Goal: Information Seeking & Learning: Compare options

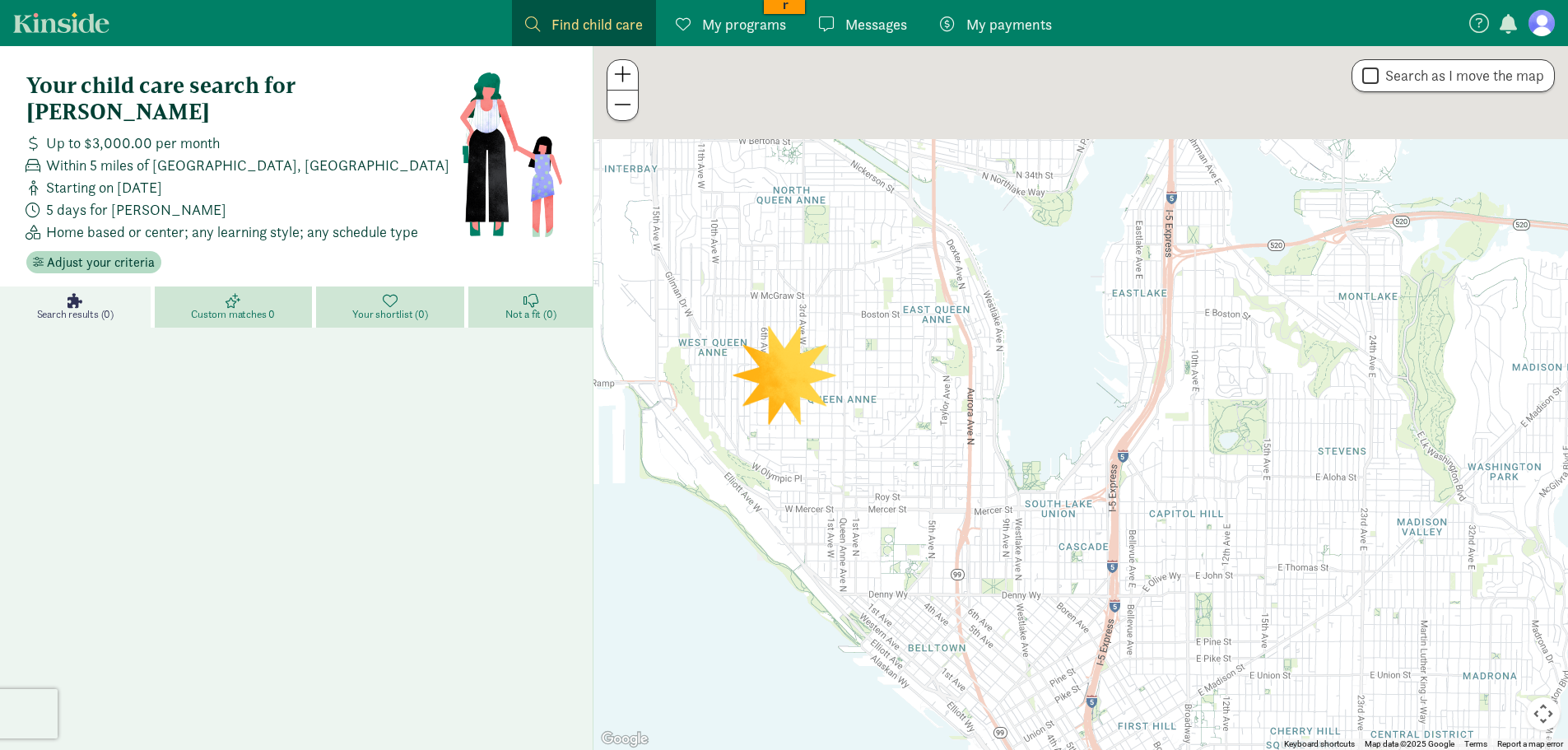
drag, startPoint x: 1079, startPoint y: 176, endPoint x: 1056, endPoint y: 518, distance: 342.8
click at [1062, 579] on div at bounding box center [1080, 398] width 975 height 704
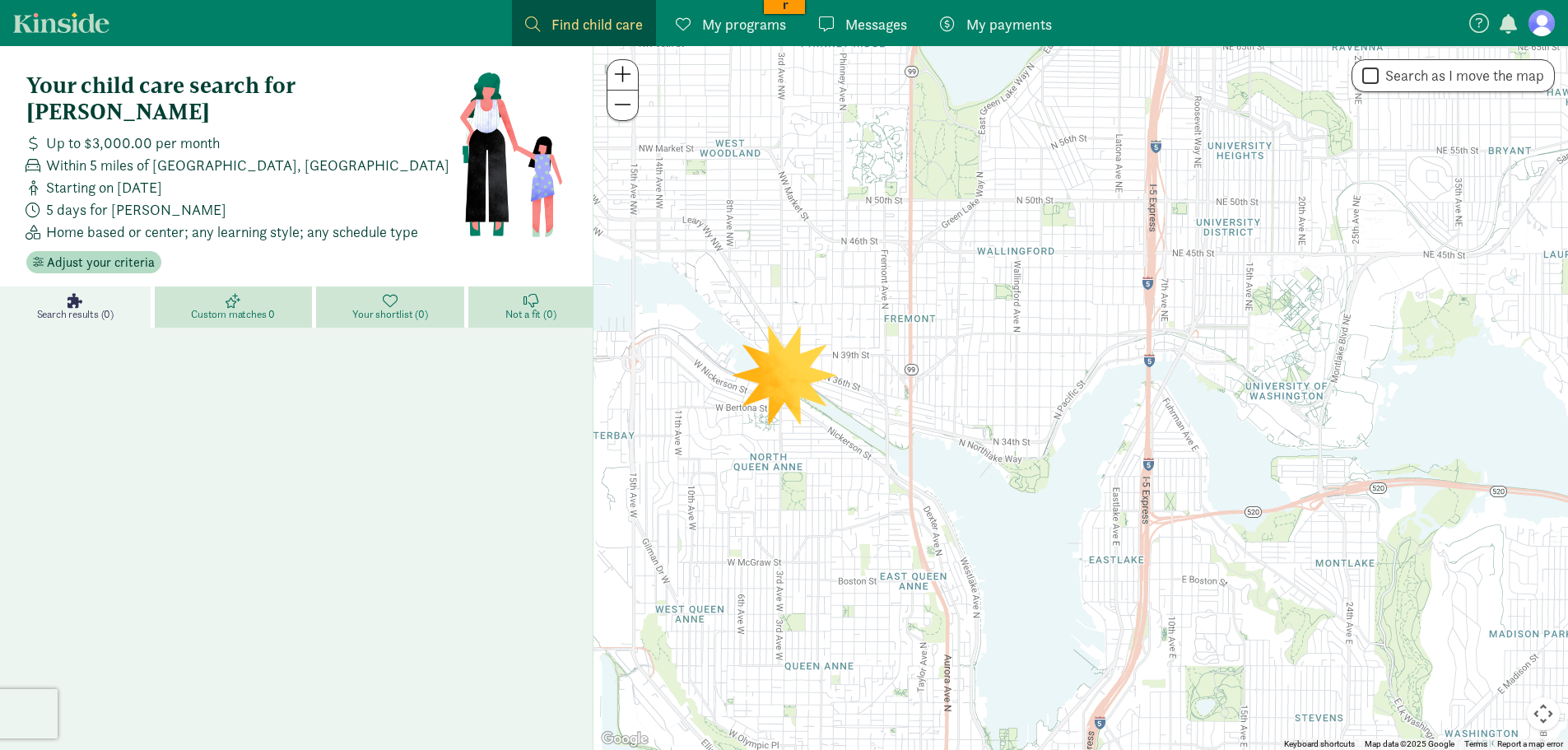
drag, startPoint x: 1085, startPoint y: 269, endPoint x: 1058, endPoint y: 599, distance: 331.1
click at [1056, 599] on div at bounding box center [1080, 398] width 975 height 704
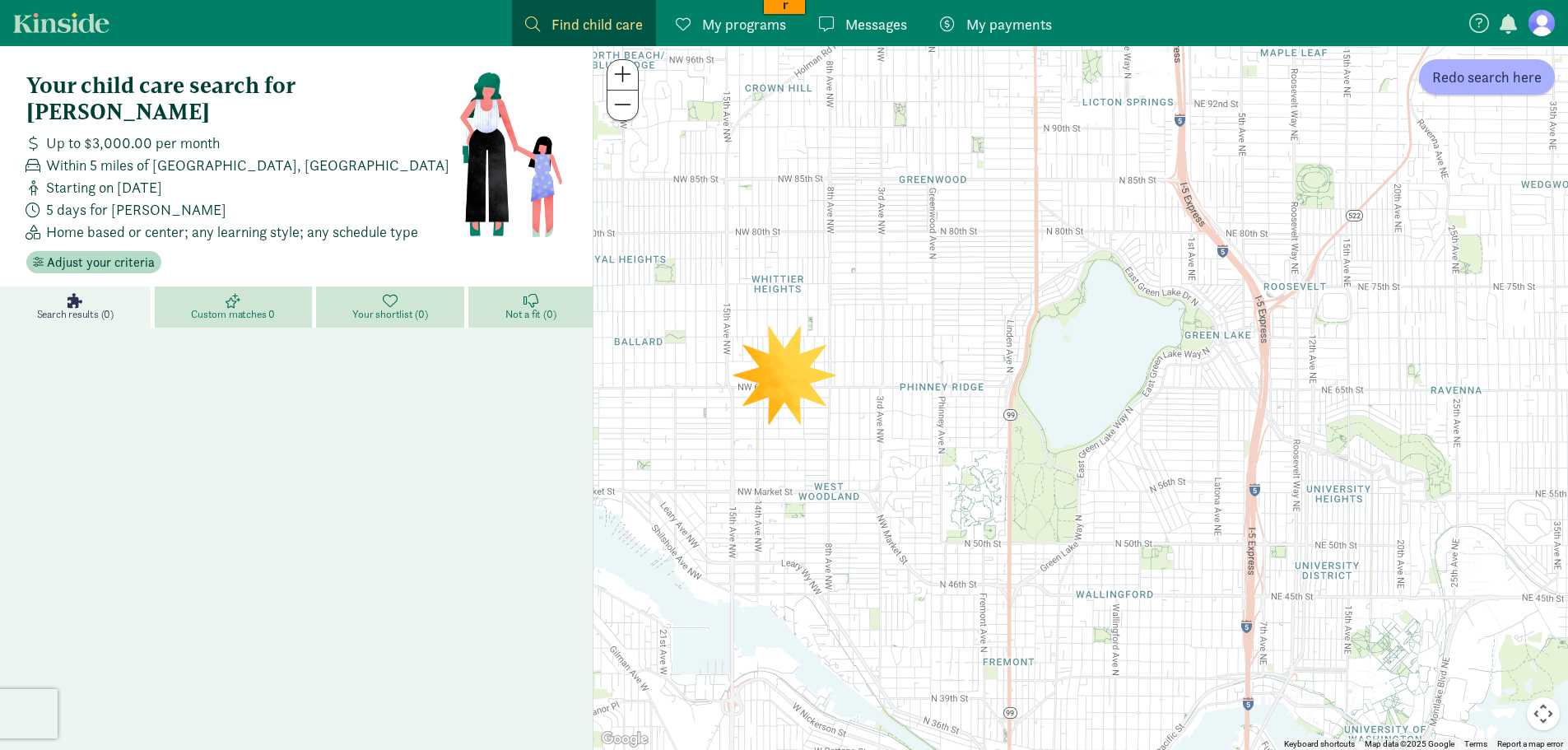
drag, startPoint x: 1034, startPoint y: 274, endPoint x: 1142, endPoint y: 407, distance: 171.3
click at [1142, 407] on div at bounding box center [1080, 398] width 975 height 704
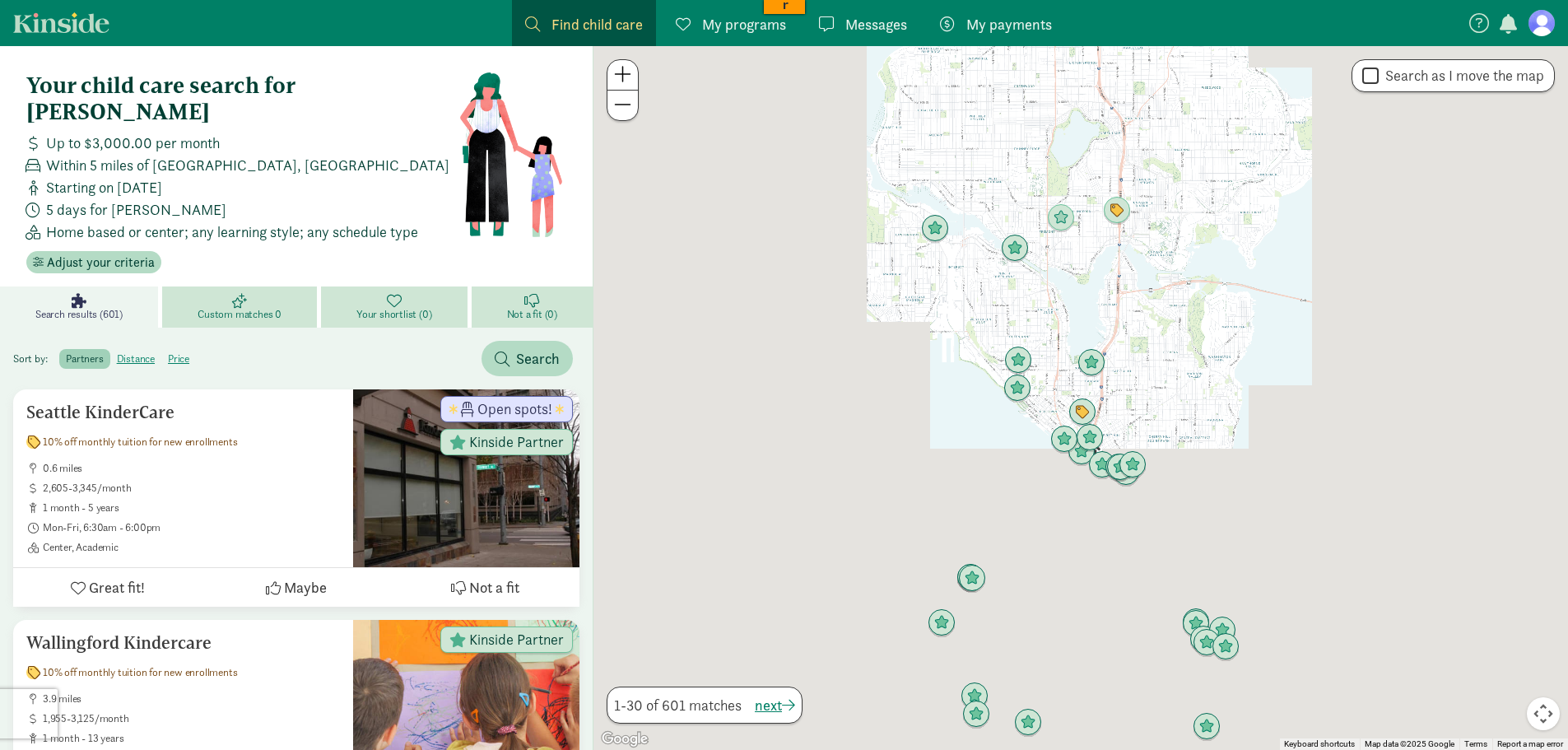
drag, startPoint x: 1233, startPoint y: 274, endPoint x: 1189, endPoint y: 283, distance: 44.9
click at [1189, 283] on div at bounding box center [1080, 398] width 975 height 704
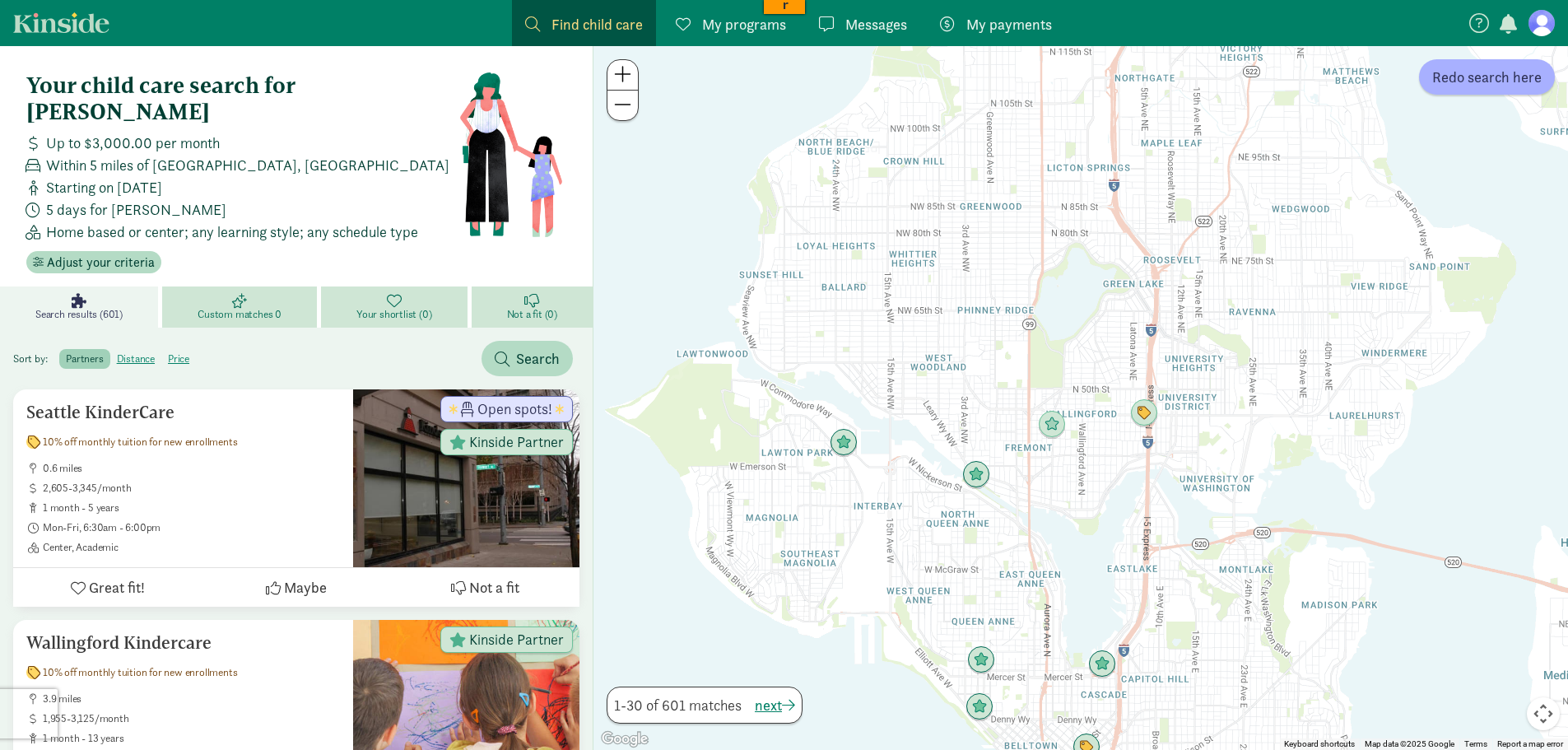
drag, startPoint x: 1091, startPoint y: 143, endPoint x: 1102, endPoint y: 341, distance: 198.3
click at [1102, 341] on div at bounding box center [1080, 398] width 975 height 704
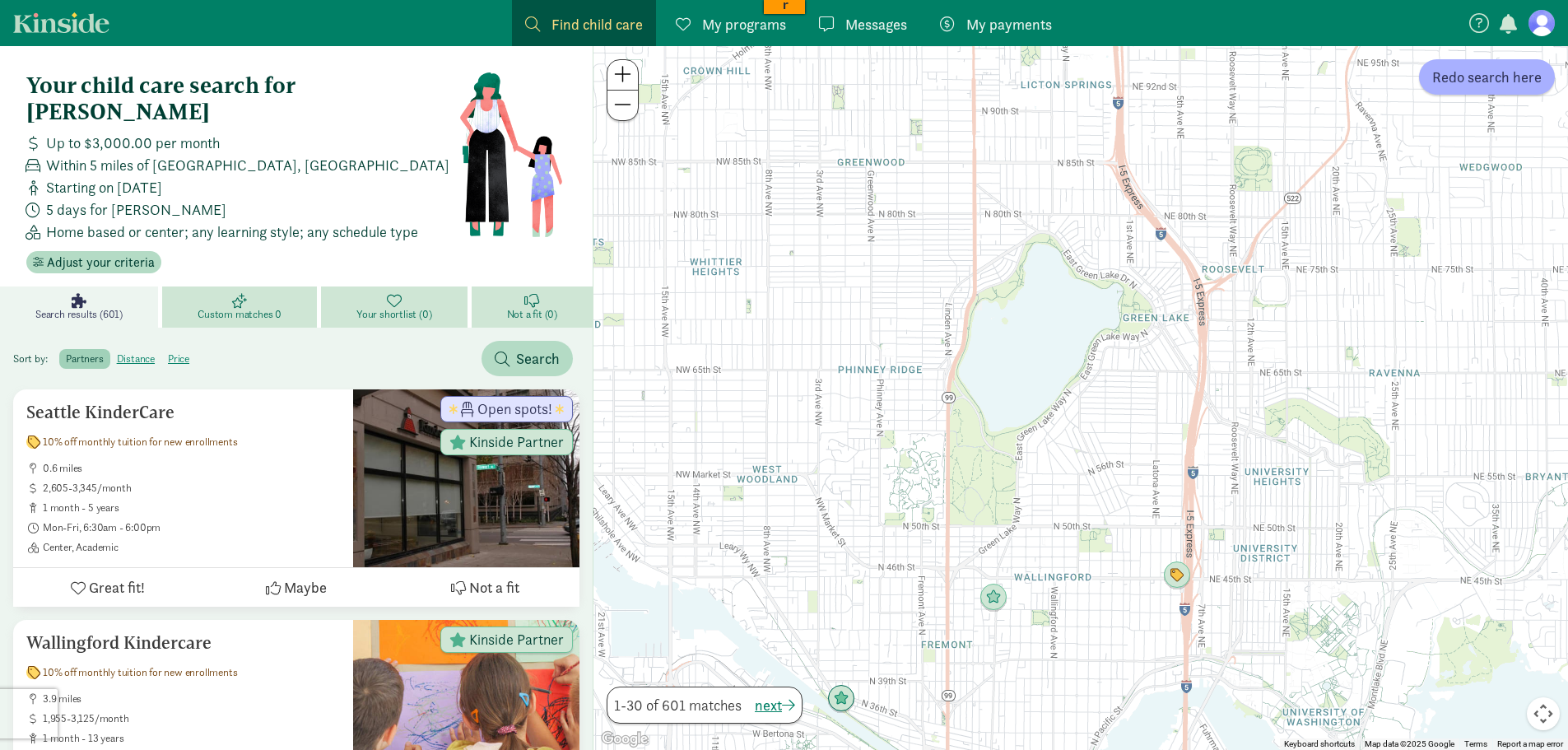
drag, startPoint x: 1105, startPoint y: 305, endPoint x: 1106, endPoint y: 335, distance: 30.0
click at [1106, 339] on div at bounding box center [1080, 398] width 975 height 704
click at [104, 253] on span "Adjust your criteria" at bounding box center [100, 263] width 108 height 20
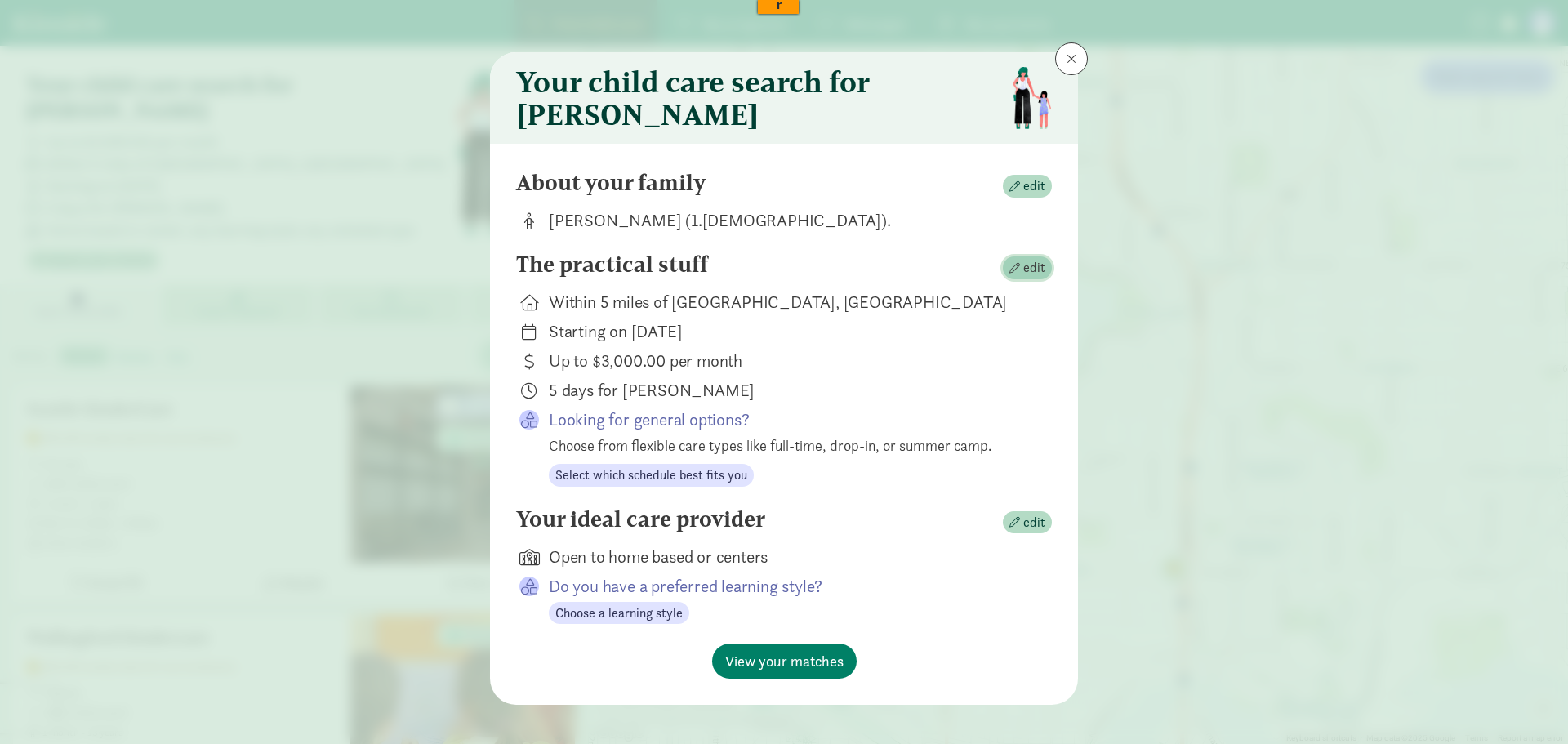
click at [1004, 275] on button "edit" at bounding box center [1027, 268] width 49 height 23
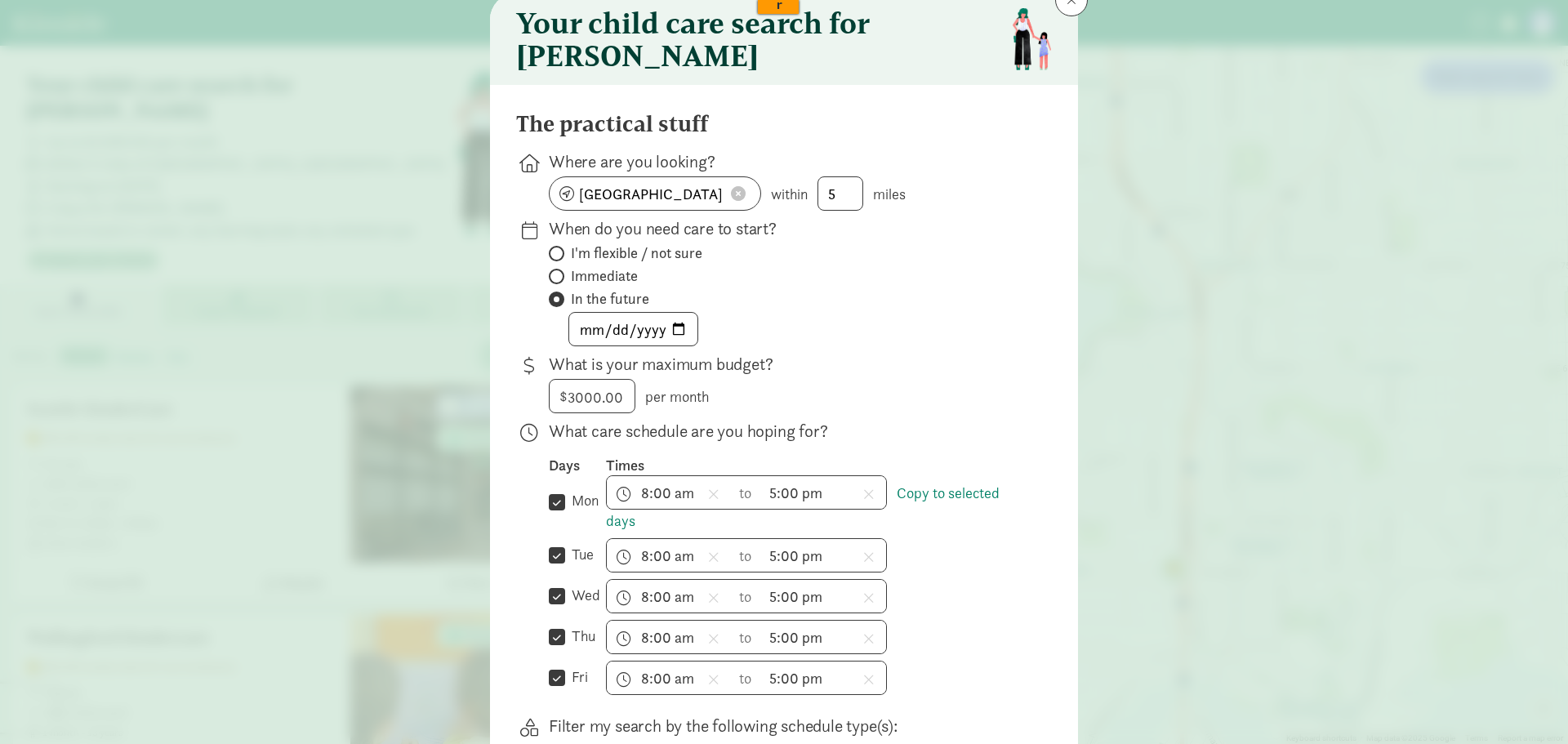
scroll to position [82, 0]
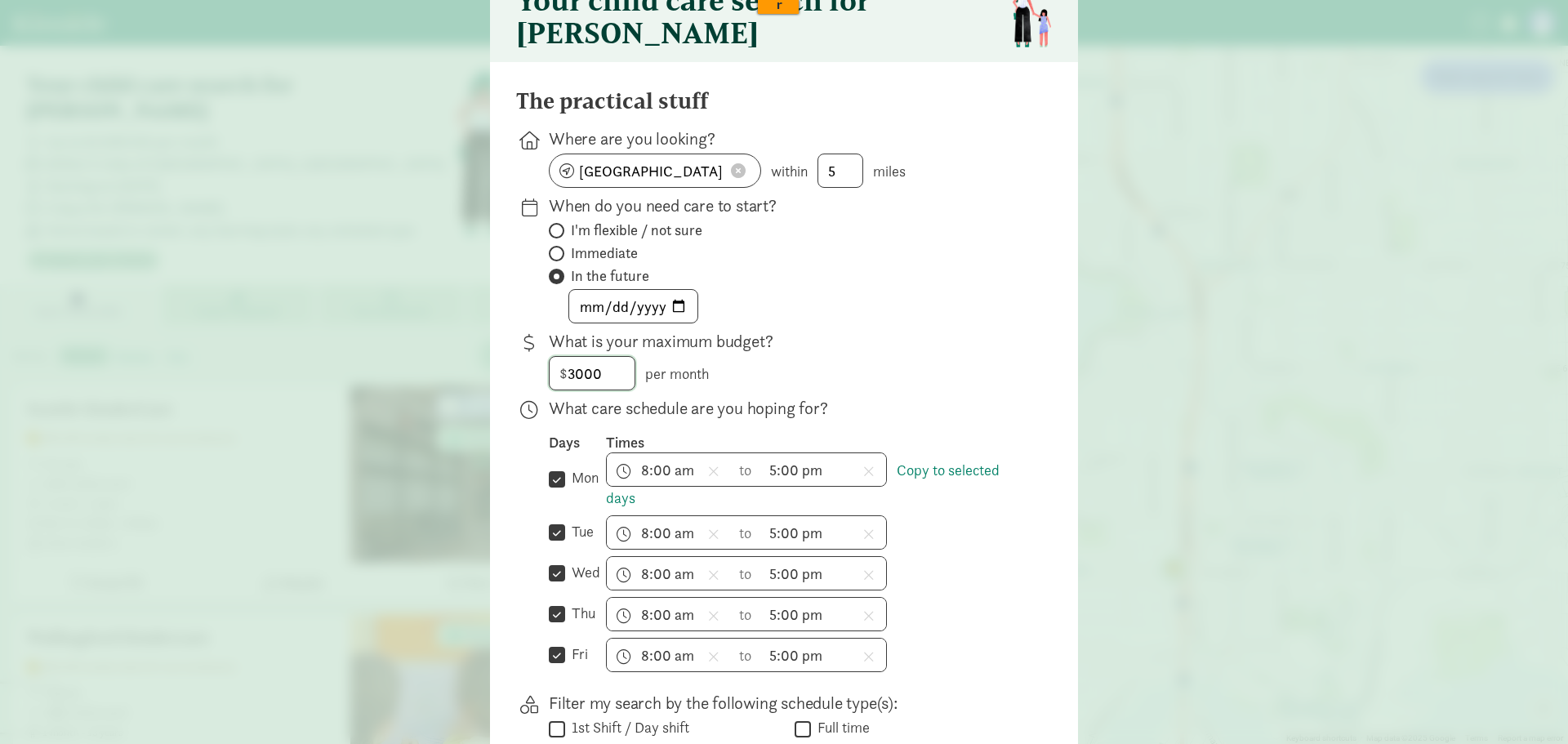
click at [578, 390] on input "3000" at bounding box center [592, 373] width 85 height 32
type input "3500"
click at [925, 353] on p "What is your maximum budget?" at bounding box center [787, 341] width 477 height 23
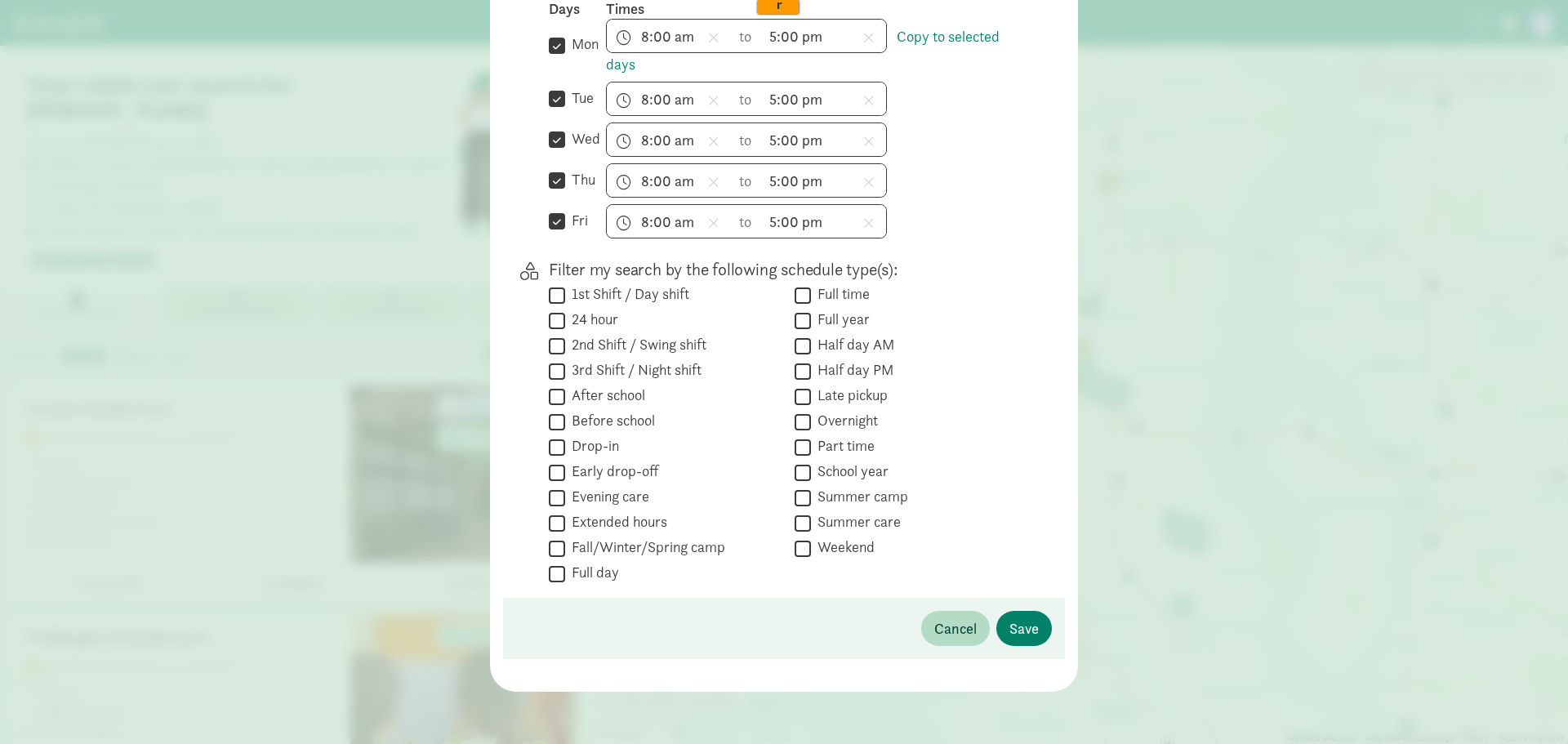
scroll to position [527, 0]
click at [1021, 626] on span "Save" at bounding box center [1024, 629] width 30 height 22
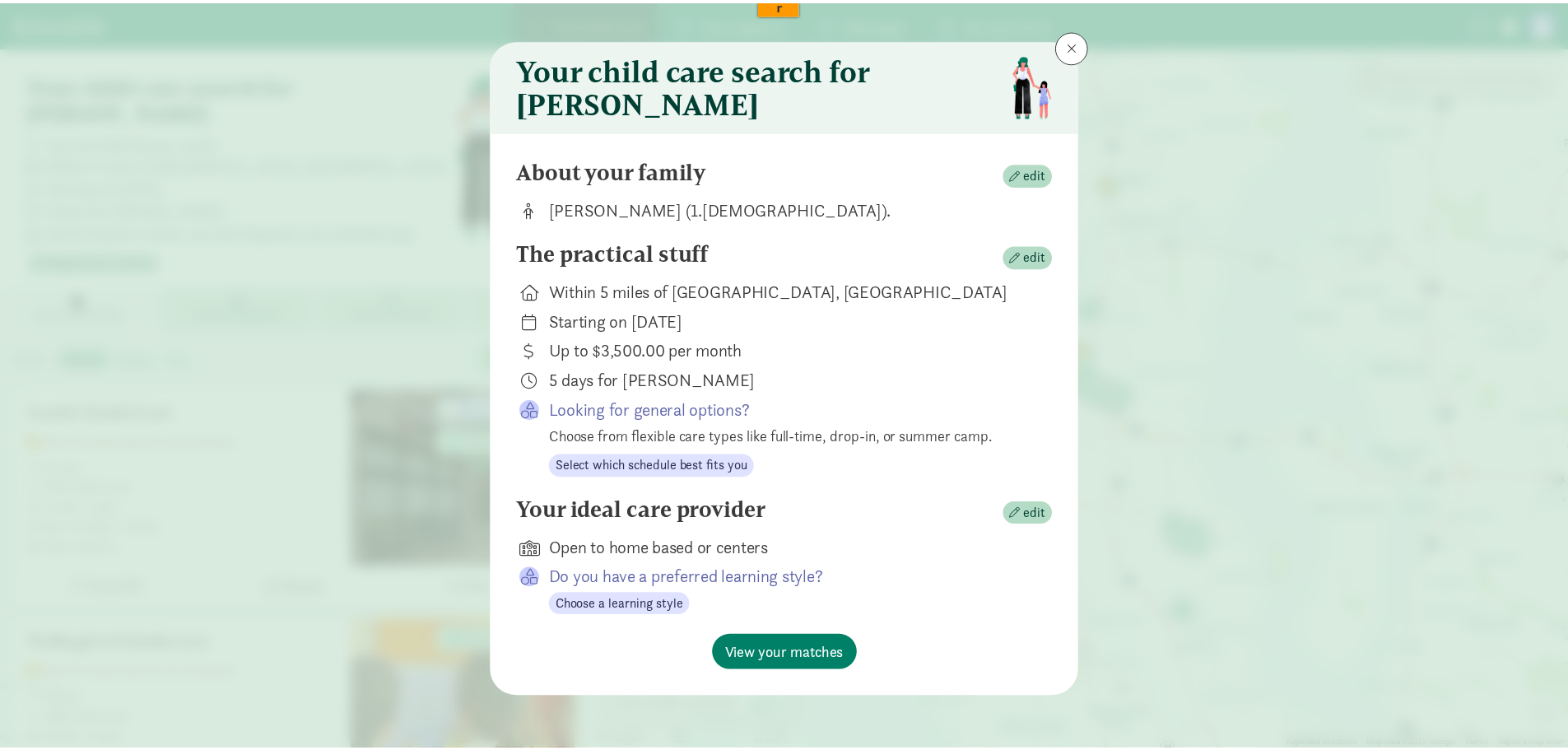
scroll to position [25, 0]
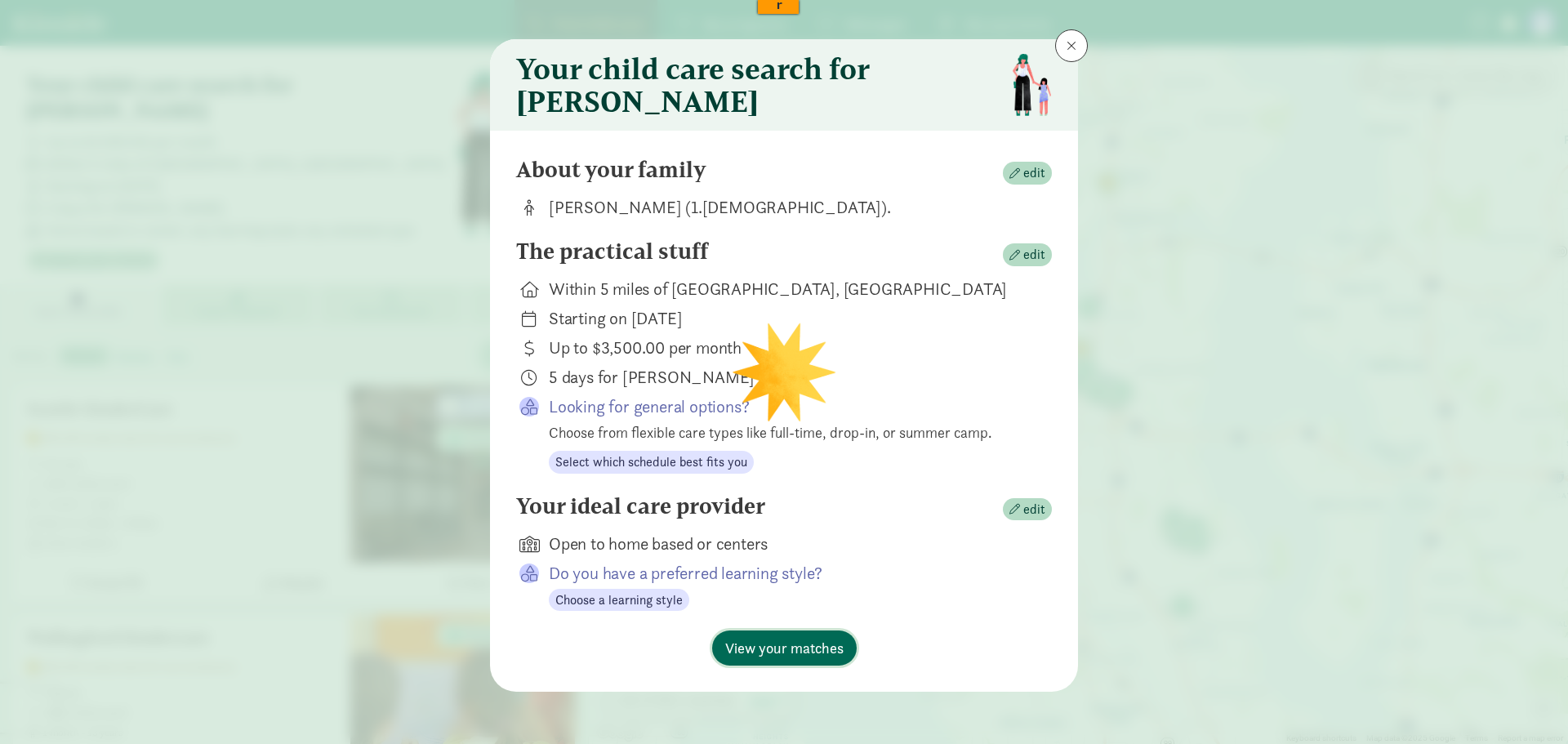
click at [797, 648] on span "View your matches" at bounding box center [784, 648] width 118 height 22
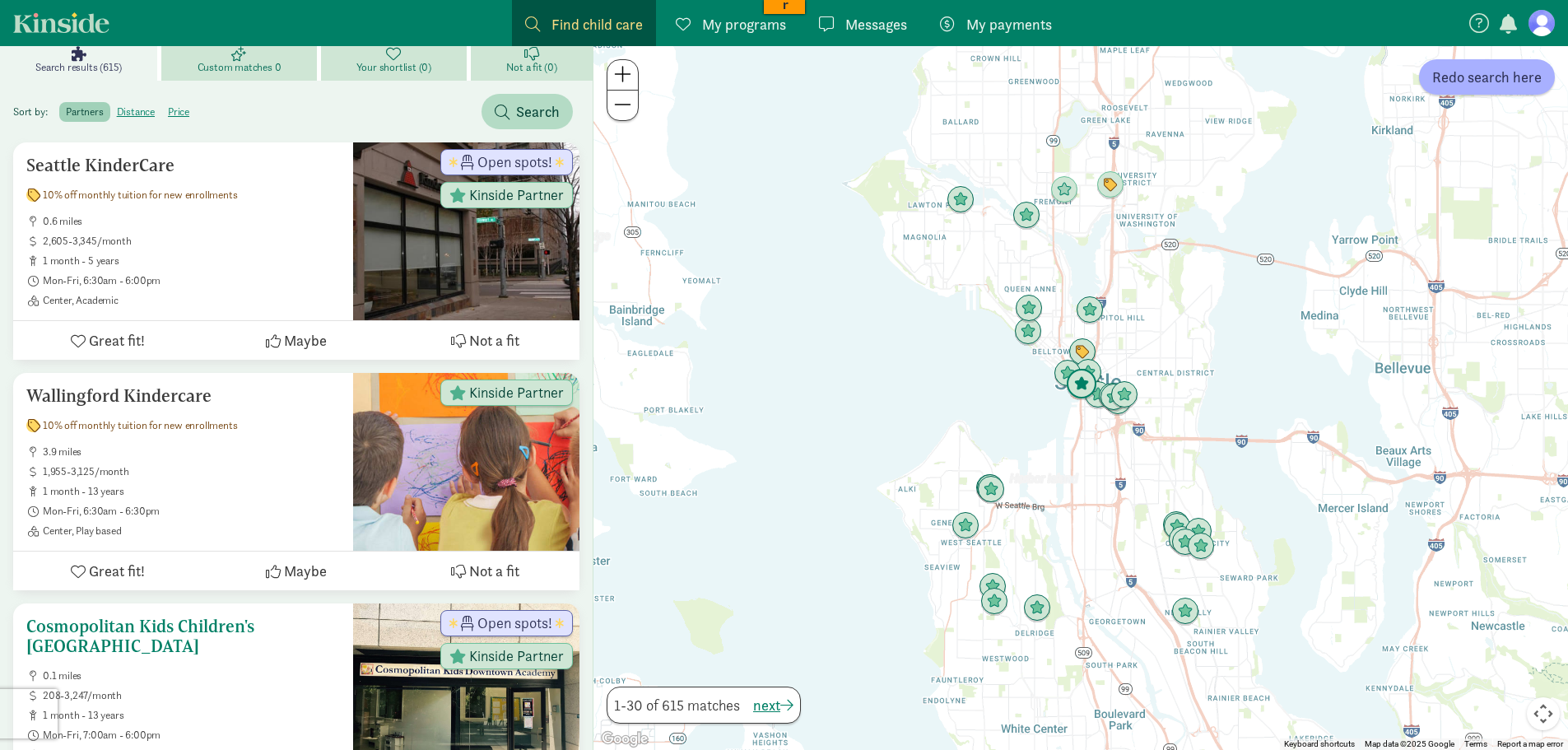
scroll to position [165, 0]
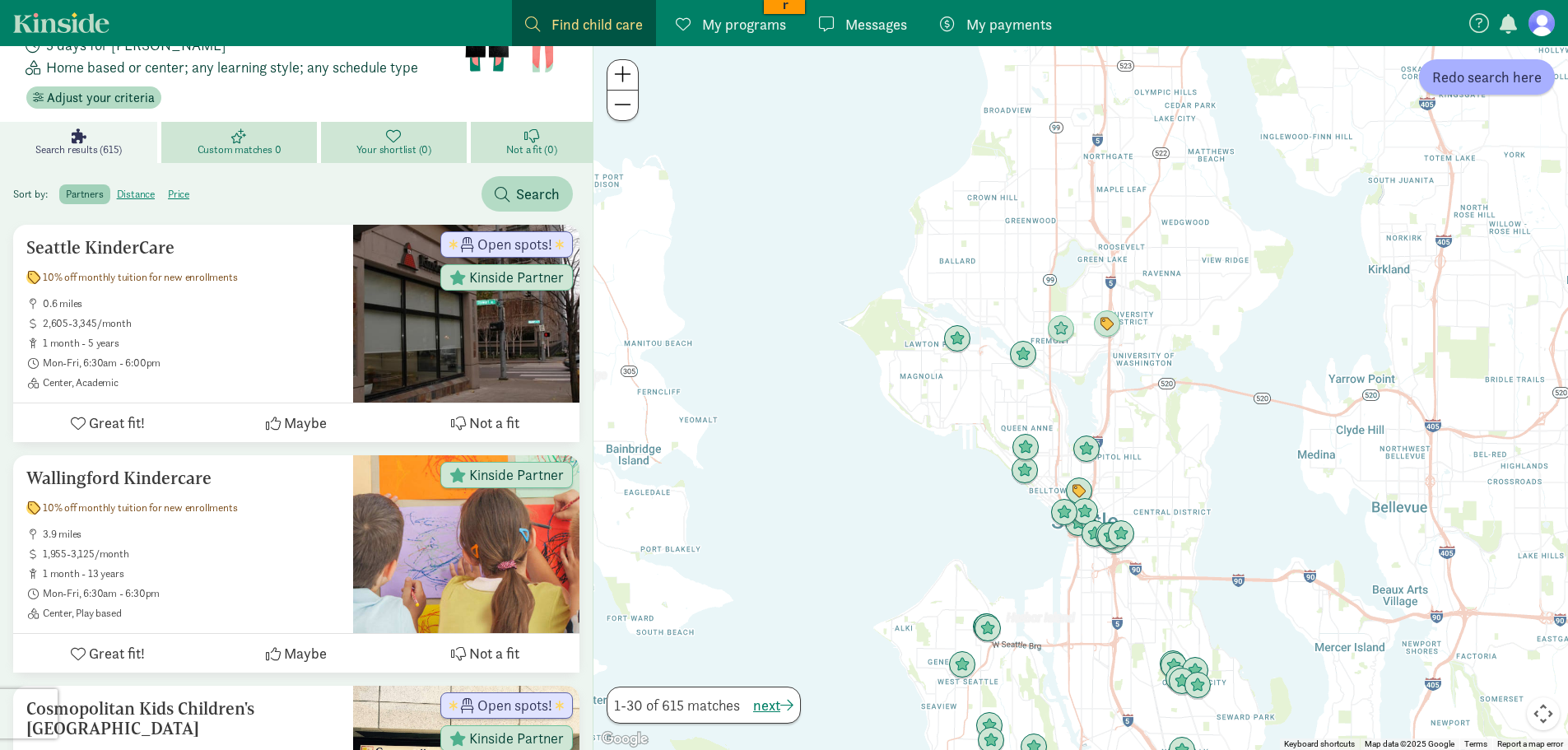
drag, startPoint x: 1101, startPoint y: 256, endPoint x: 1097, endPoint y: 381, distance: 125.1
click at [1097, 381] on div at bounding box center [1080, 398] width 975 height 704
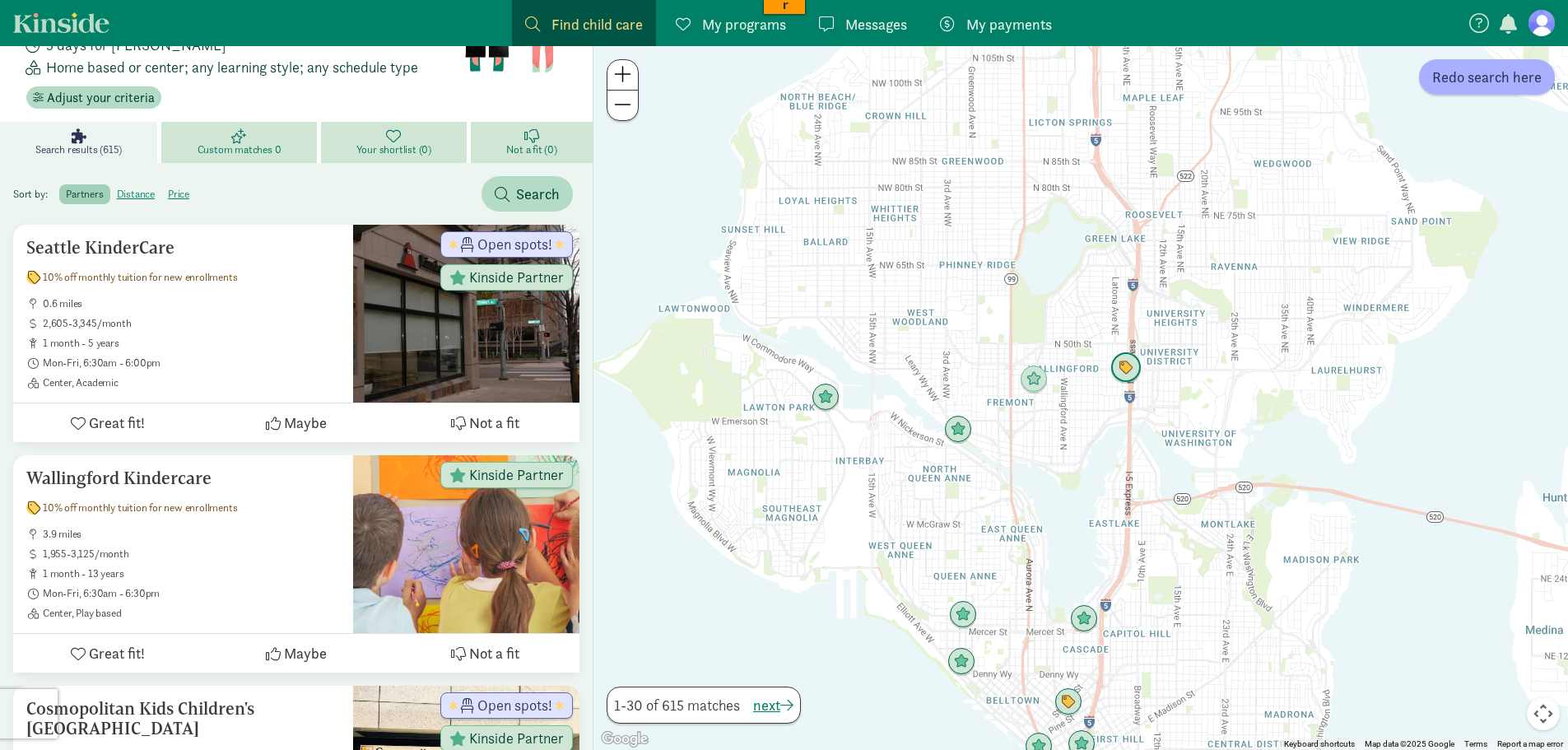
click at [1126, 369] on img "Click to see details" at bounding box center [1127, 368] width 32 height 32
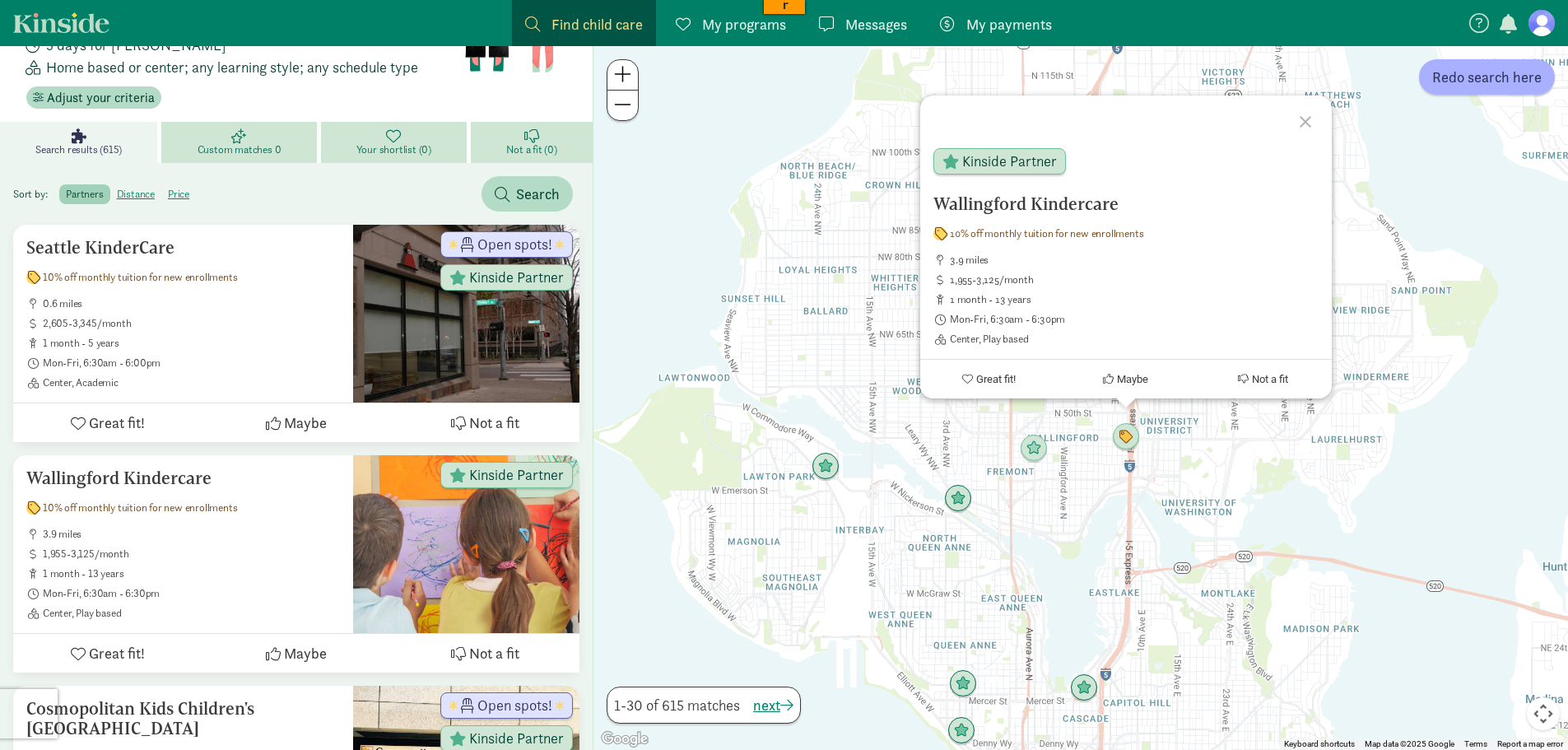
click at [1063, 421] on div "Wallingford Kindercare 10% off monthly tuition for new enrollments 3.9 miles 1,…" at bounding box center [1080, 398] width 975 height 704
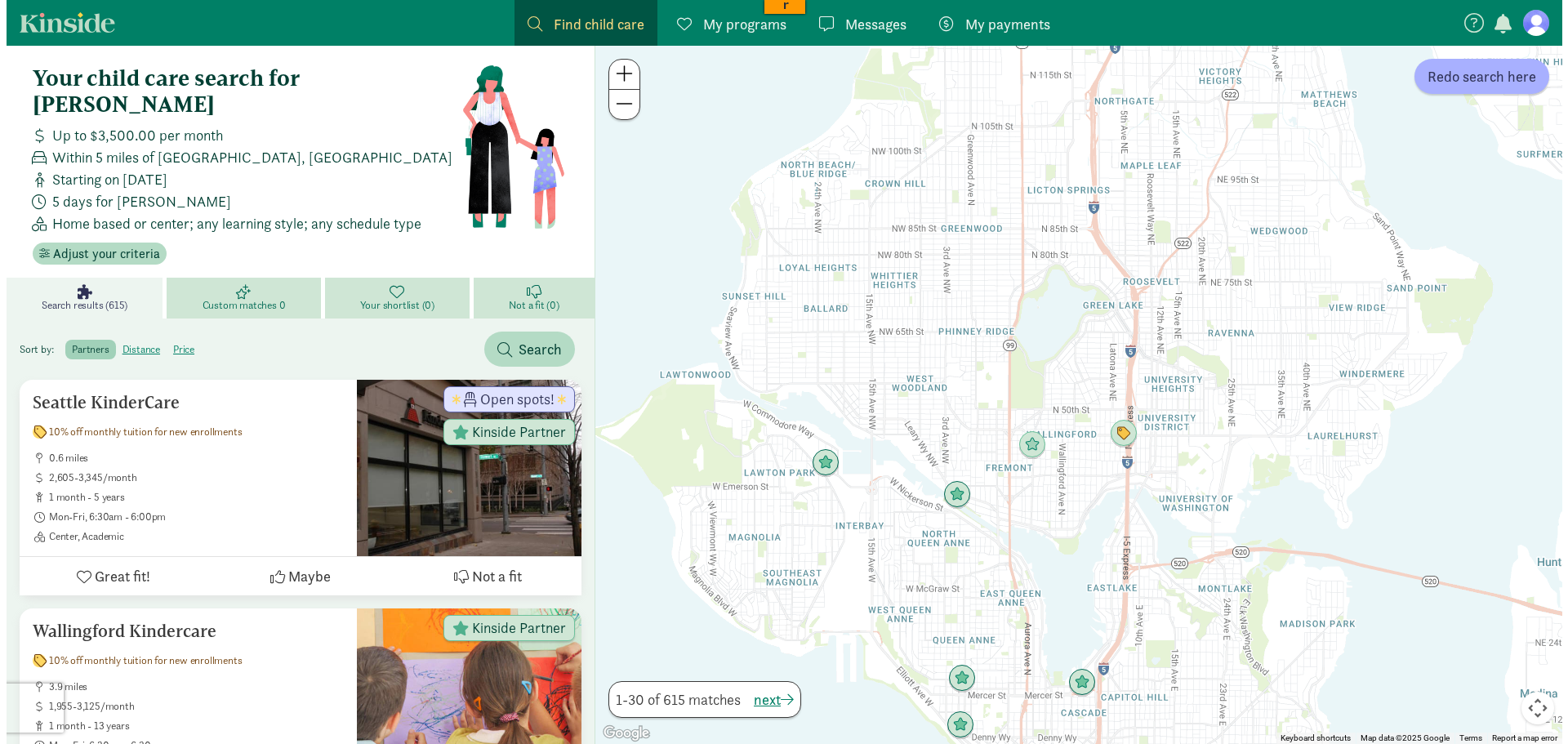
scroll to position [0, 0]
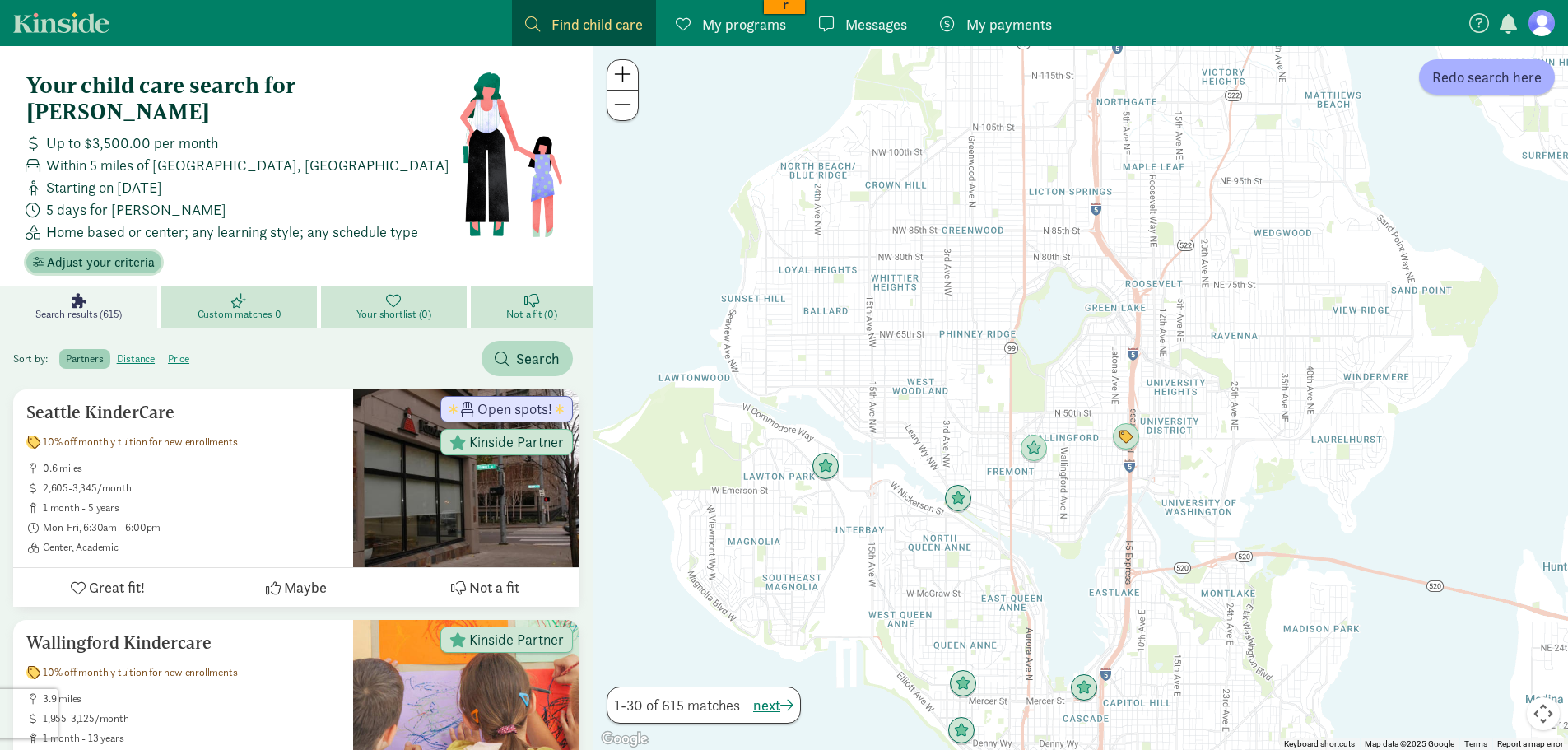
click at [99, 253] on span "Adjust your criteria" at bounding box center [100, 263] width 108 height 20
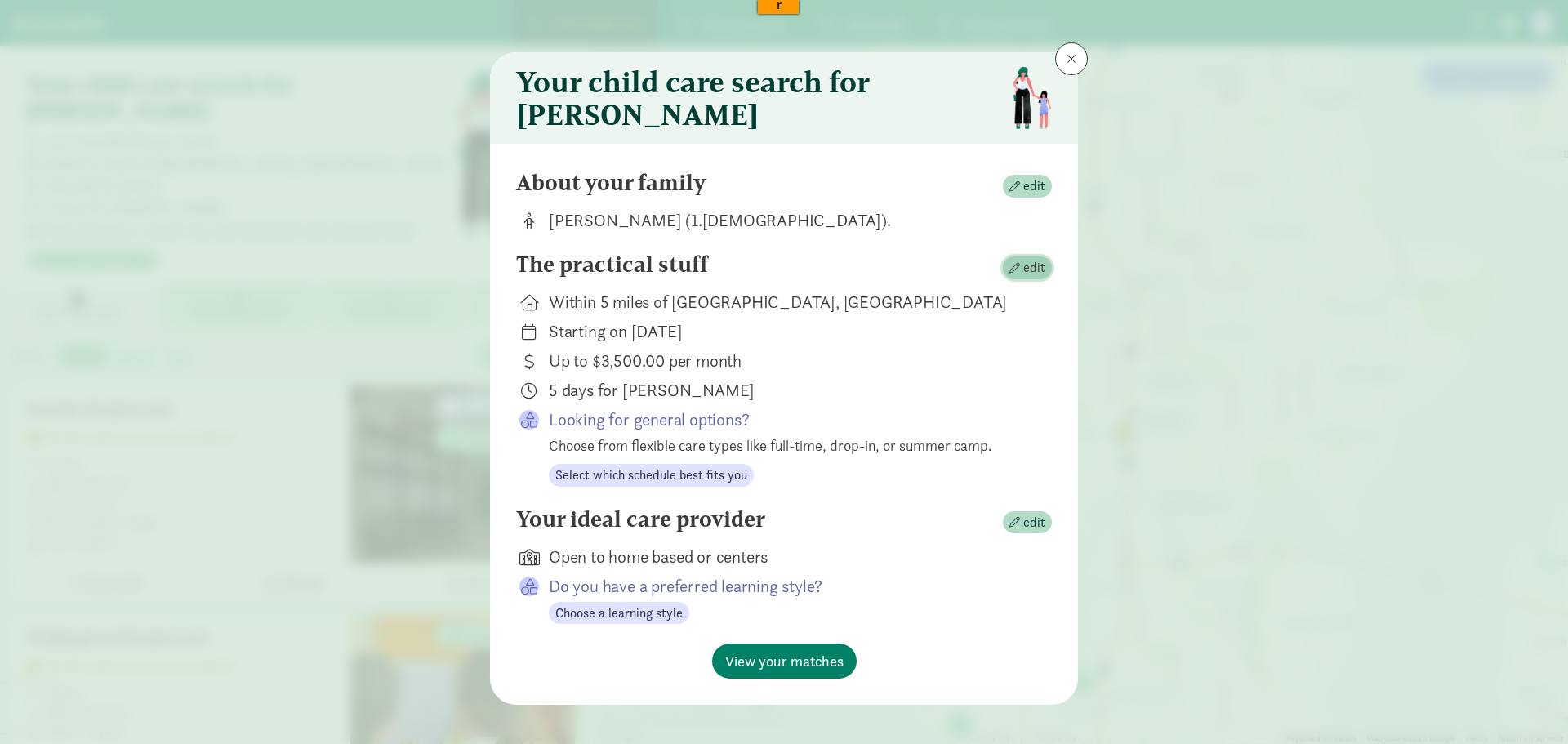
click at [1013, 274] on span "button" at bounding box center [1014, 268] width 11 height 11
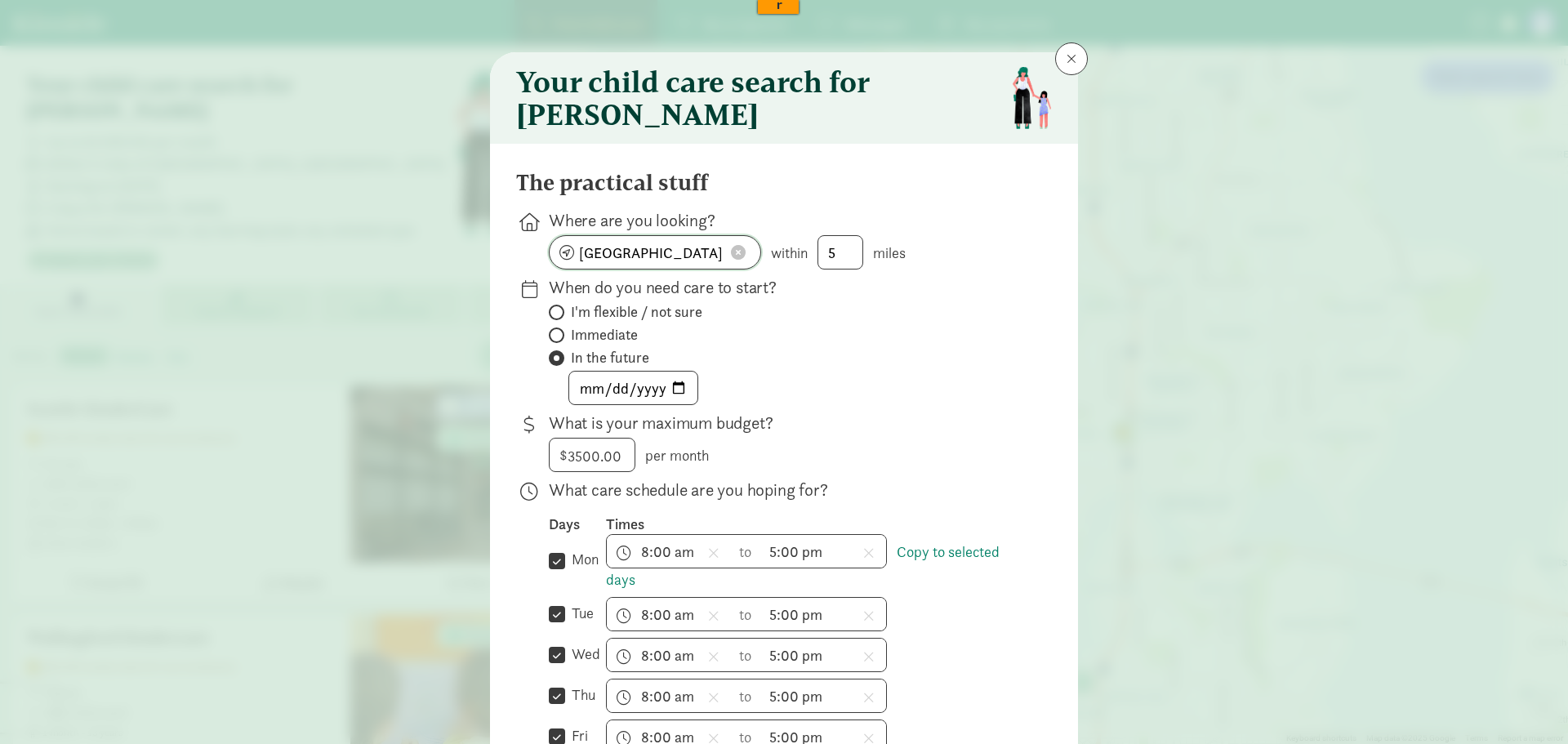
click at [734, 260] on span at bounding box center [738, 252] width 15 height 15
click at [680, 257] on input at bounding box center [655, 252] width 211 height 32
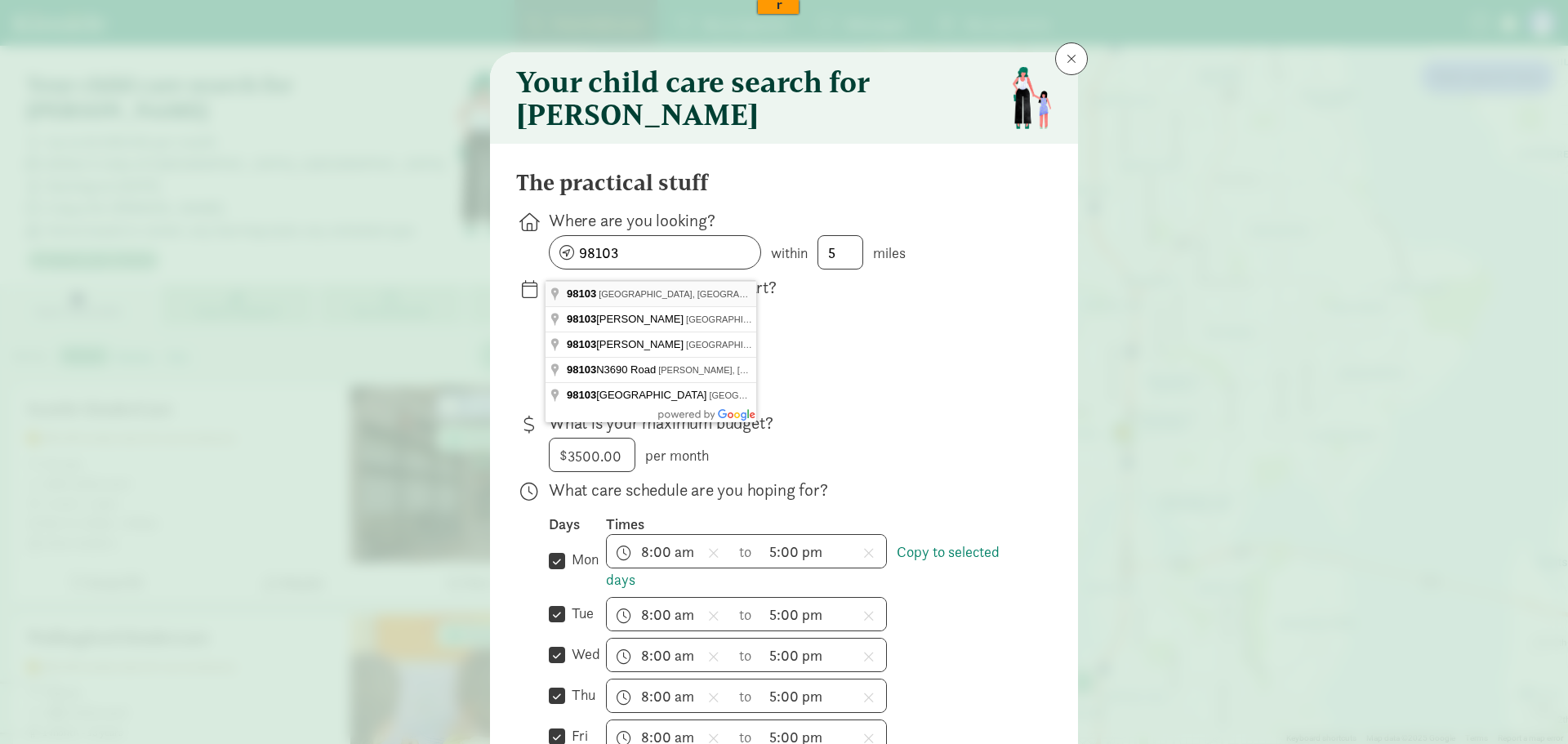
type input "Seattle, WA 98103, USA"
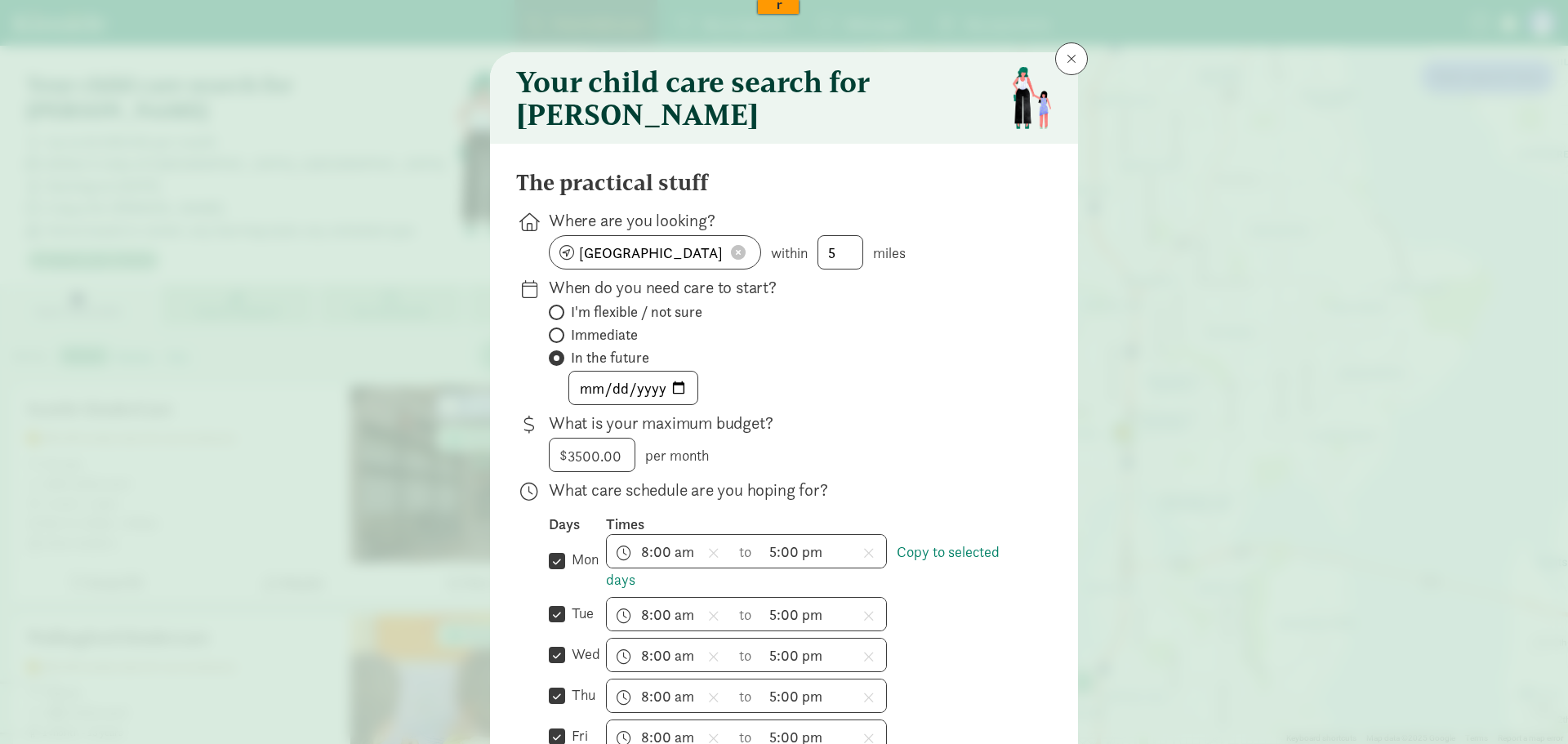
click at [746, 194] on div "The practical stuff" at bounding box center [784, 186] width 536 height 32
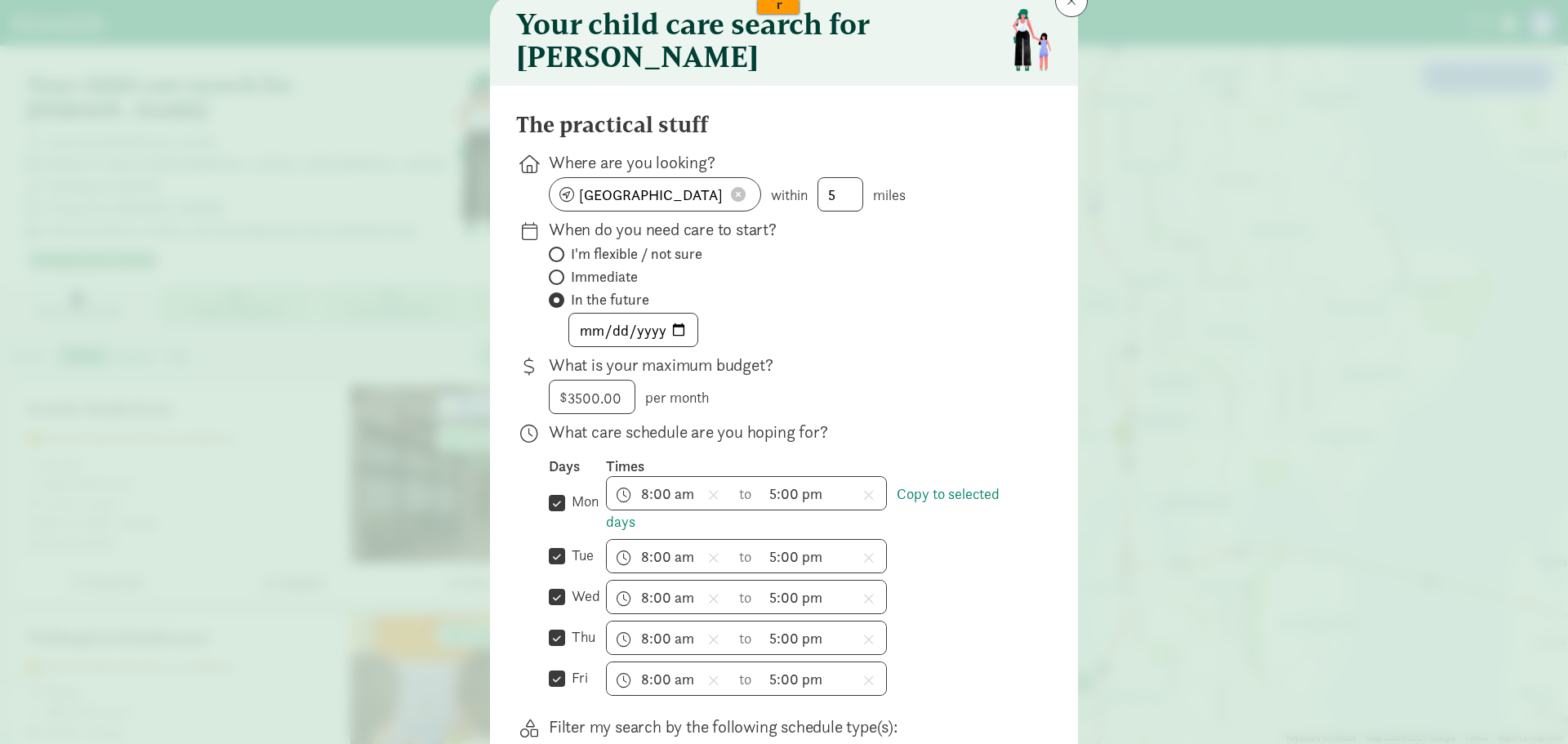
scroll to position [82, 0]
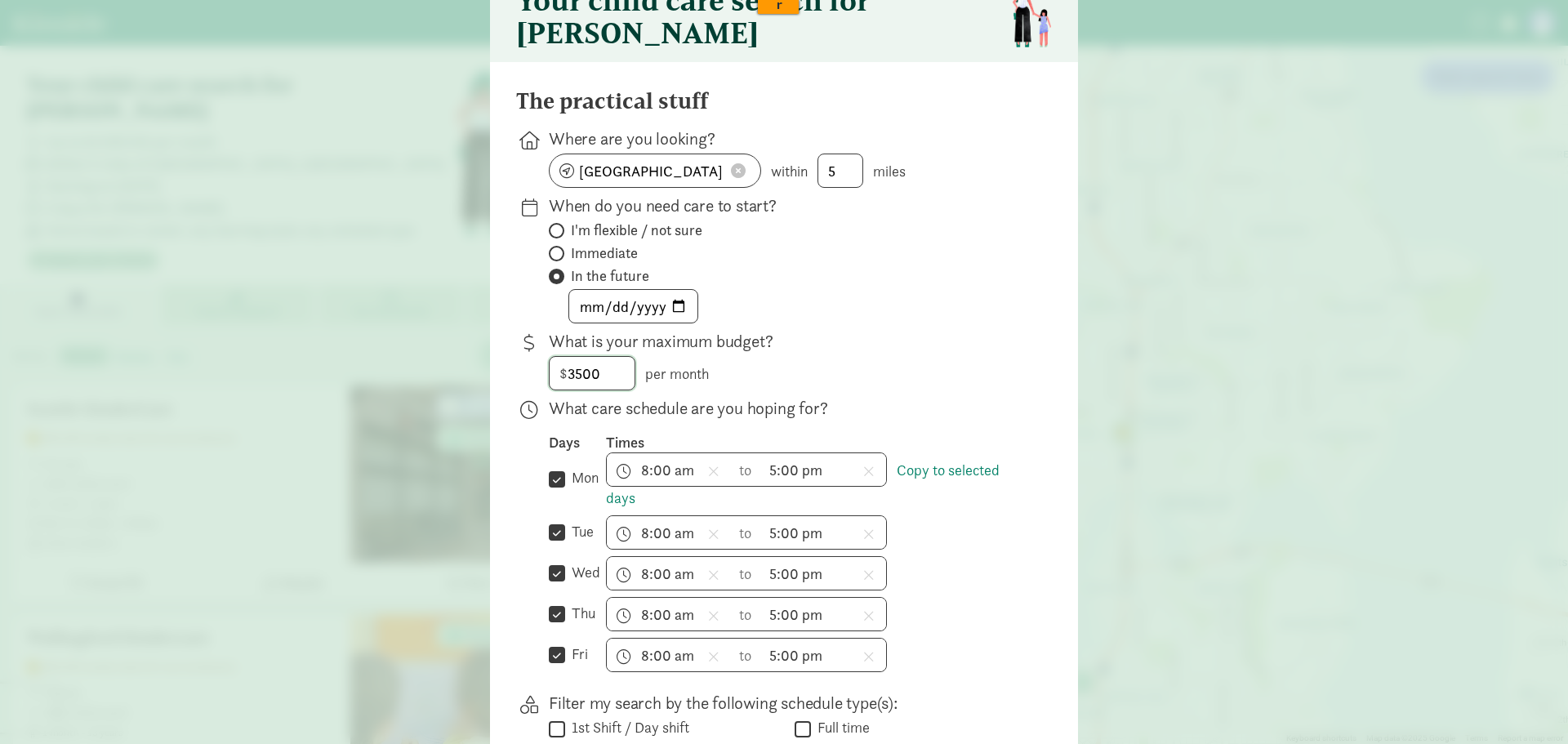
drag, startPoint x: 619, startPoint y: 384, endPoint x: 473, endPoint y: 386, distance: 146.0
click at [473, 386] on div "Your child care search for Rhys The practical stuff Where are you looking? Seat…" at bounding box center [784, 372] width 1568 height 744
type input "10000"
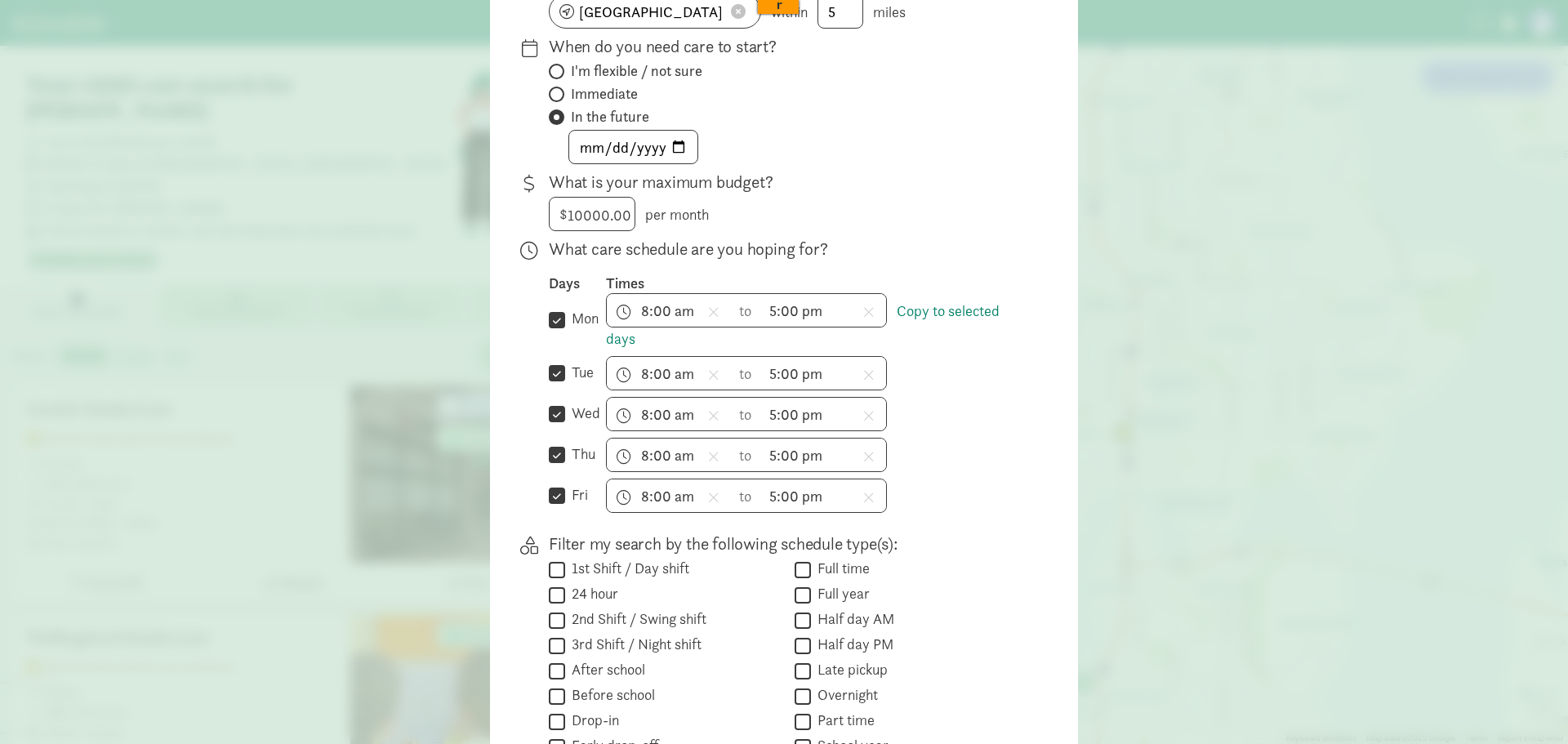
scroll to position [245, 0]
click at [867, 315] on icon at bounding box center [869, 307] width 12 height 15
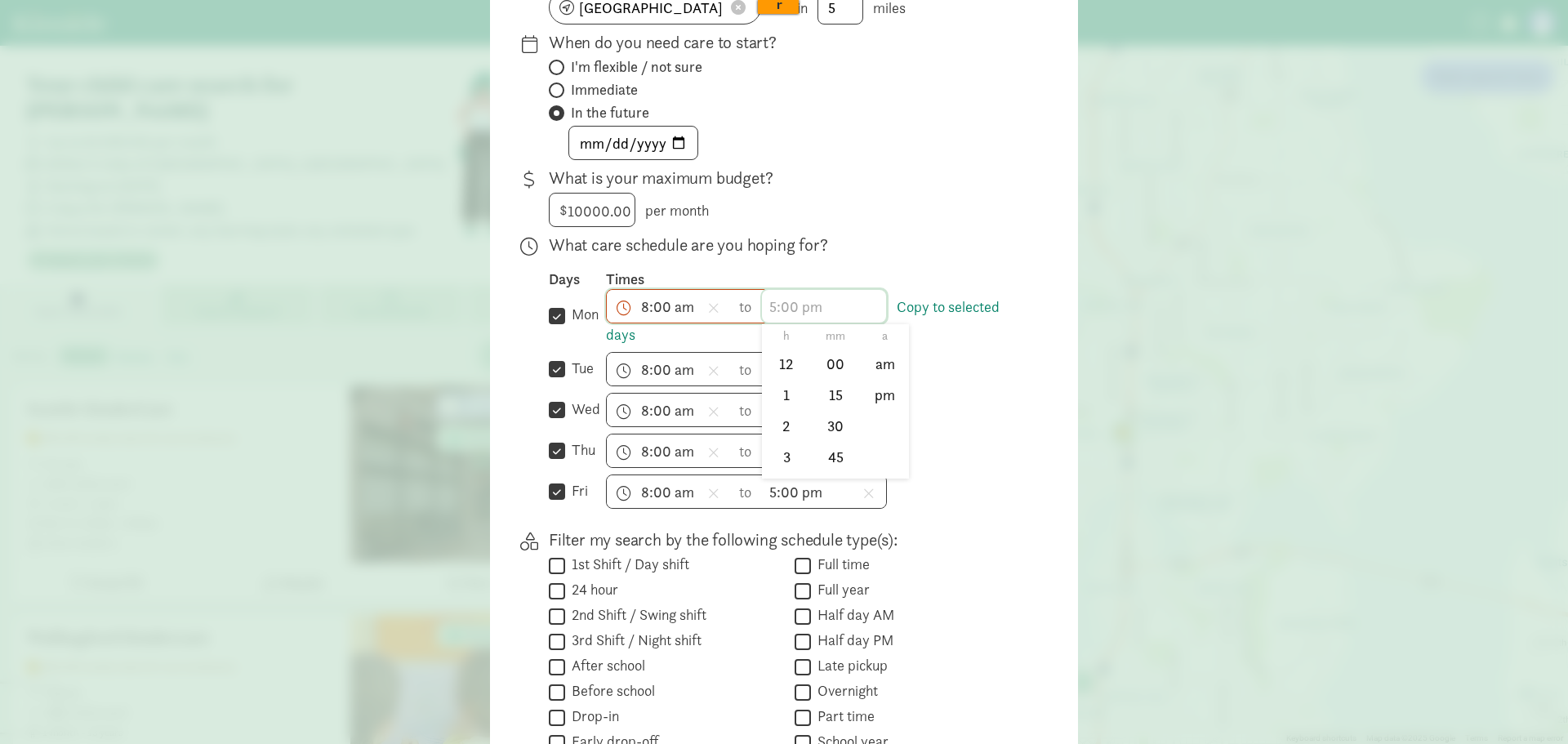
click at [761, 305] on span "h 12 1 2 3 4 5 6 7 8 9 10 11 mm 00 15 30 45 a am pm" at bounding box center [823, 306] width 124 height 32
click at [709, 315] on div at bounding box center [784, 127] width 1568 height 744
click at [944, 318] on link "Copy to selected days" at bounding box center [803, 321] width 393 height 47
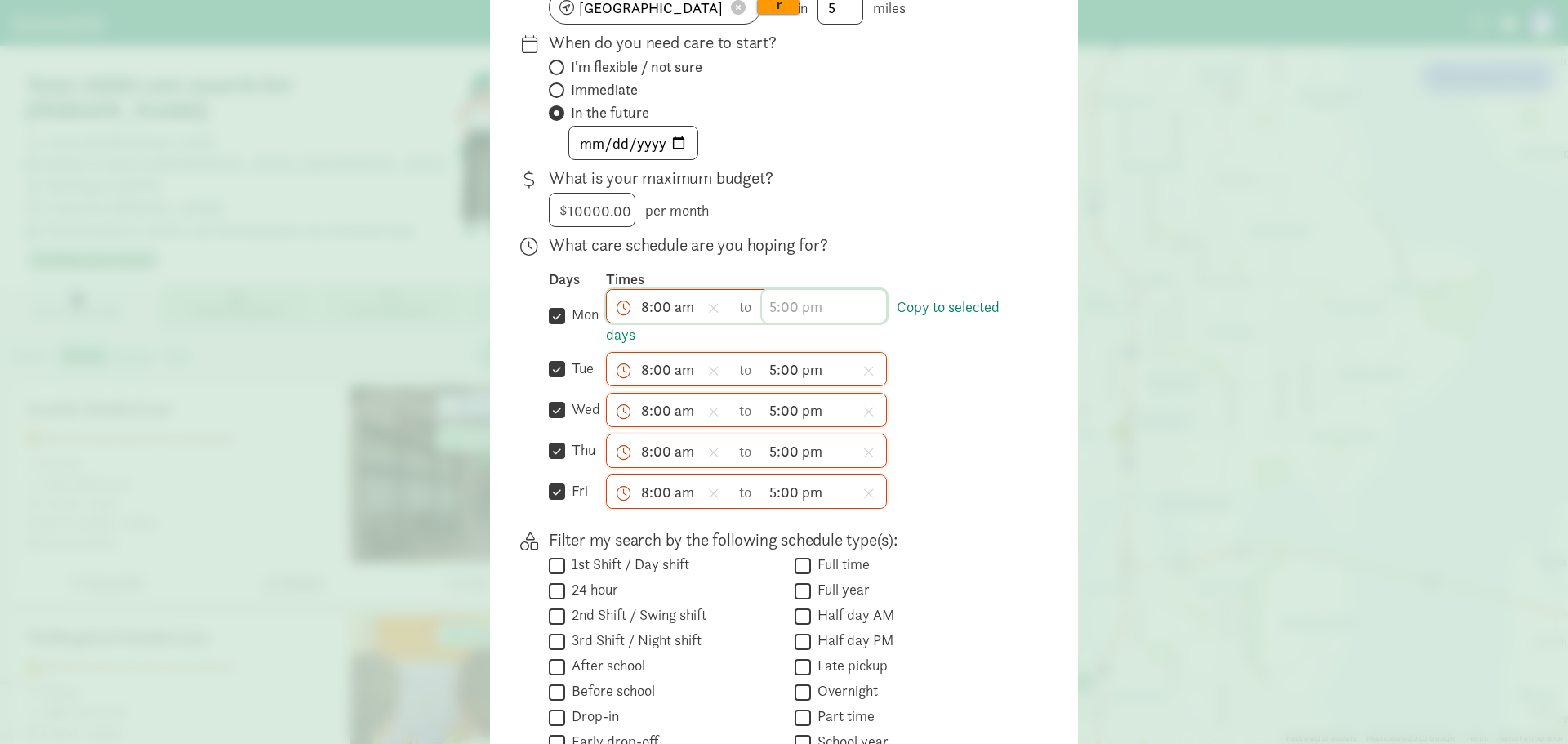
click at [779, 318] on span "h 12 1 2 3 4 5 6 7 8 9 10 11 mm 00 15 30 45 a am pm" at bounding box center [823, 306] width 124 height 32
click at [778, 369] on li "5" at bounding box center [785, 355] width 48 height 31
click at [824, 372] on li "00" at bounding box center [835, 364] width 48 height 31
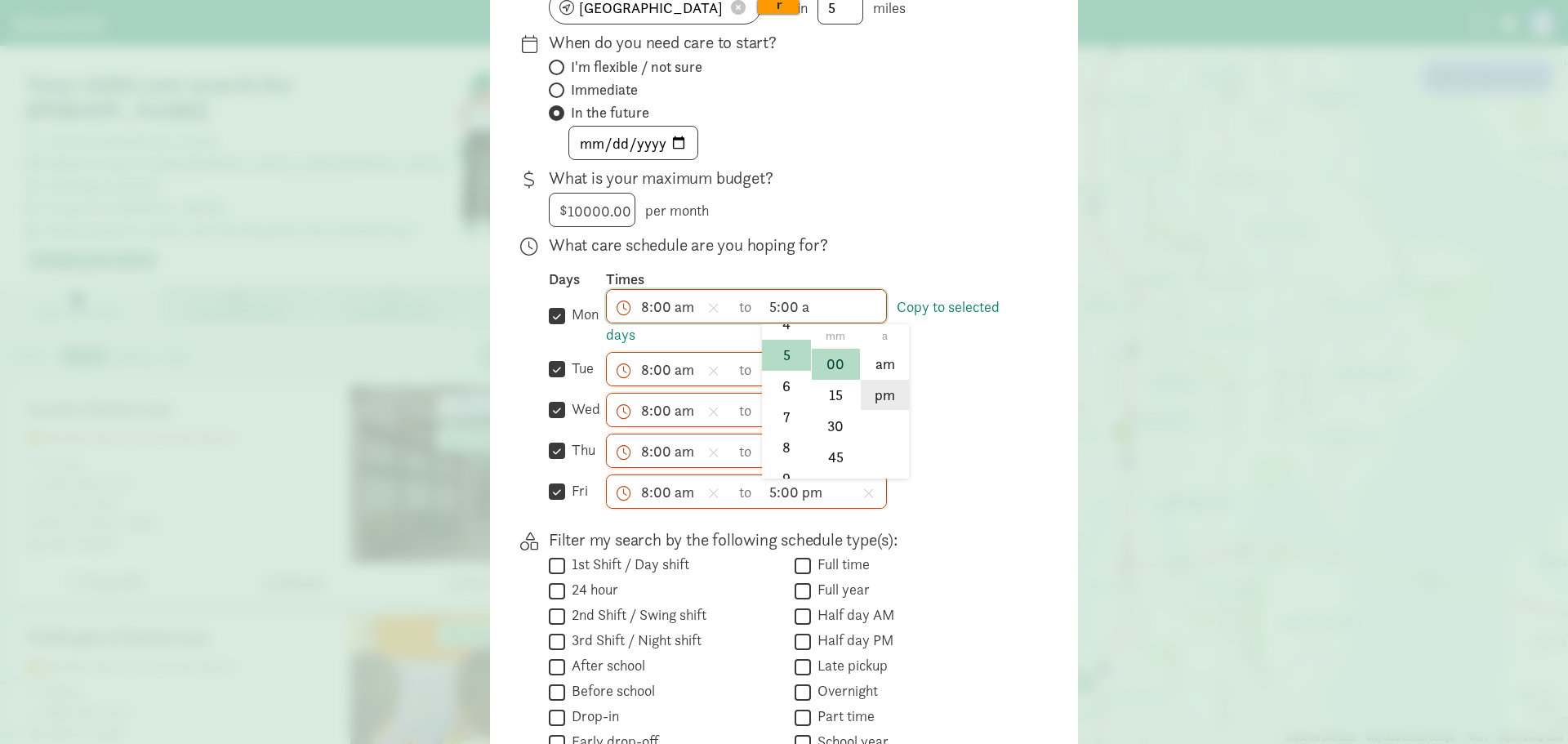
click at [880, 398] on li "pm" at bounding box center [884, 396] width 48 height 31
type input "5:00 pm"
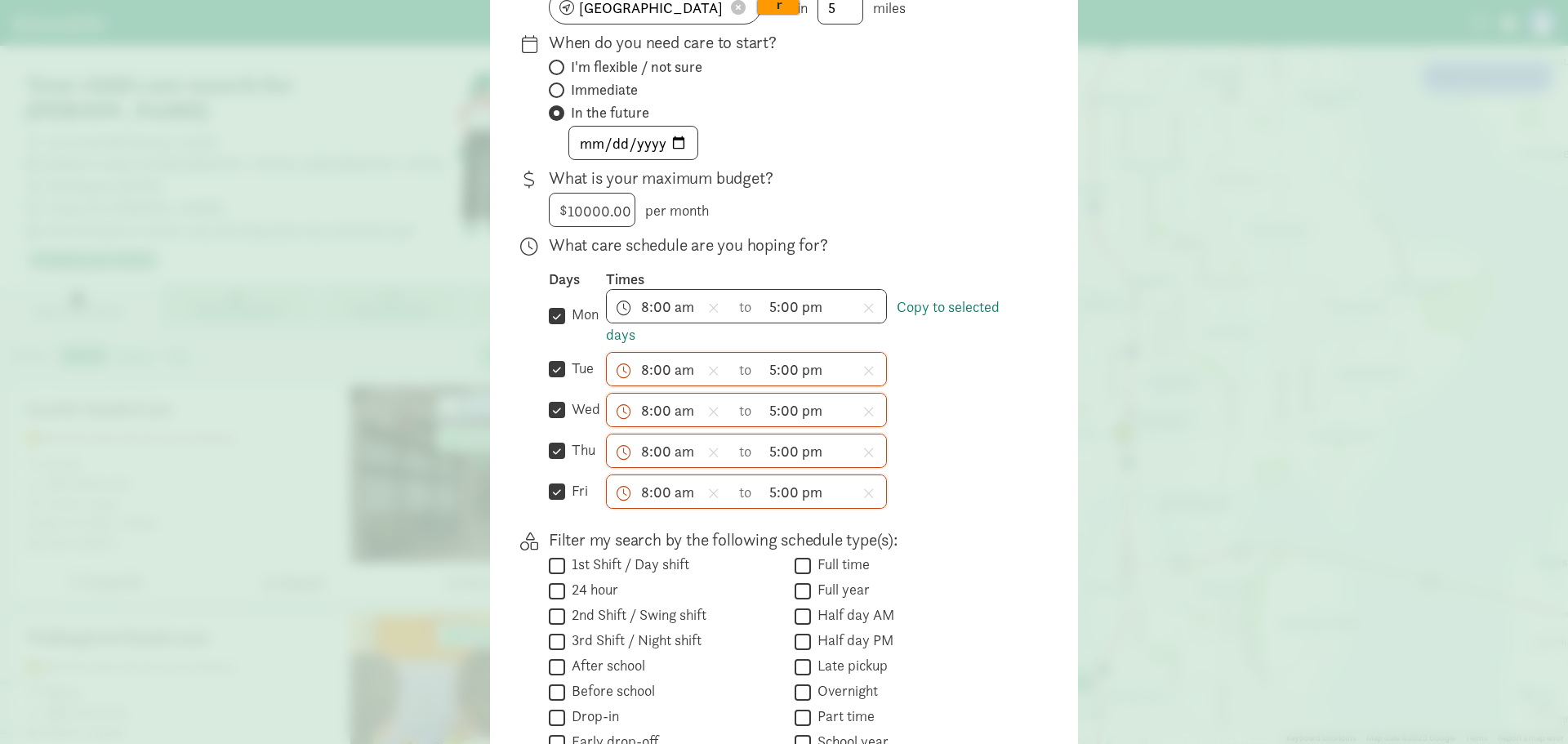
click at [886, 227] on div "$ 10000.00 10000 per month" at bounding box center [787, 210] width 477 height 34
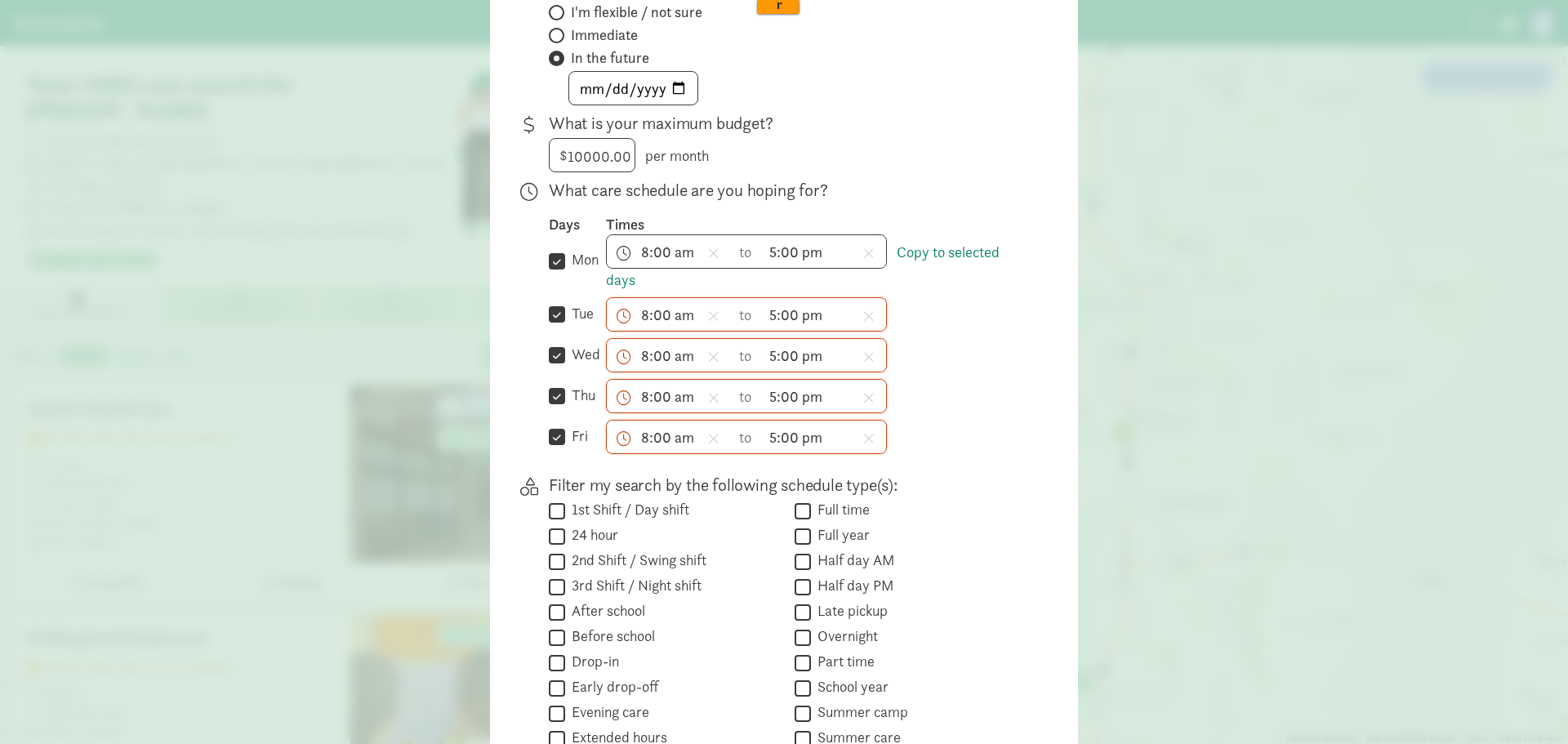
scroll to position [327, 0]
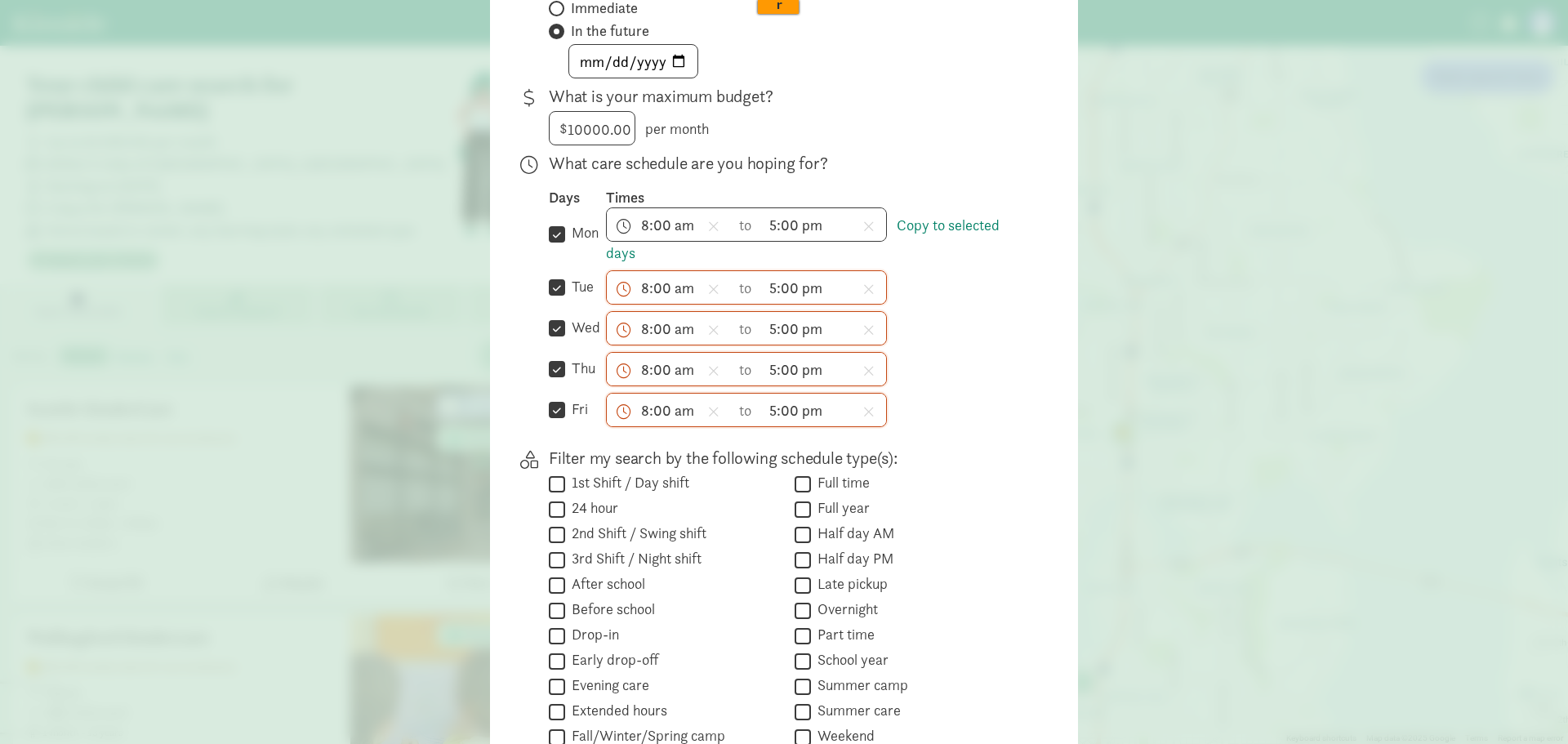
click at [945, 401] on div "Days Times  mon Copy to selected days 8:00 am h 12 1 2 3 4 5 6 7 8 9 10 11 mm …" at bounding box center [787, 307] width 477 height 239
click at [935, 233] on link "Copy to selected days" at bounding box center [803, 239] width 393 height 47
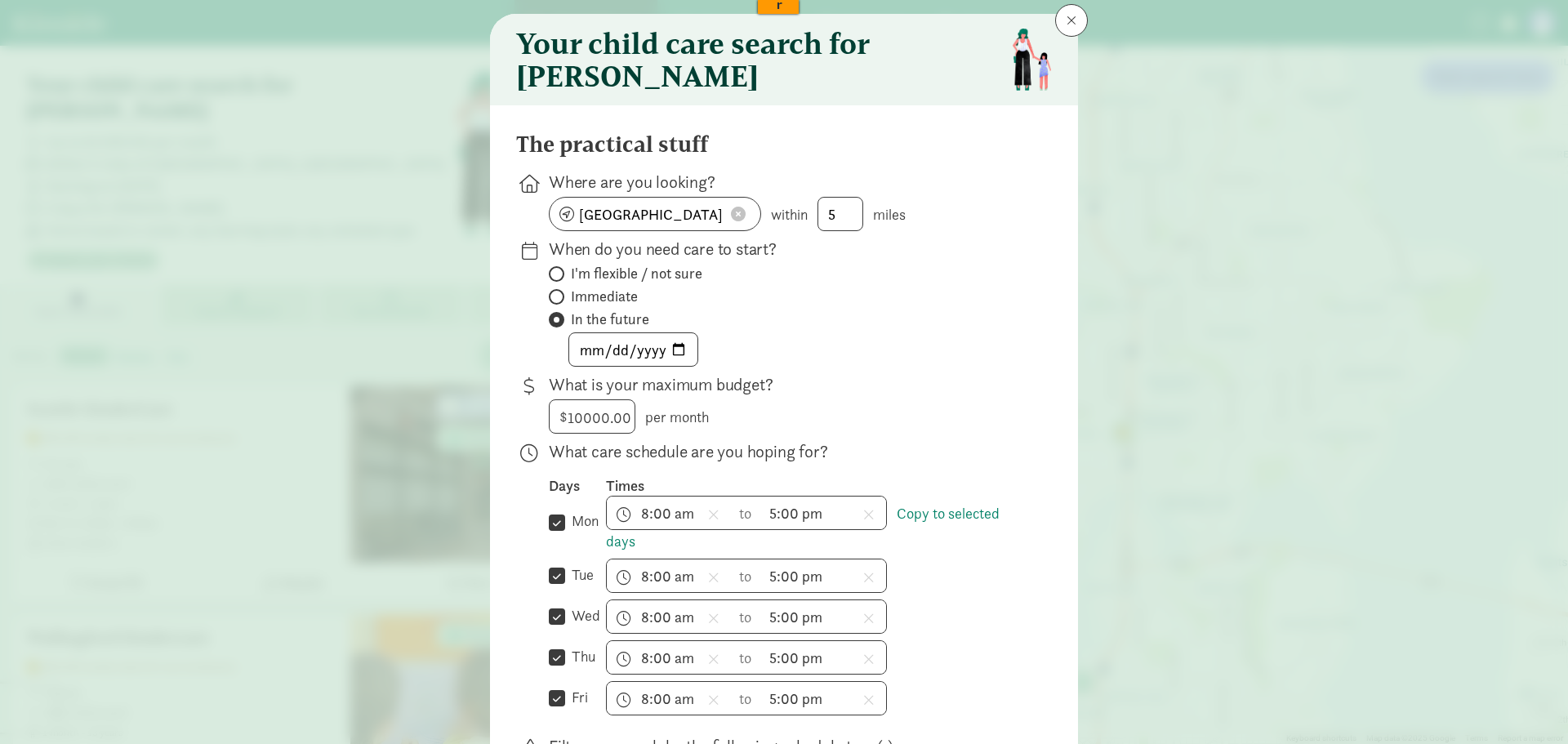
scroll to position [36, 0]
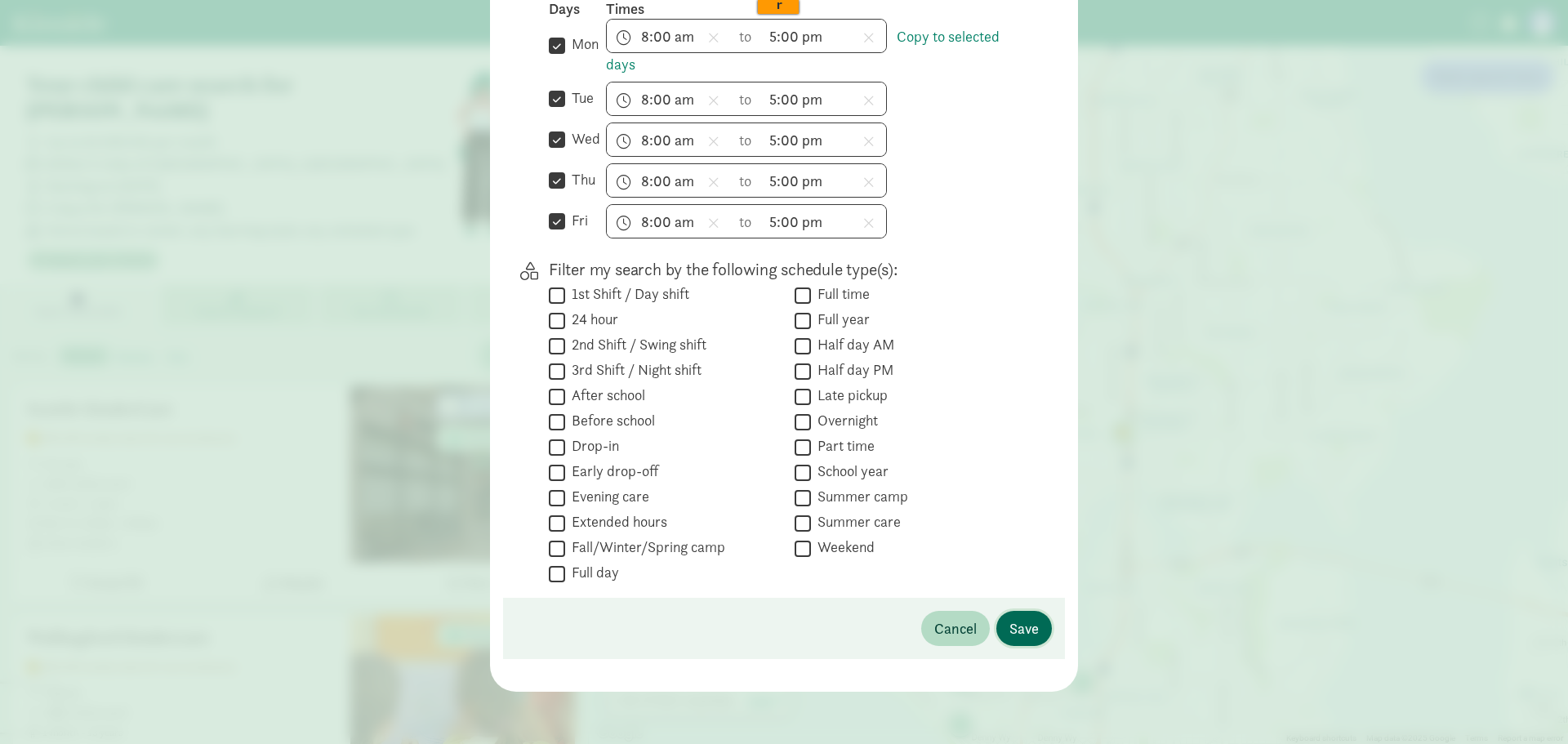
click at [1013, 631] on span "Save" at bounding box center [1024, 629] width 30 height 22
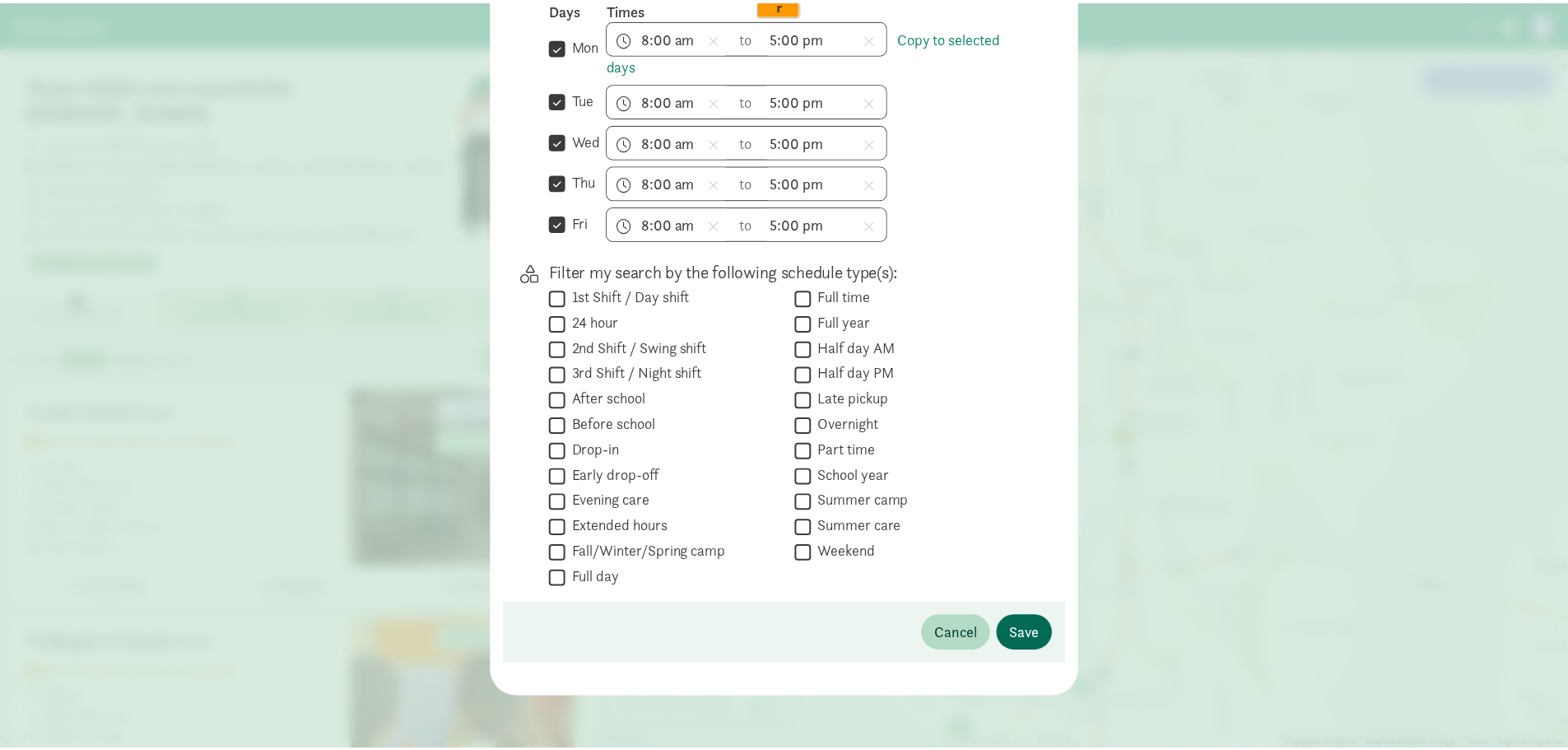
scroll to position [25, 0]
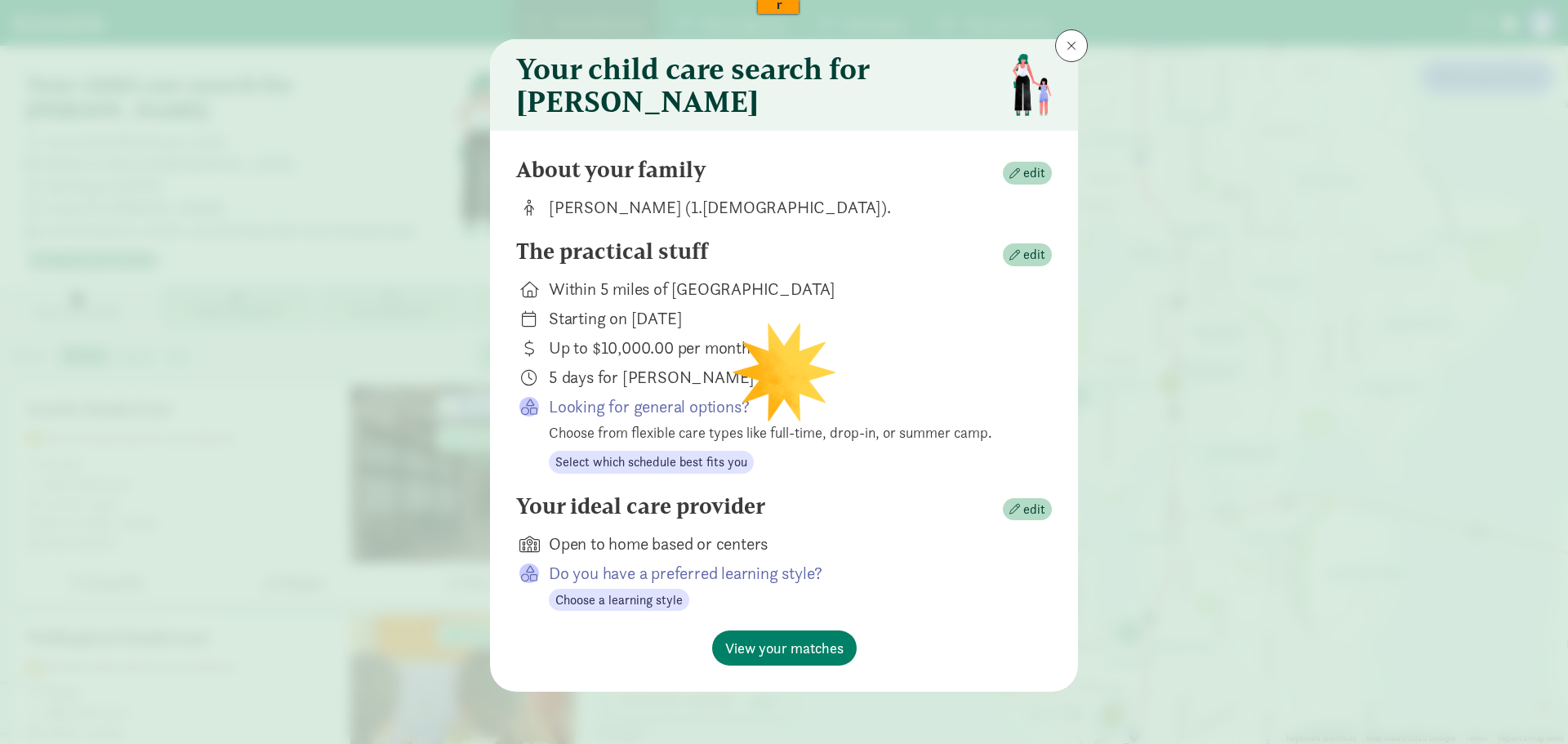
click at [767, 629] on div "Your ideal care provider edit Open to home based or centers Do you have a prefe…" at bounding box center [784, 562] width 536 height 138
click at [766, 649] on span "View your matches" at bounding box center [784, 648] width 118 height 22
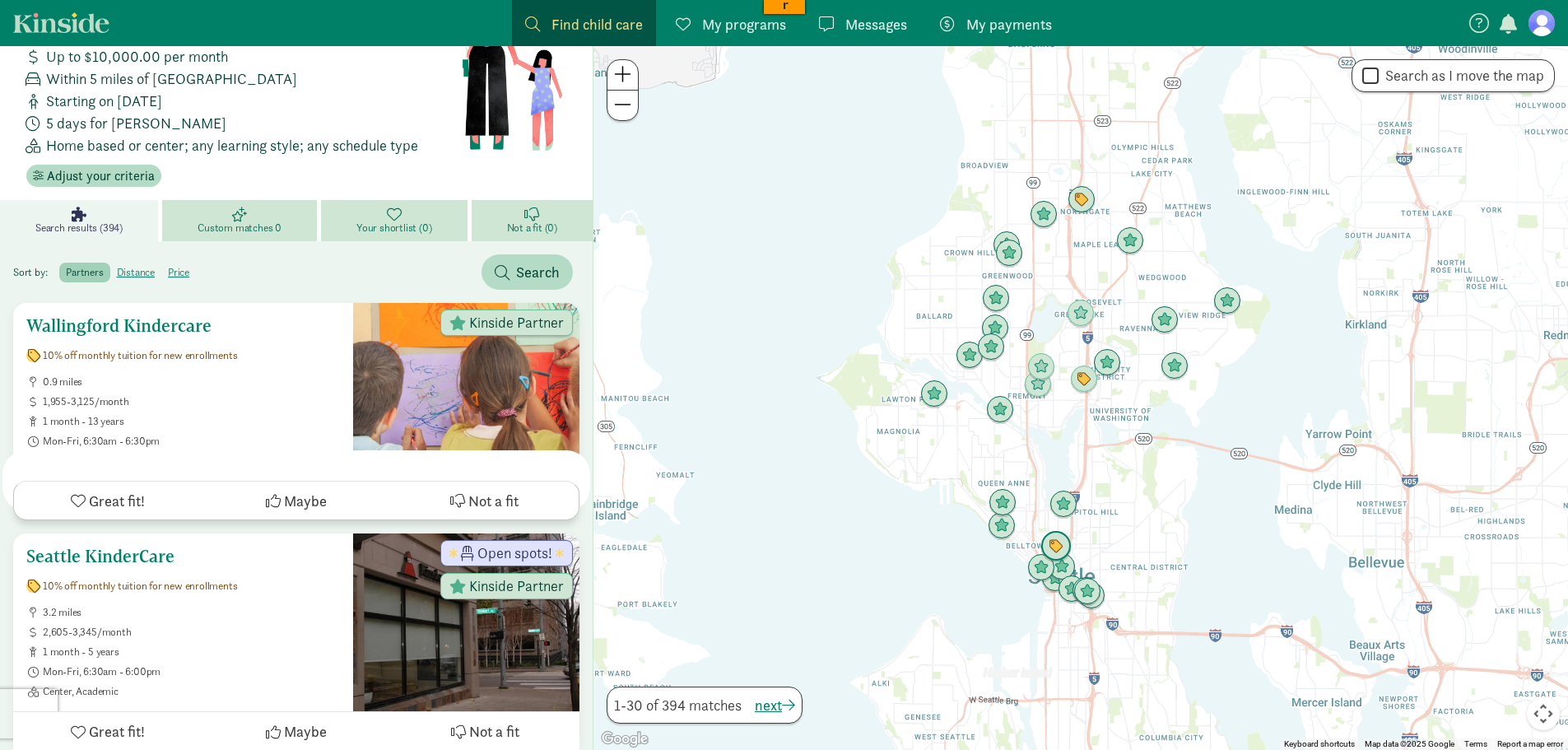
scroll to position [82, 0]
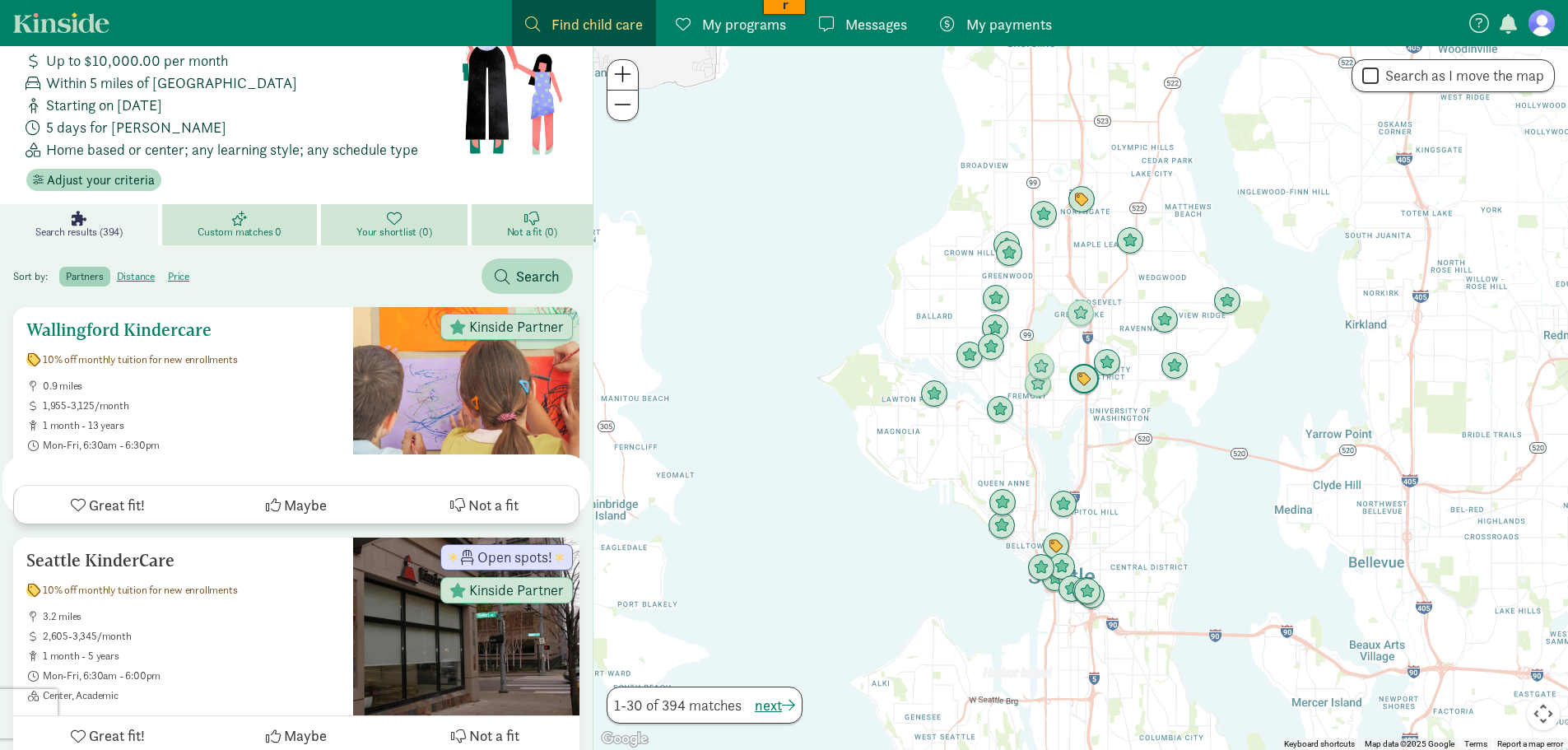
click at [129, 320] on h5 "Wallingford Kindercare" at bounding box center [183, 330] width 313 height 20
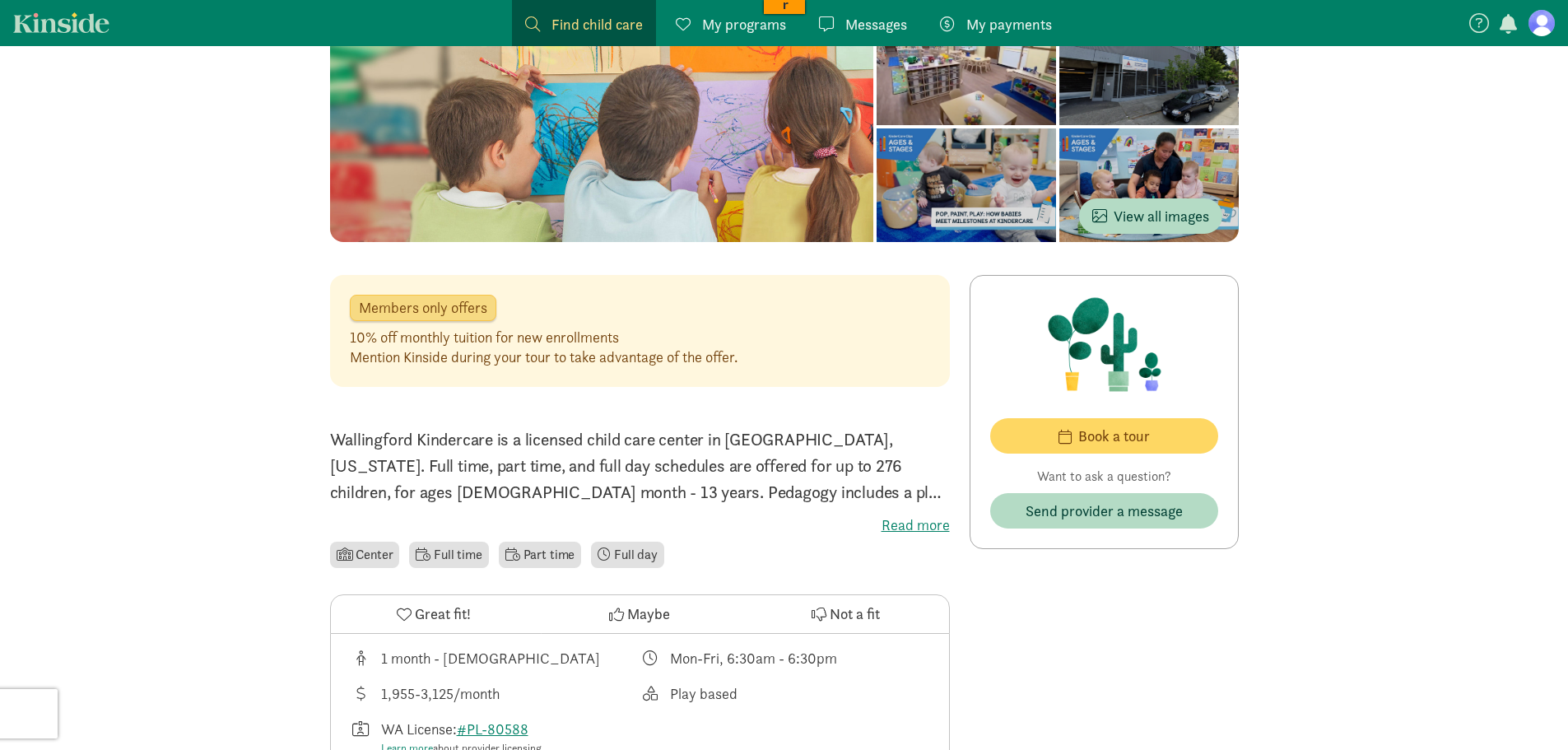
scroll to position [165, 0]
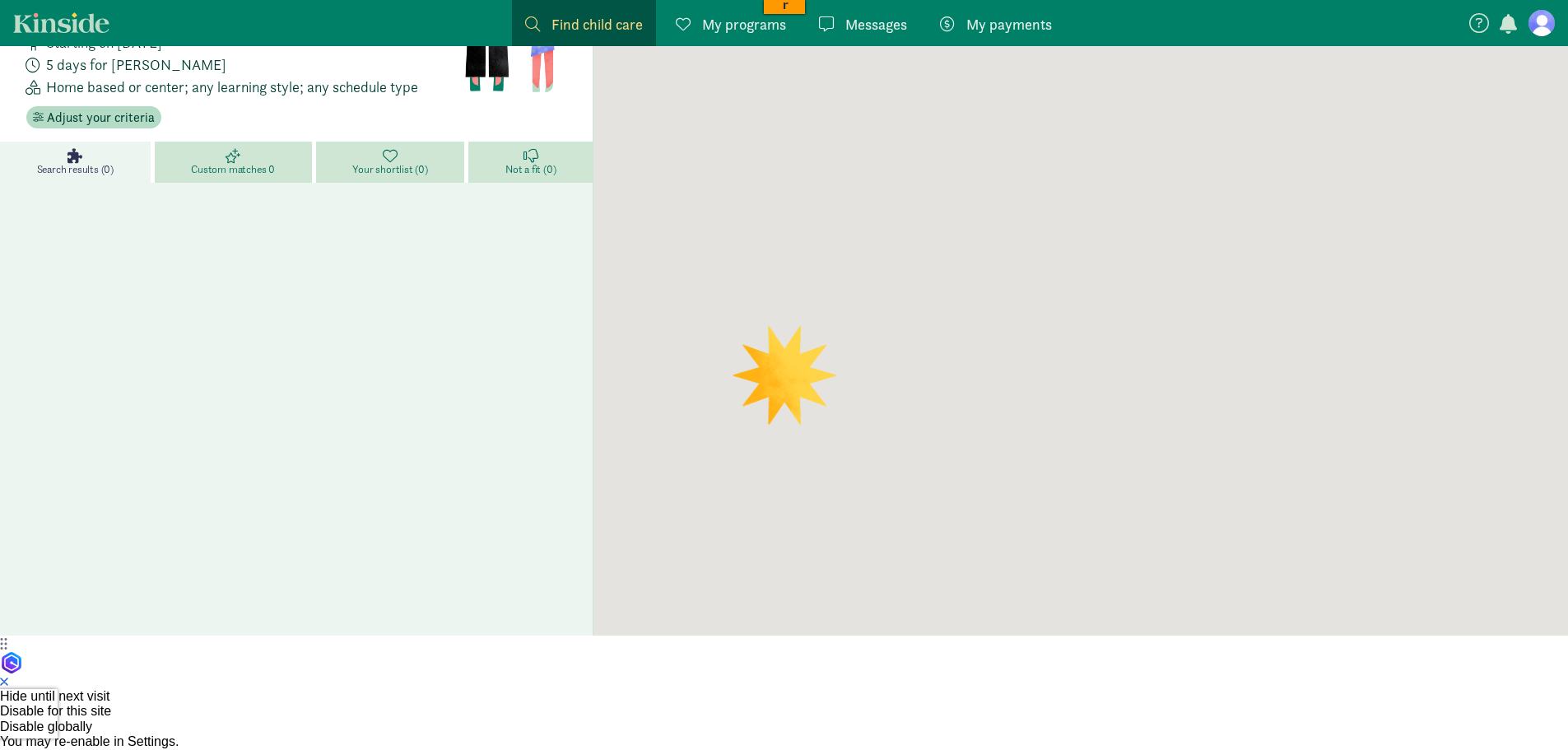
scroll to position [4, 0]
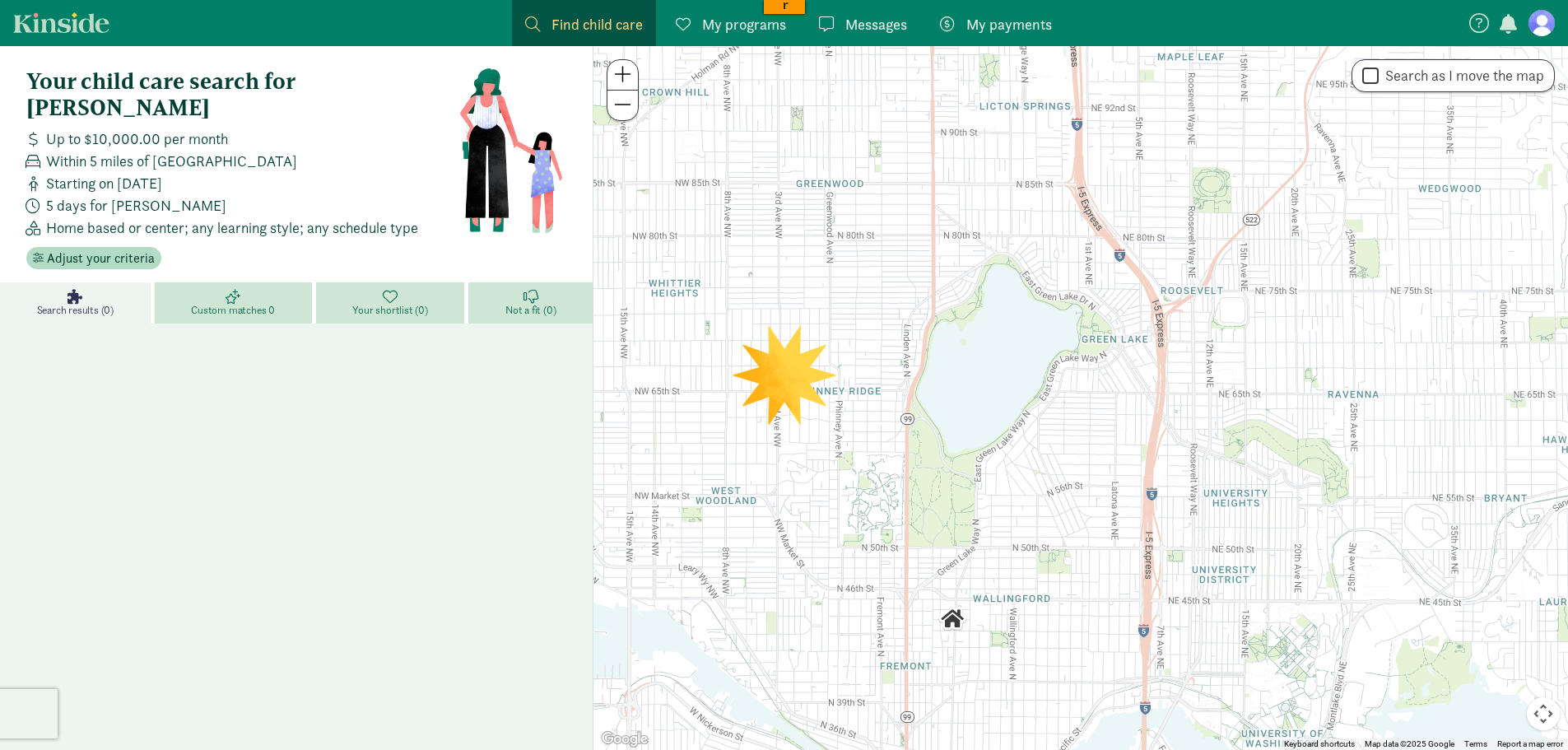
drag, startPoint x: 1120, startPoint y: 241, endPoint x: 986, endPoint y: 470, distance: 265.3
click at [986, 470] on div at bounding box center [1080, 398] width 975 height 704
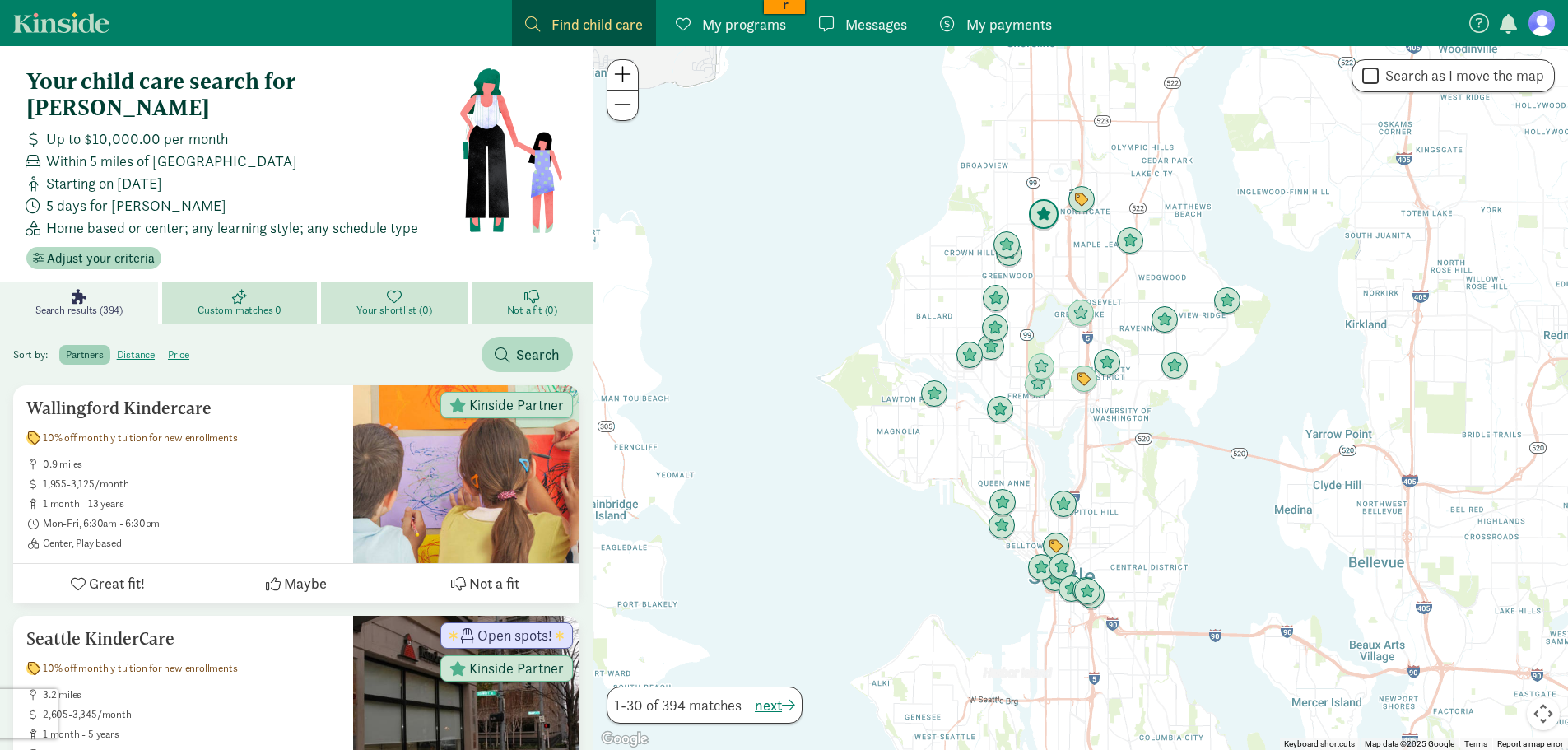
click at [1042, 214] on img "Click to see details" at bounding box center [1044, 215] width 32 height 32
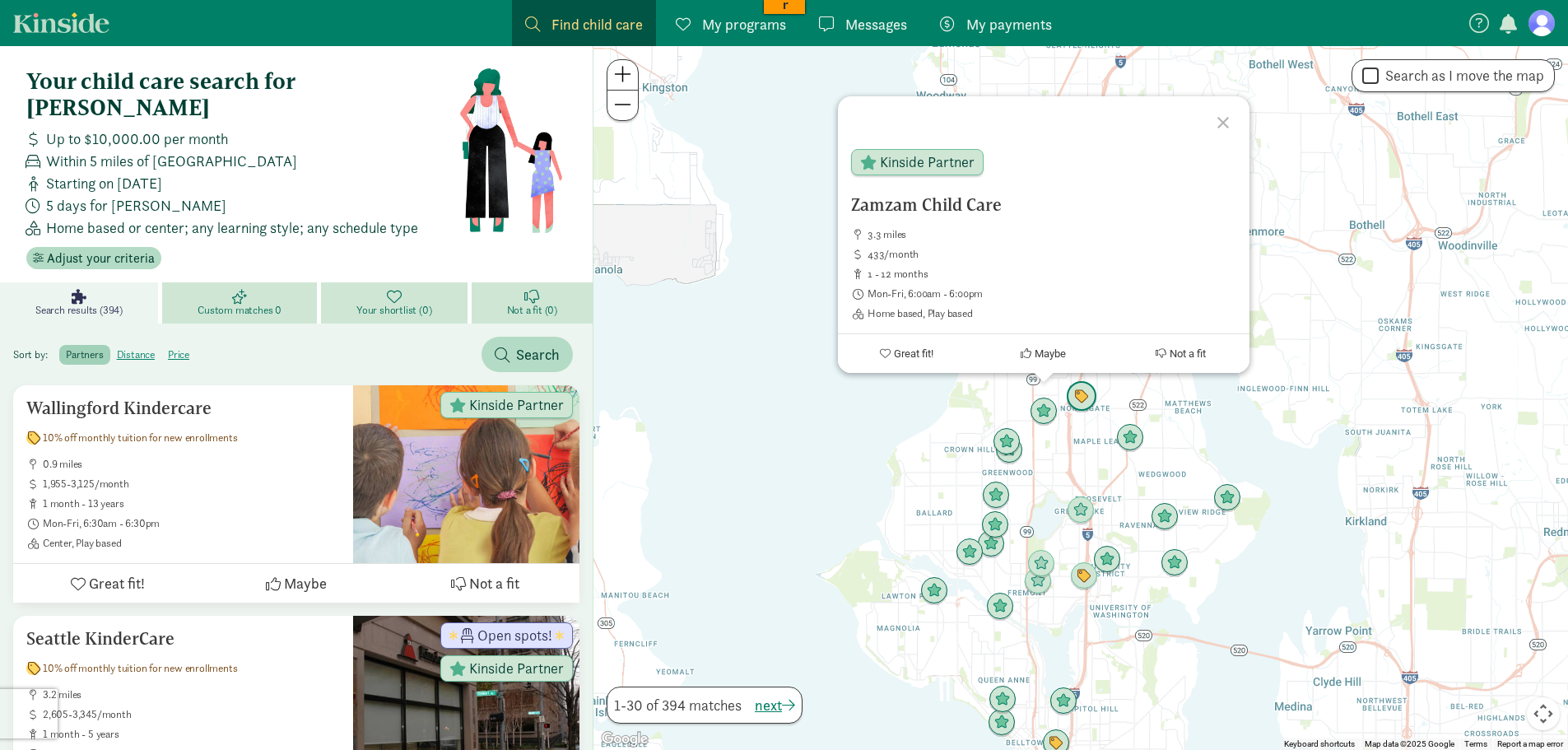
click at [1084, 396] on img "Click to see details" at bounding box center [1082, 397] width 32 height 32
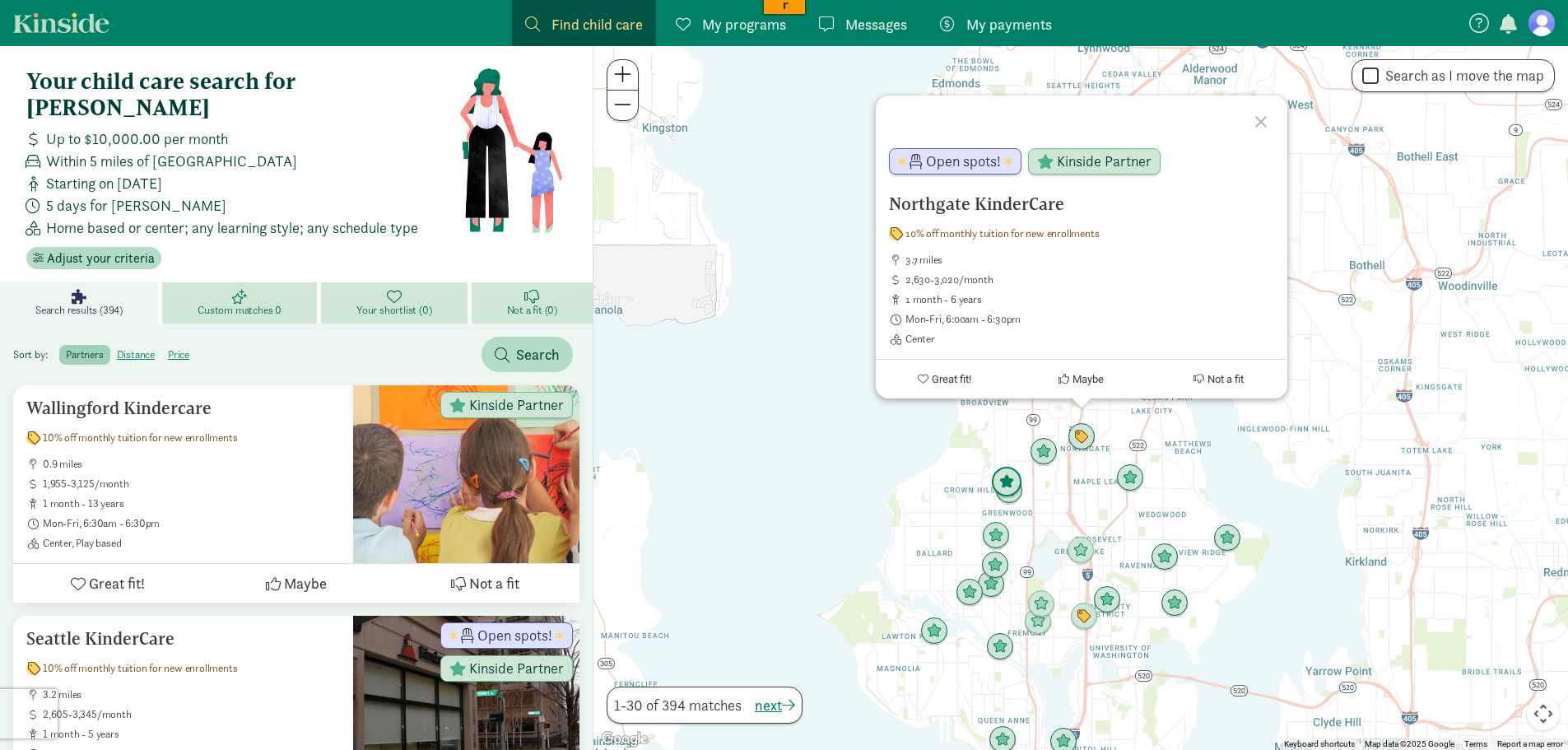
click at [1006, 482] on img "Click to see details" at bounding box center [1007, 483] width 32 height 32
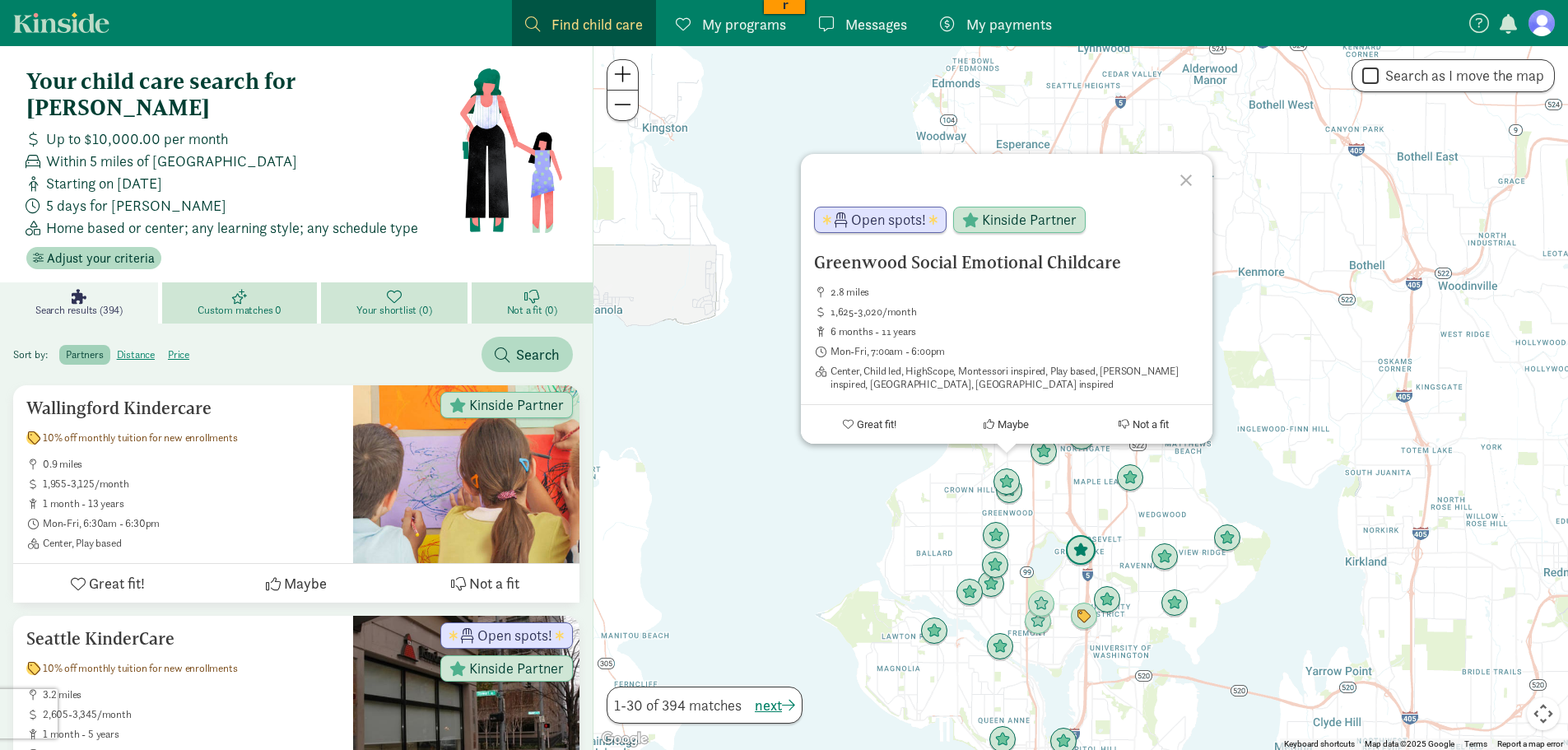
click at [1086, 546] on img "Click to see details" at bounding box center [1081, 552] width 32 height 32
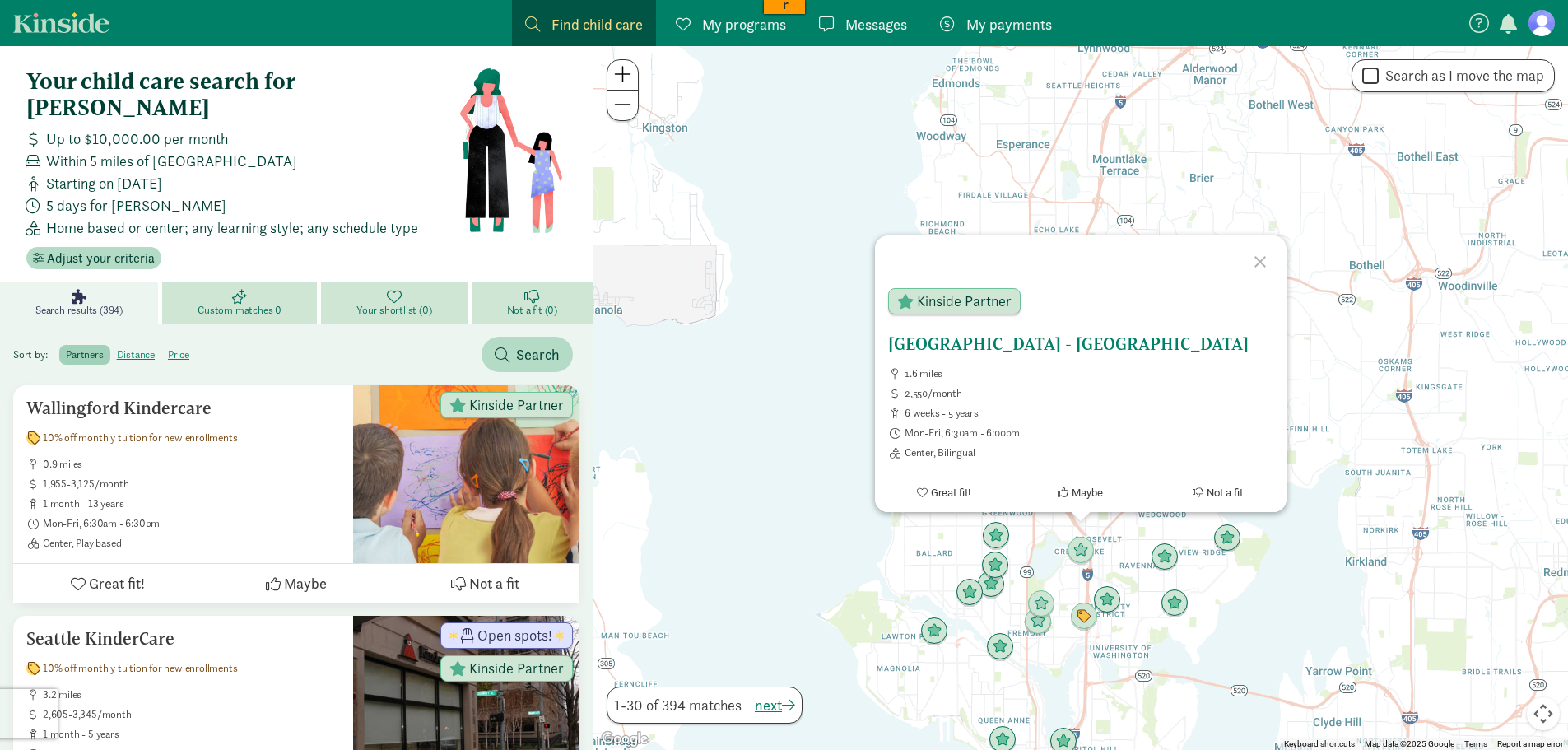
click at [922, 492] on icon at bounding box center [922, 492] width 11 height 11
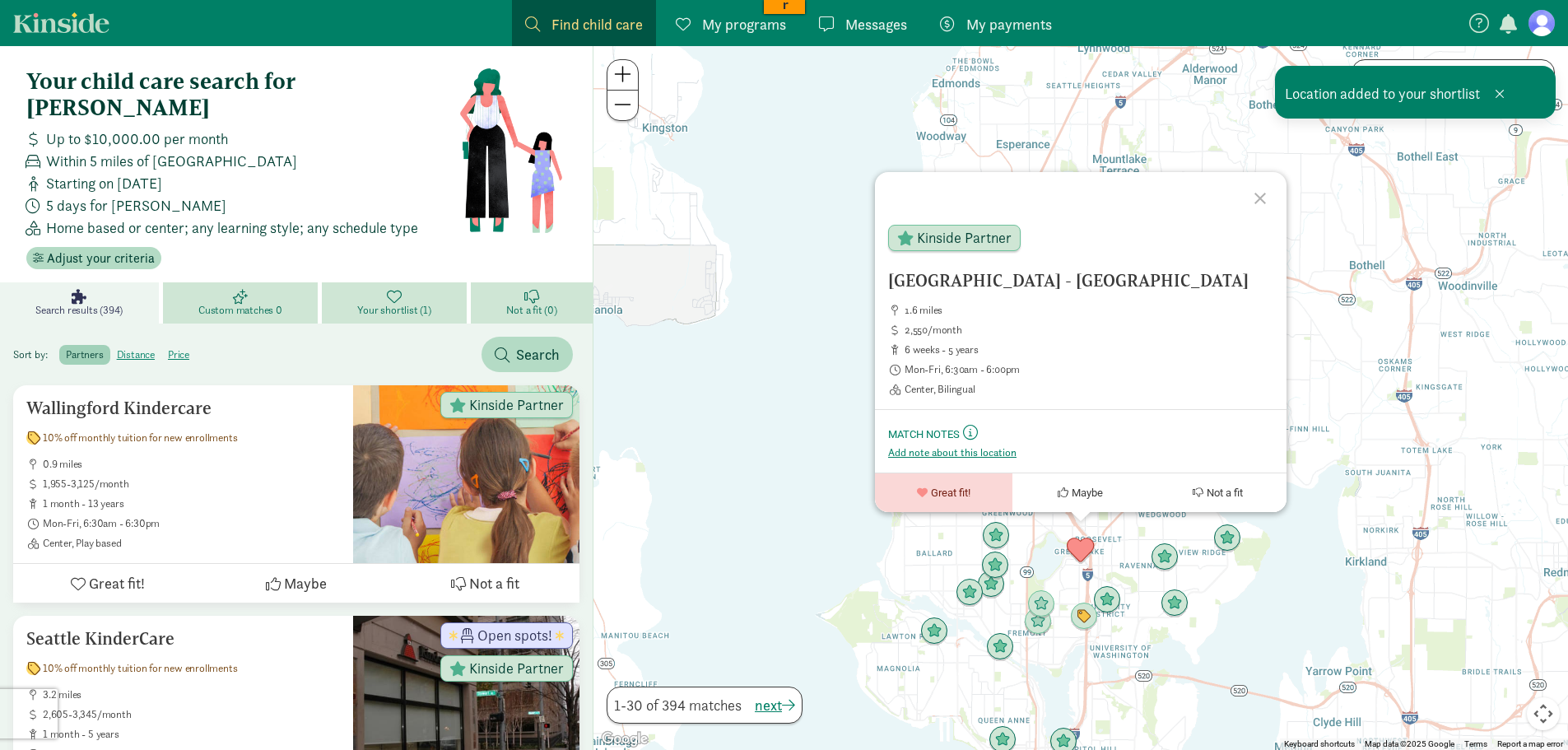
click at [1263, 194] on div at bounding box center [1263, 195] width 48 height 48
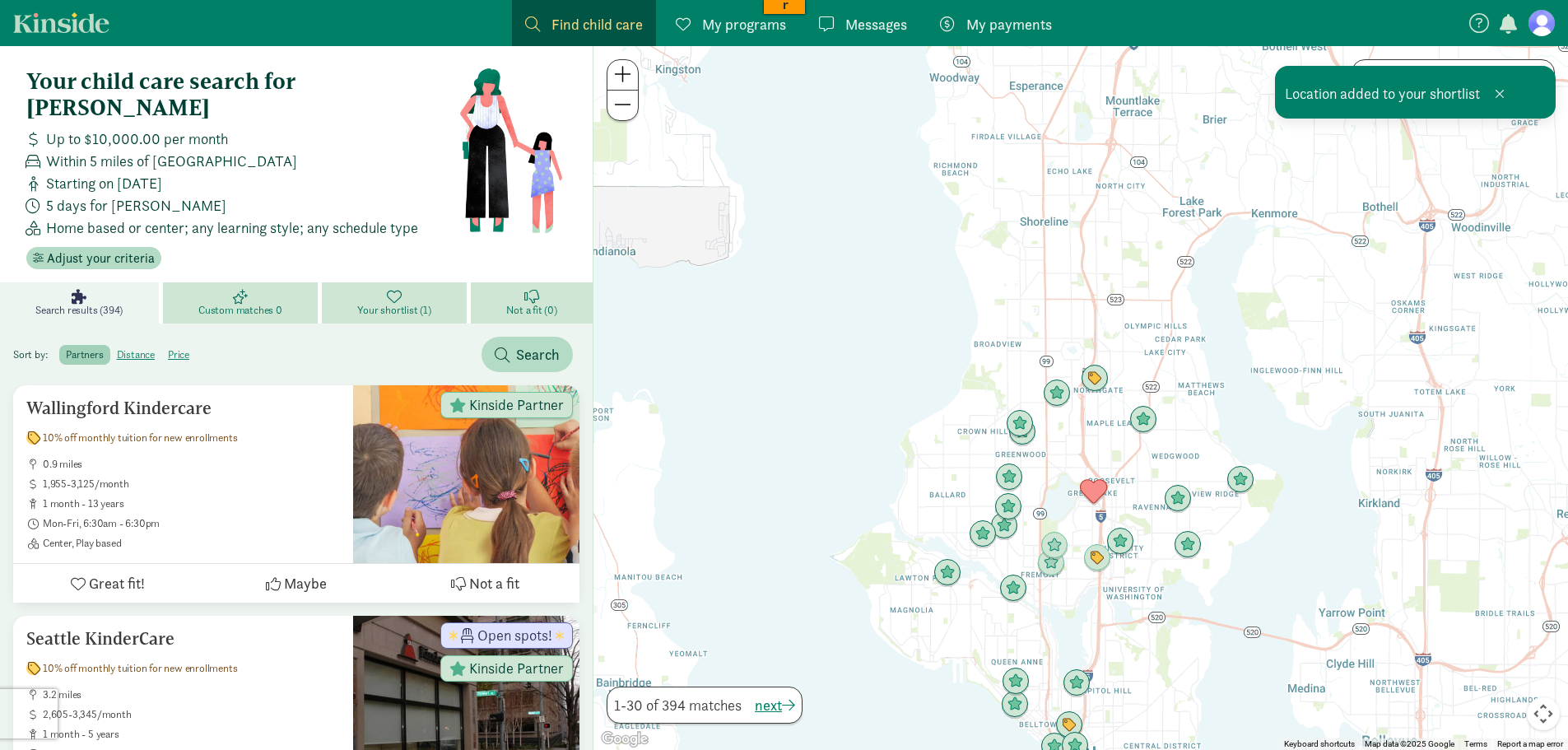
drag, startPoint x: 1065, startPoint y: 562, endPoint x: 1093, endPoint y: 461, distance: 104.8
click at [1090, 470] on div at bounding box center [1080, 398] width 975 height 704
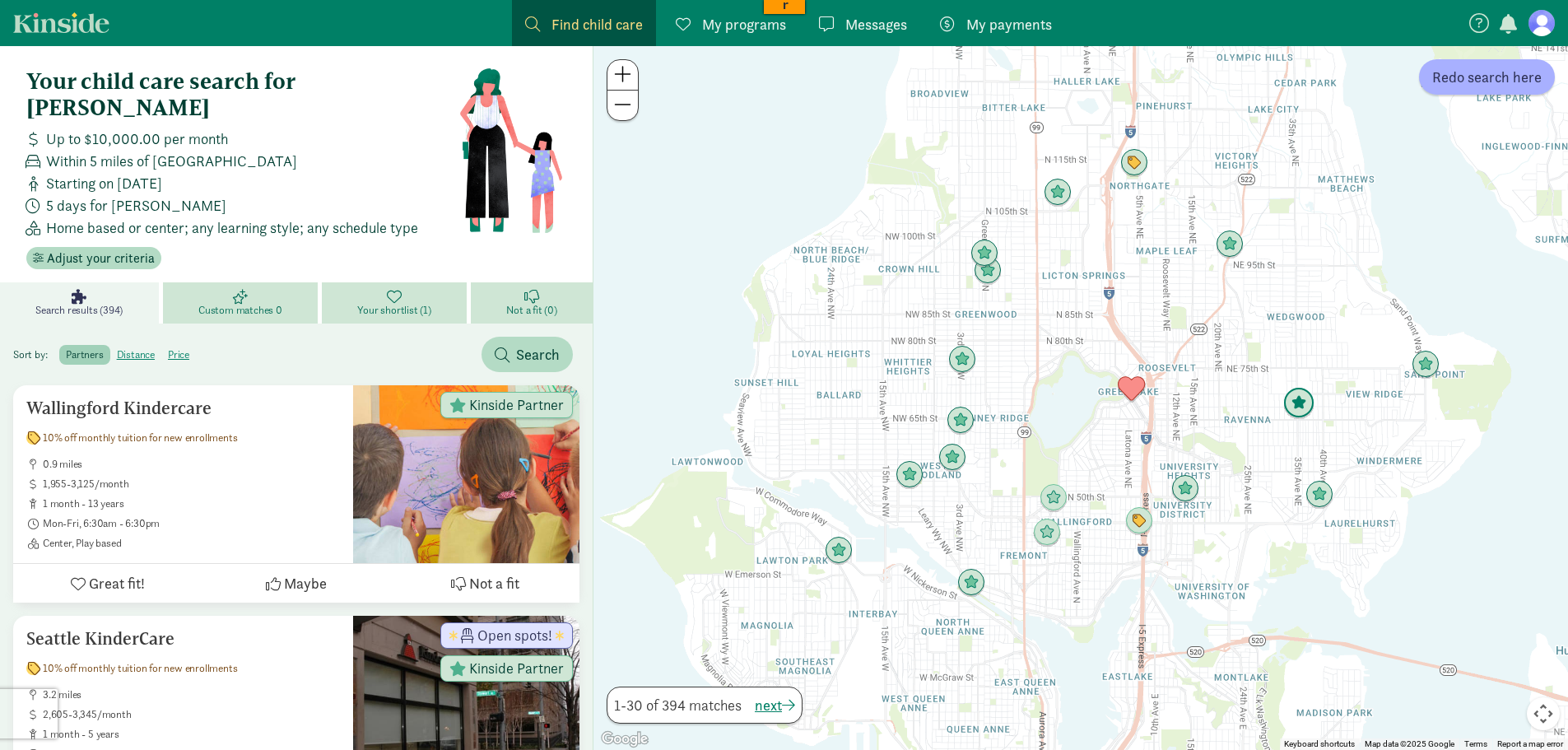
click at [1293, 405] on img "Click to see details" at bounding box center [1299, 404] width 32 height 32
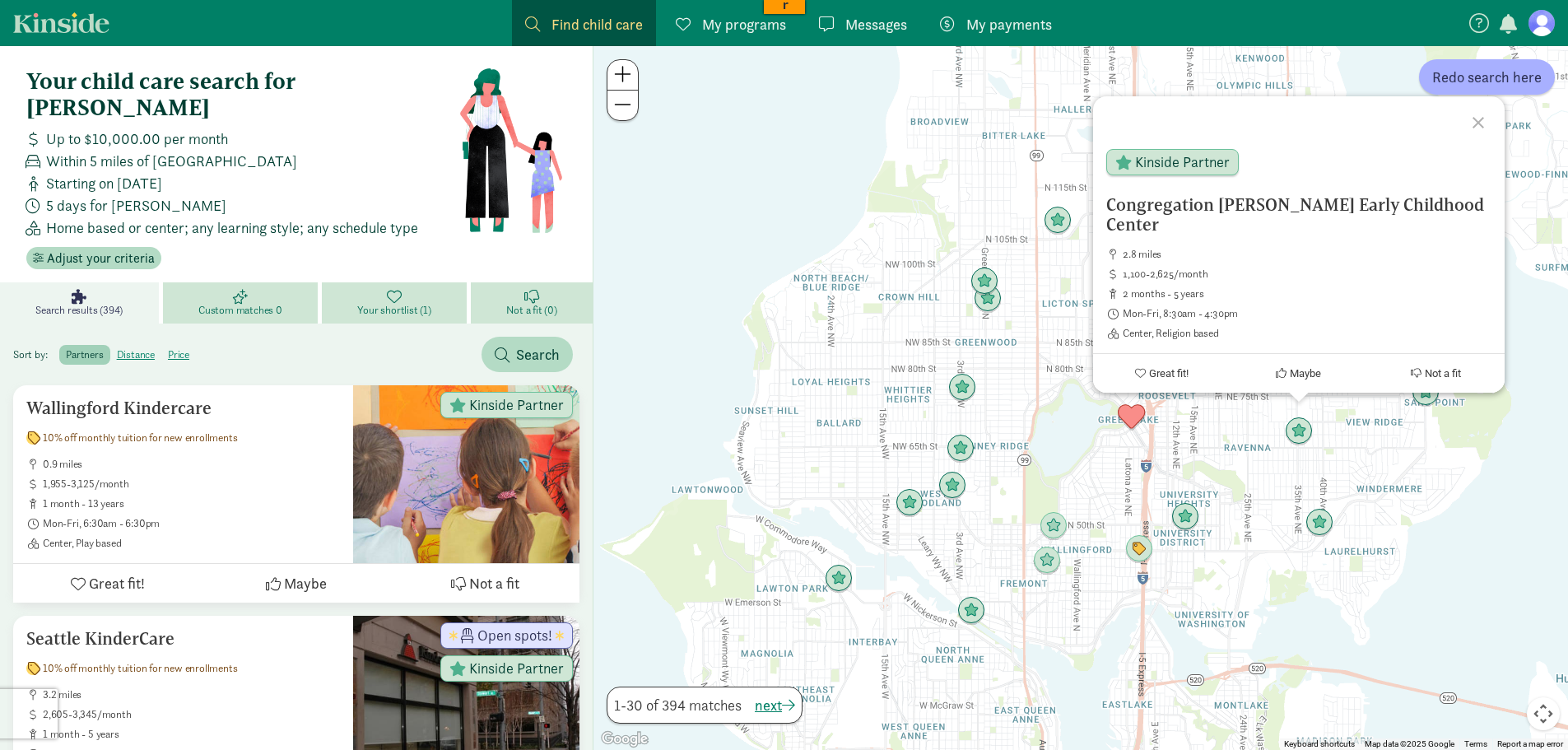
click at [1207, 203] on h5 "Congregation Beth Shalom Early Childhood Center" at bounding box center [1299, 215] width 385 height 40
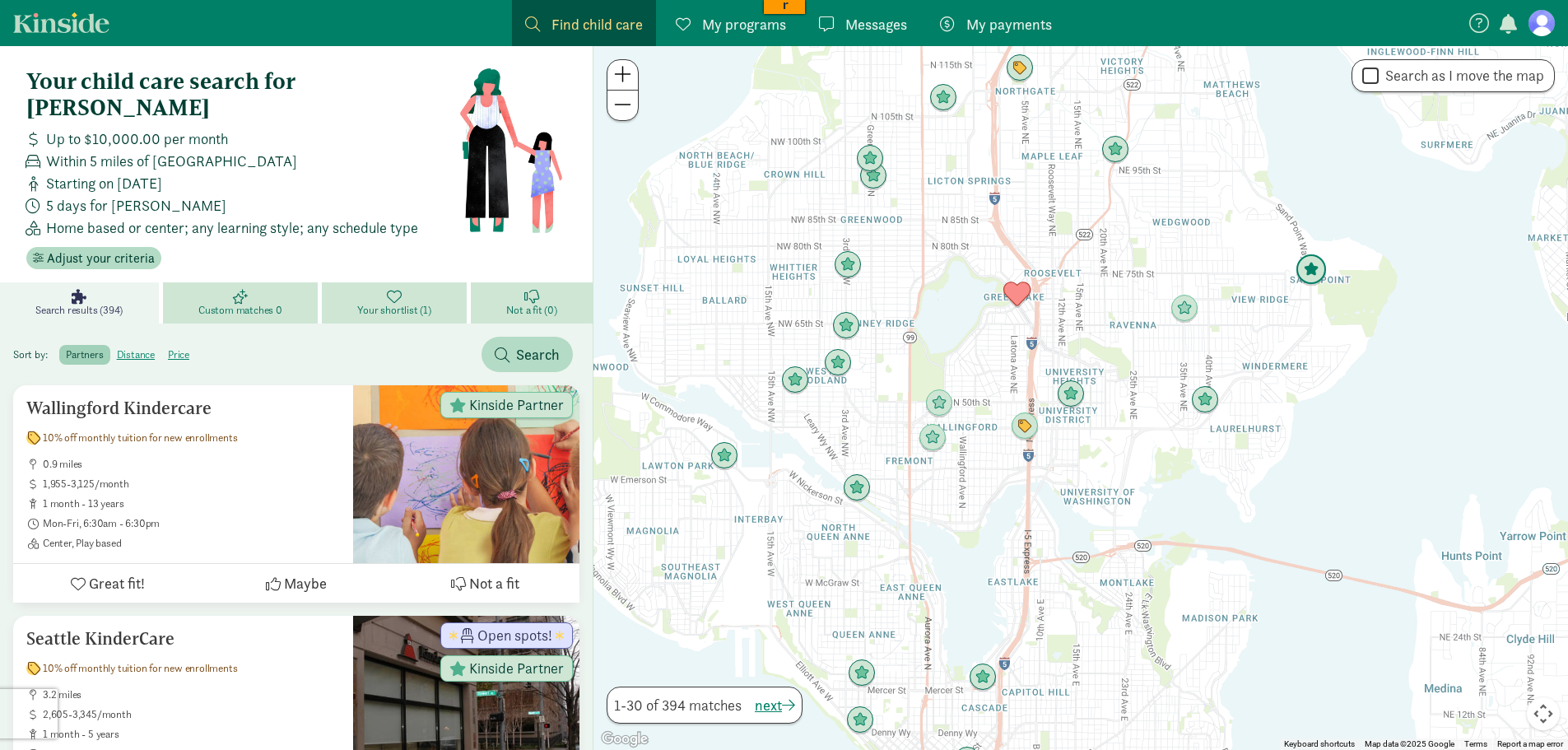
click at [1308, 271] on img "Click to see details" at bounding box center [1312, 270] width 32 height 32
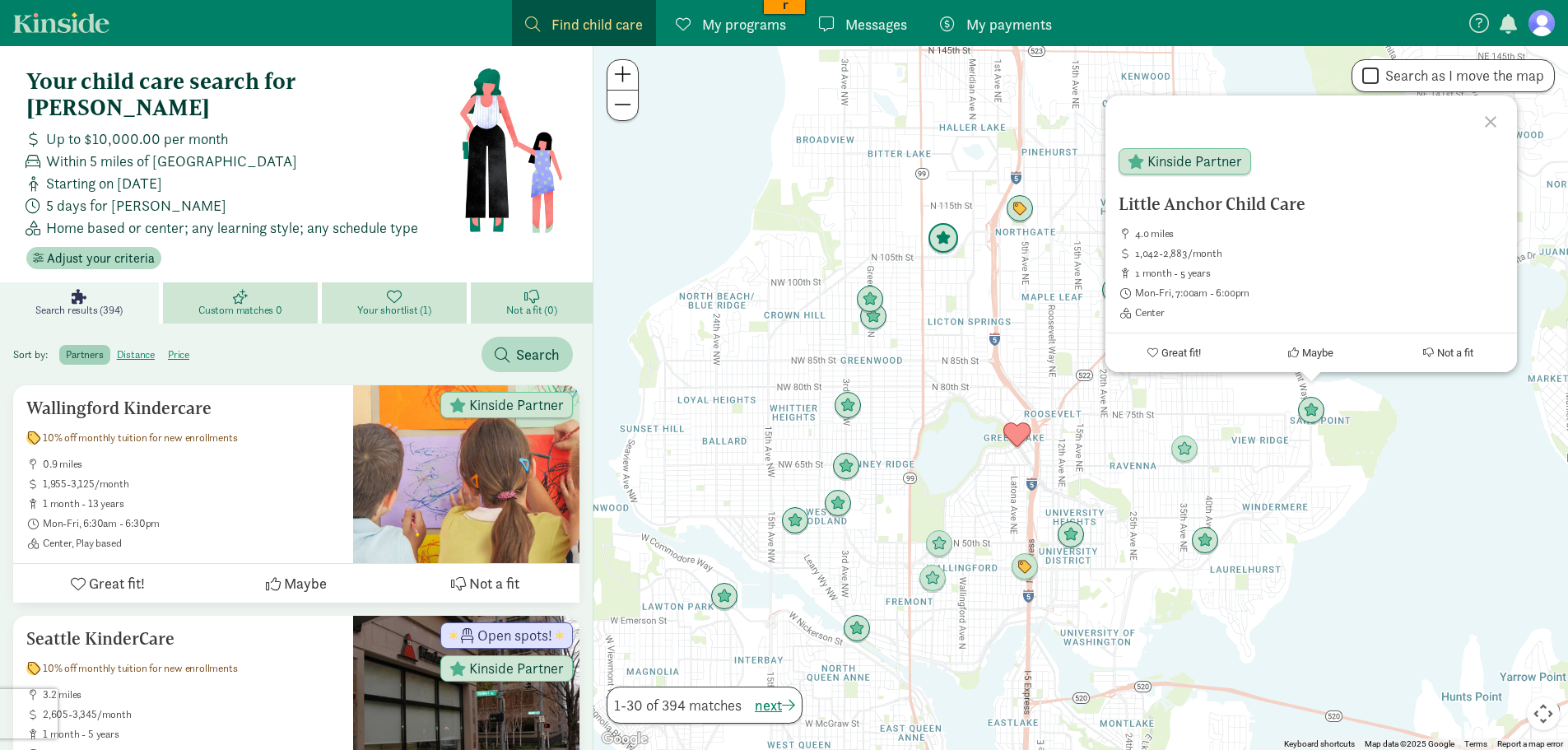
click at [937, 241] on img "Click to see details" at bounding box center [944, 239] width 32 height 32
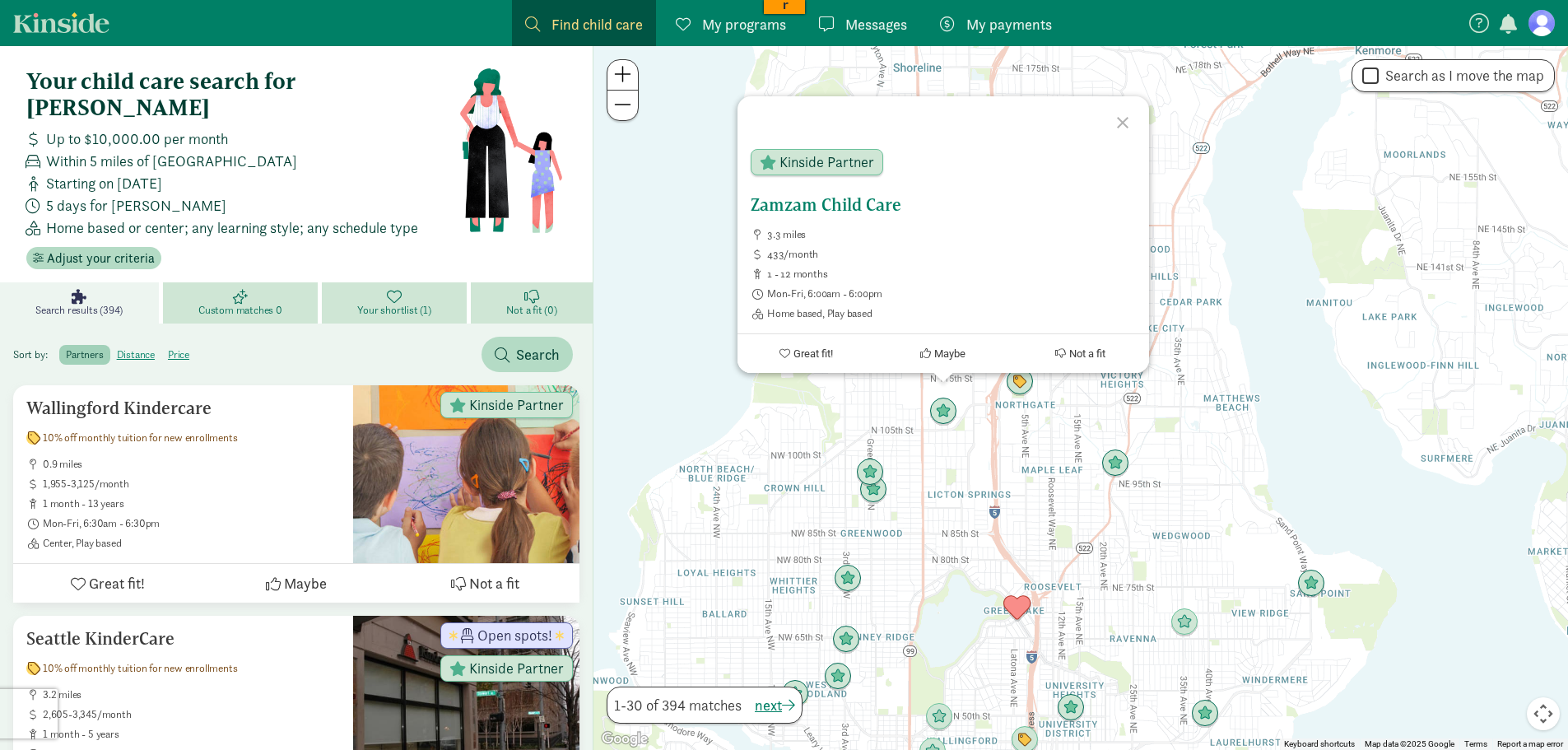
click at [836, 204] on h5 "Zamzam Child Care" at bounding box center [943, 205] width 385 height 20
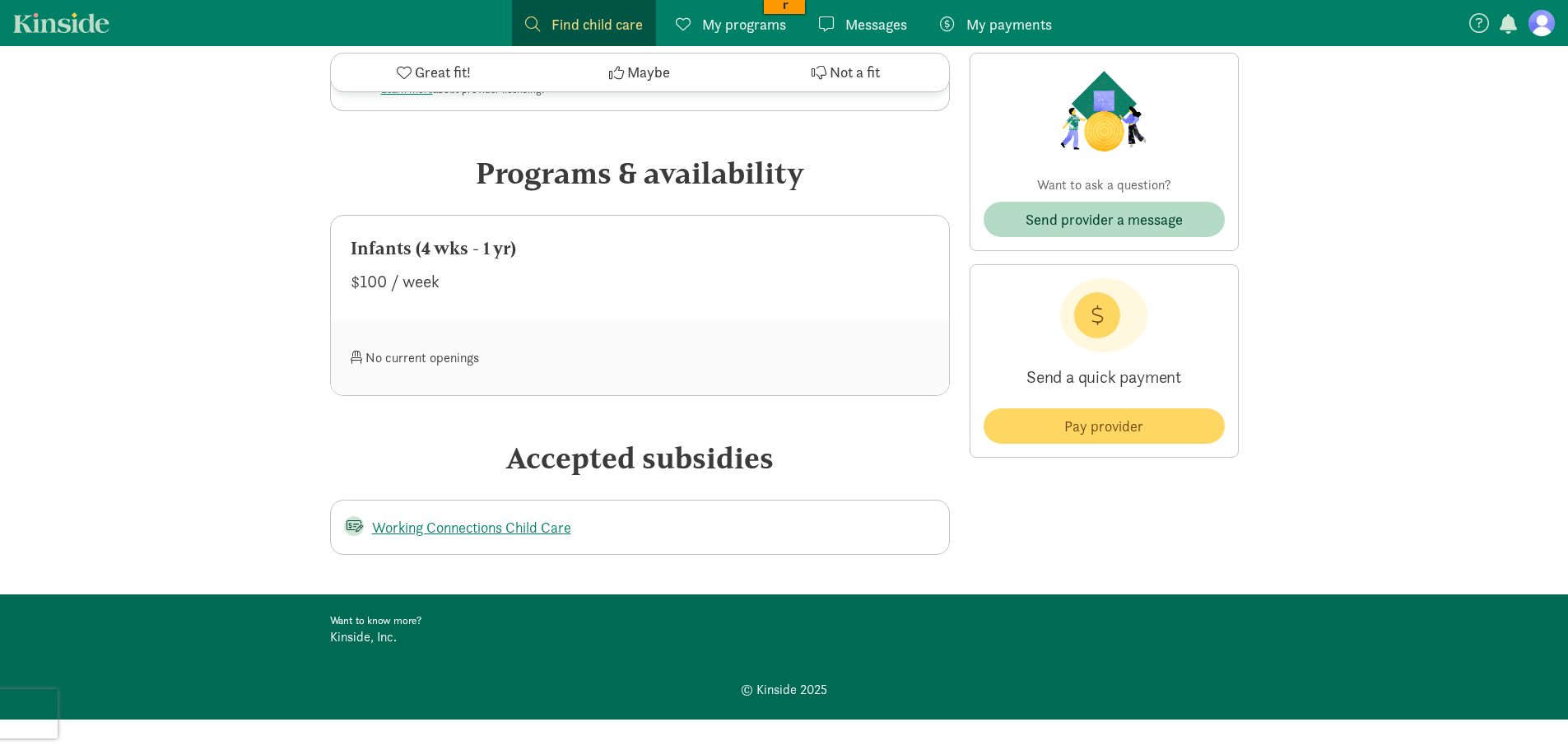
scroll to position [82, 0]
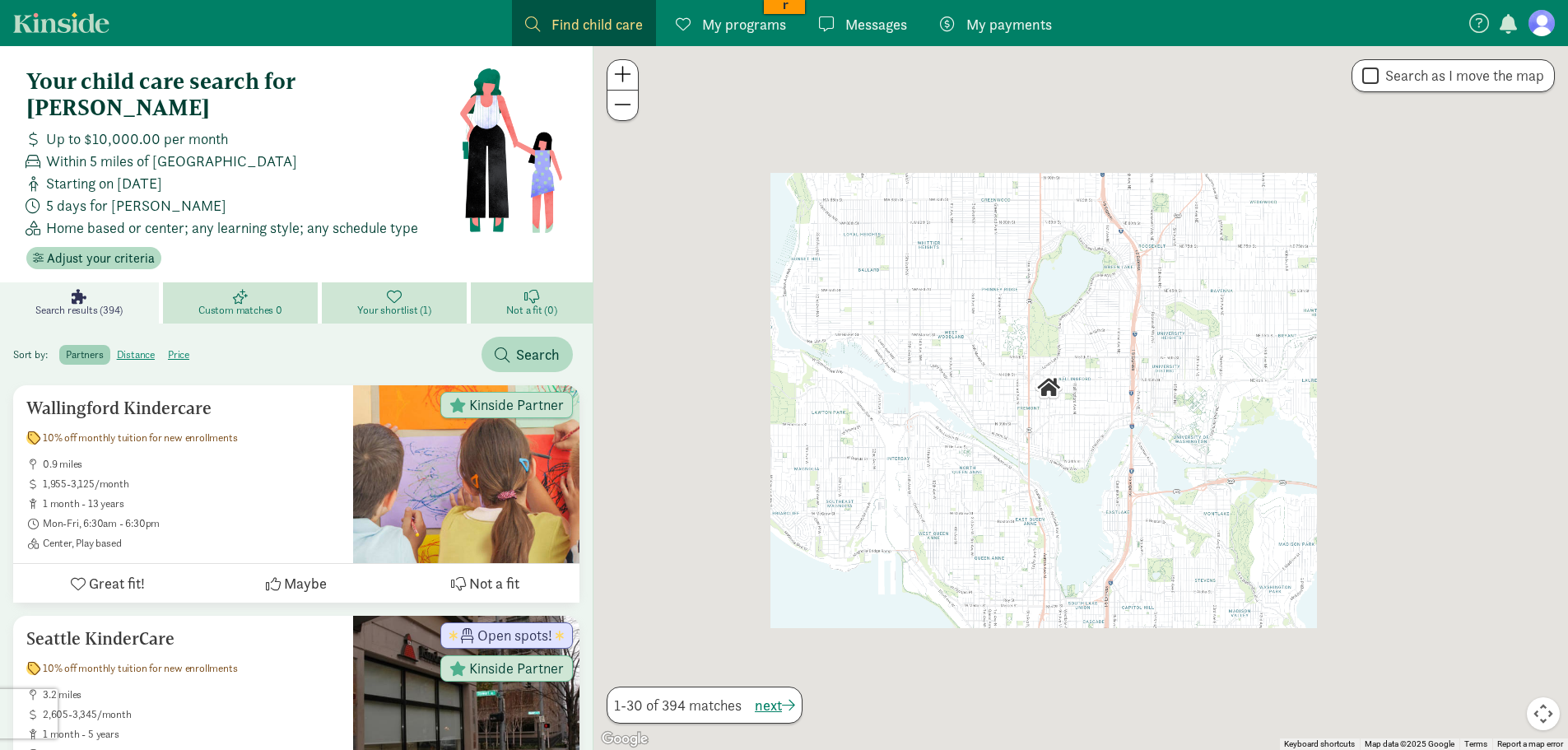
scroll to position [82, 0]
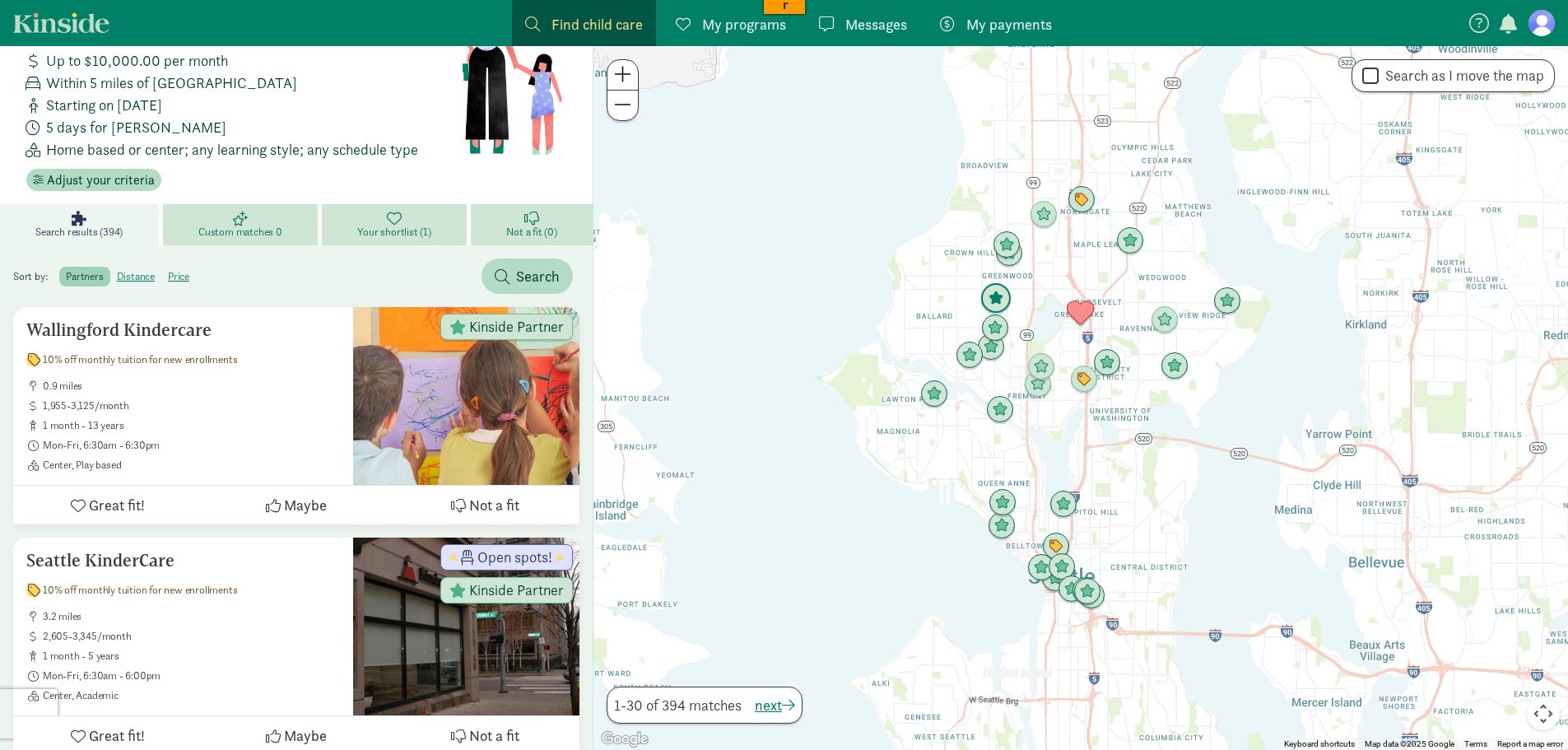
click at [996, 295] on img "Click to see details" at bounding box center [997, 300] width 32 height 32
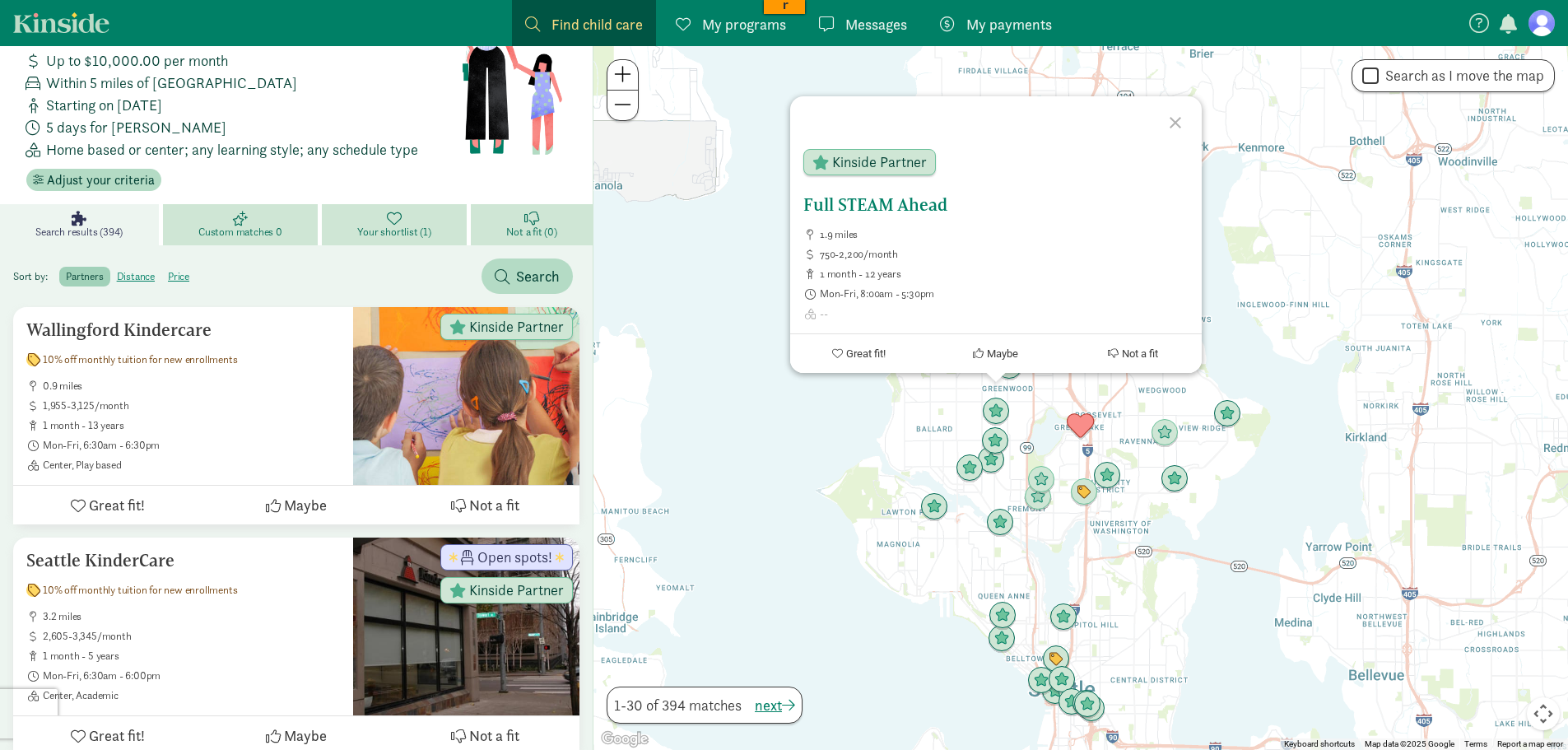
click at [892, 200] on h5 "Full STEAM Ahead" at bounding box center [996, 205] width 385 height 20
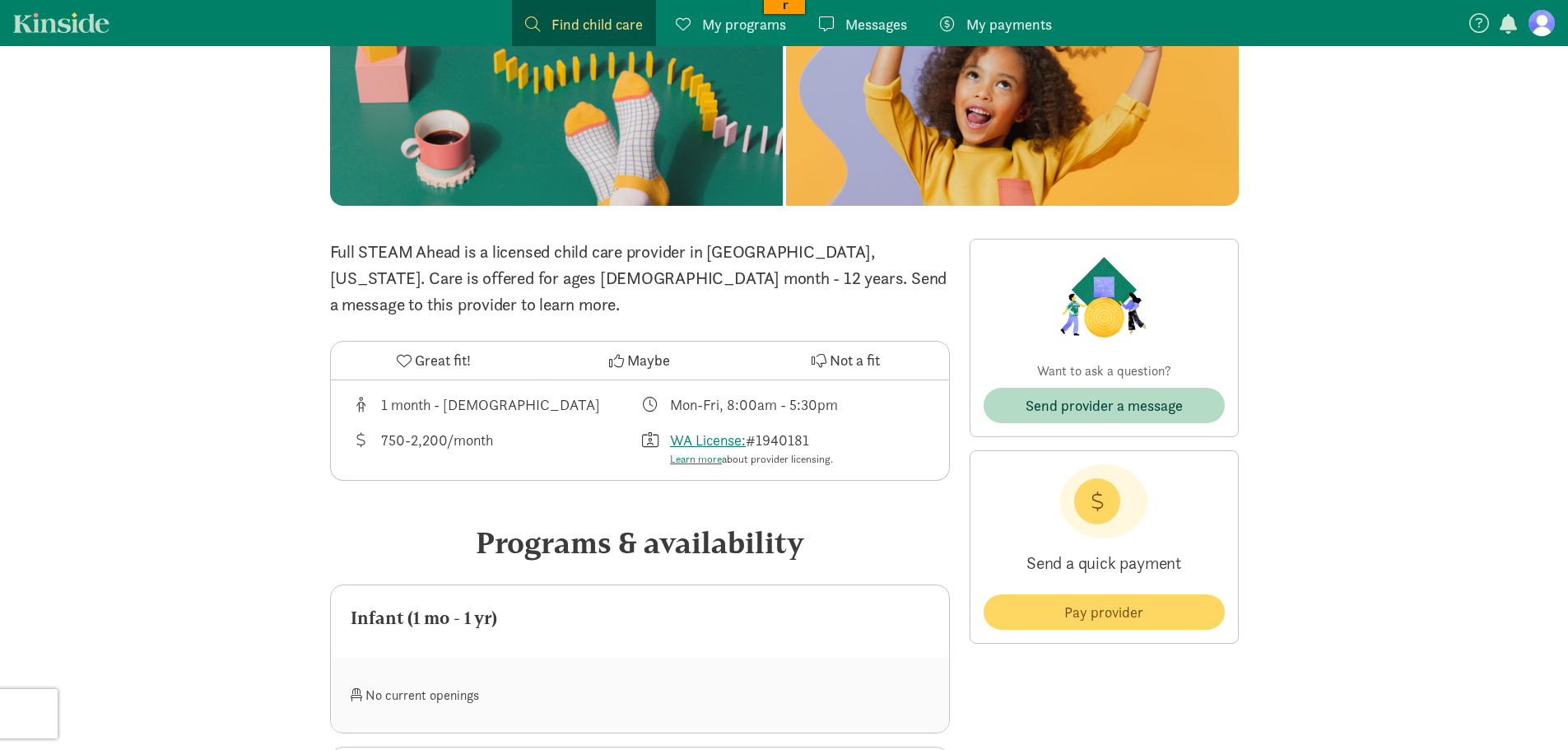
scroll to position [82, 0]
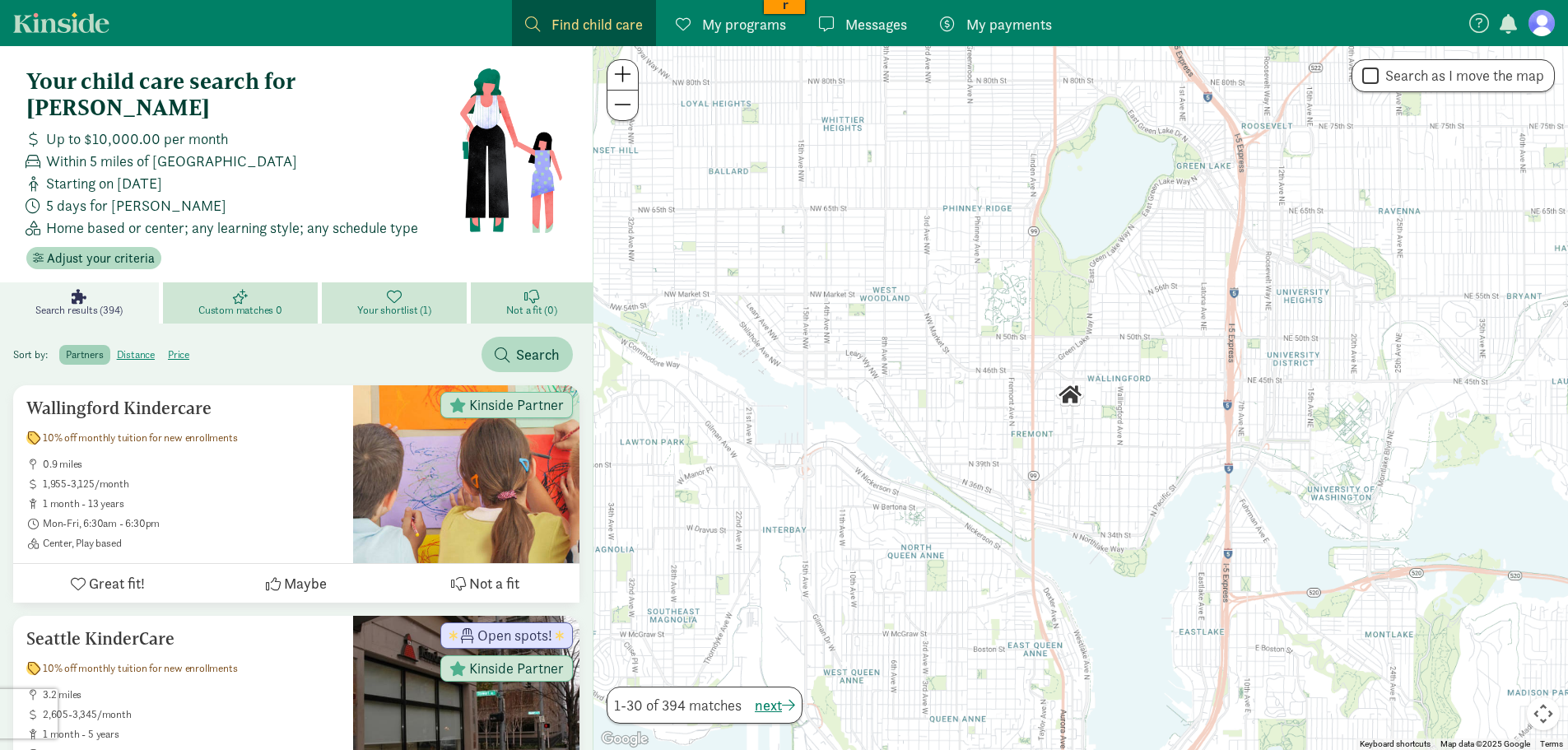
scroll to position [82, 0]
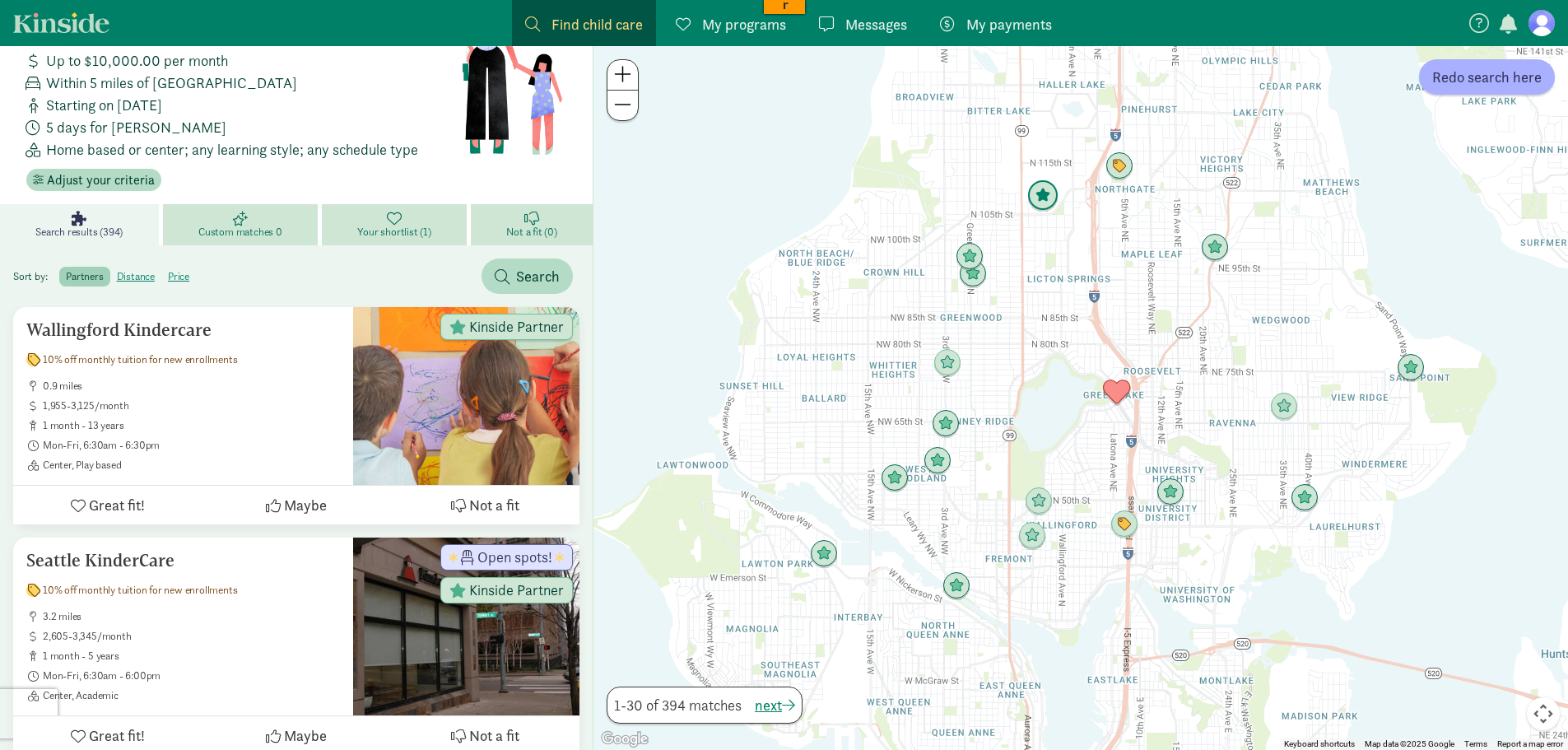
click at [1044, 197] on img "Click to see details" at bounding box center [1043, 196] width 32 height 32
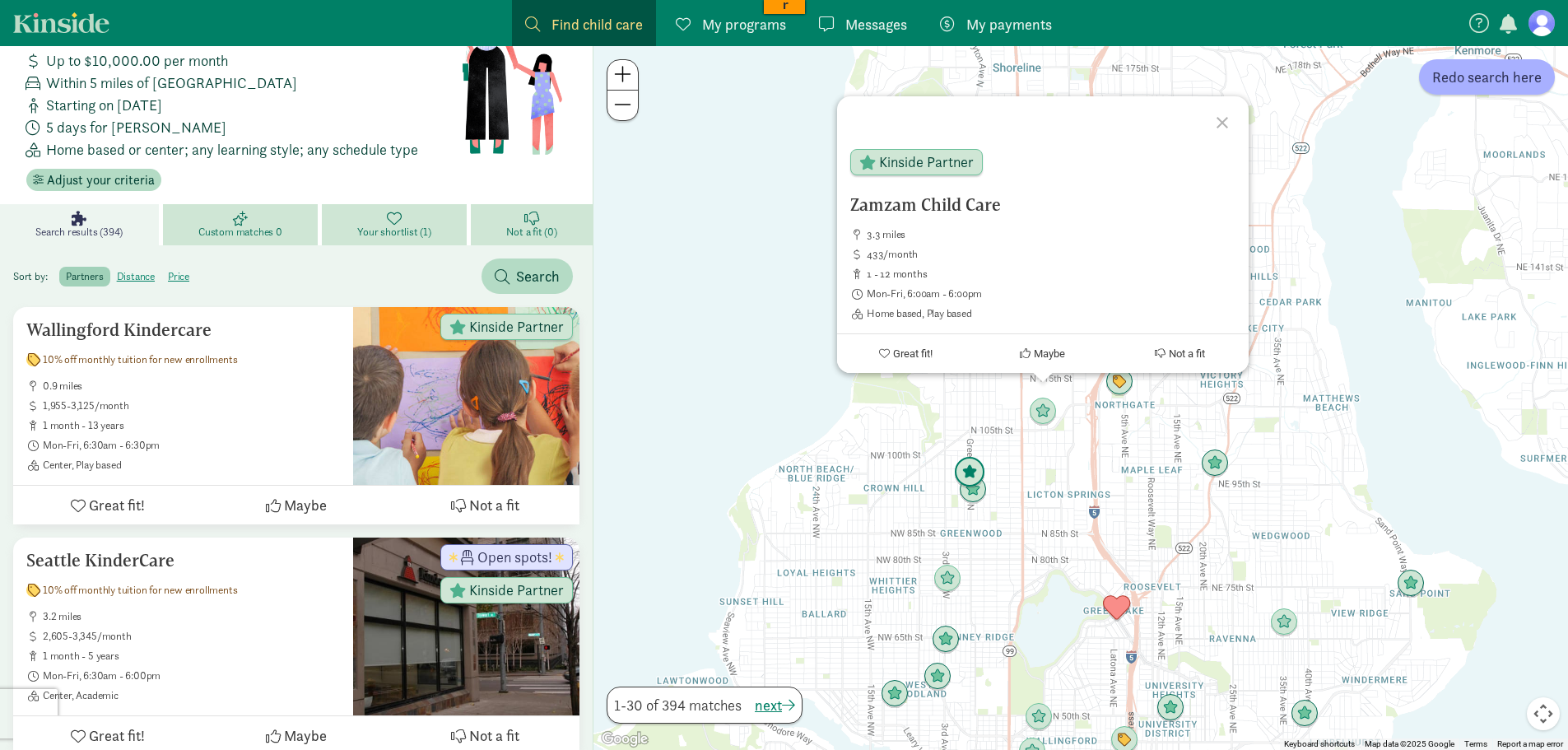
click at [968, 468] on img "Click to see details" at bounding box center [970, 473] width 32 height 32
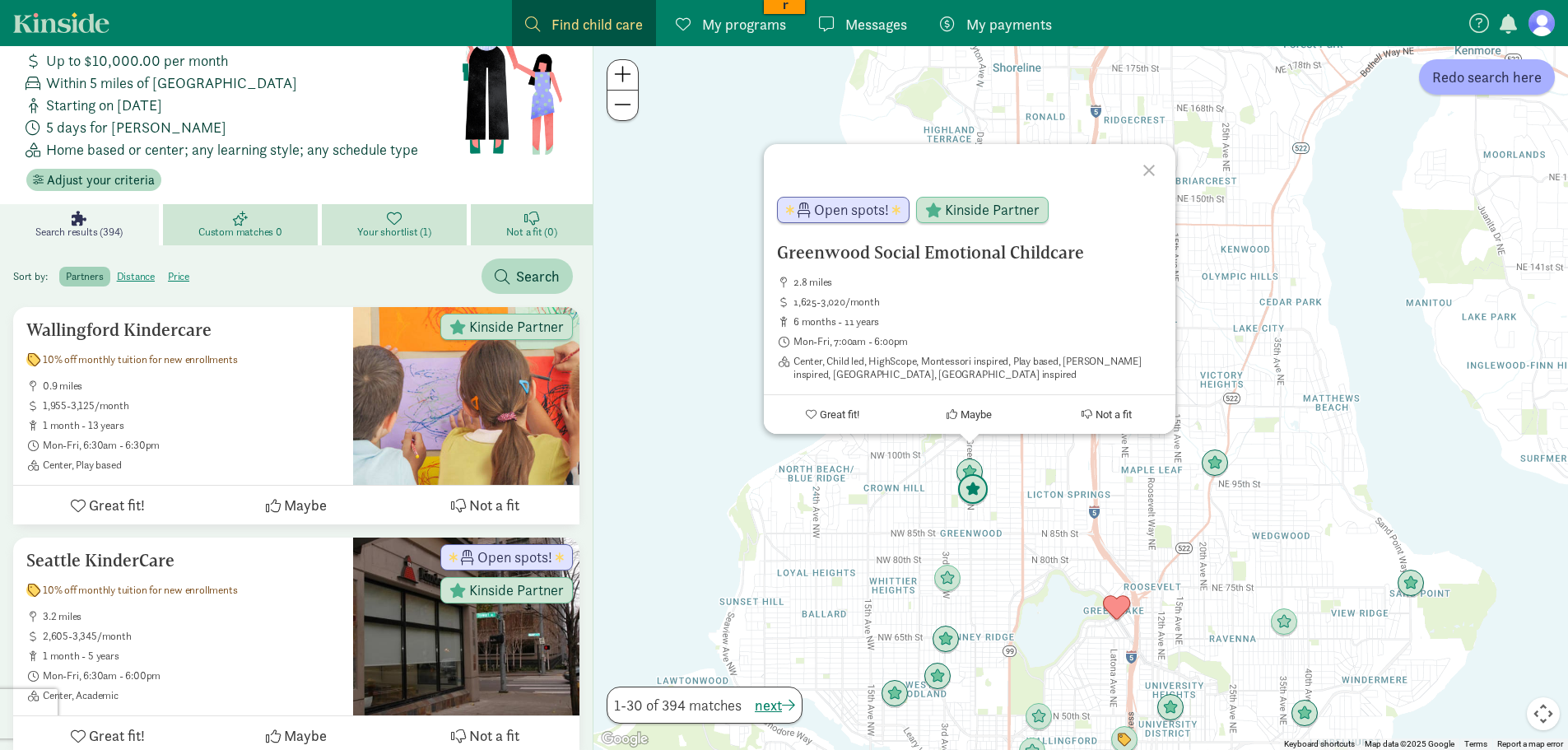
click at [973, 496] on img "Click to see details" at bounding box center [973, 490] width 32 height 32
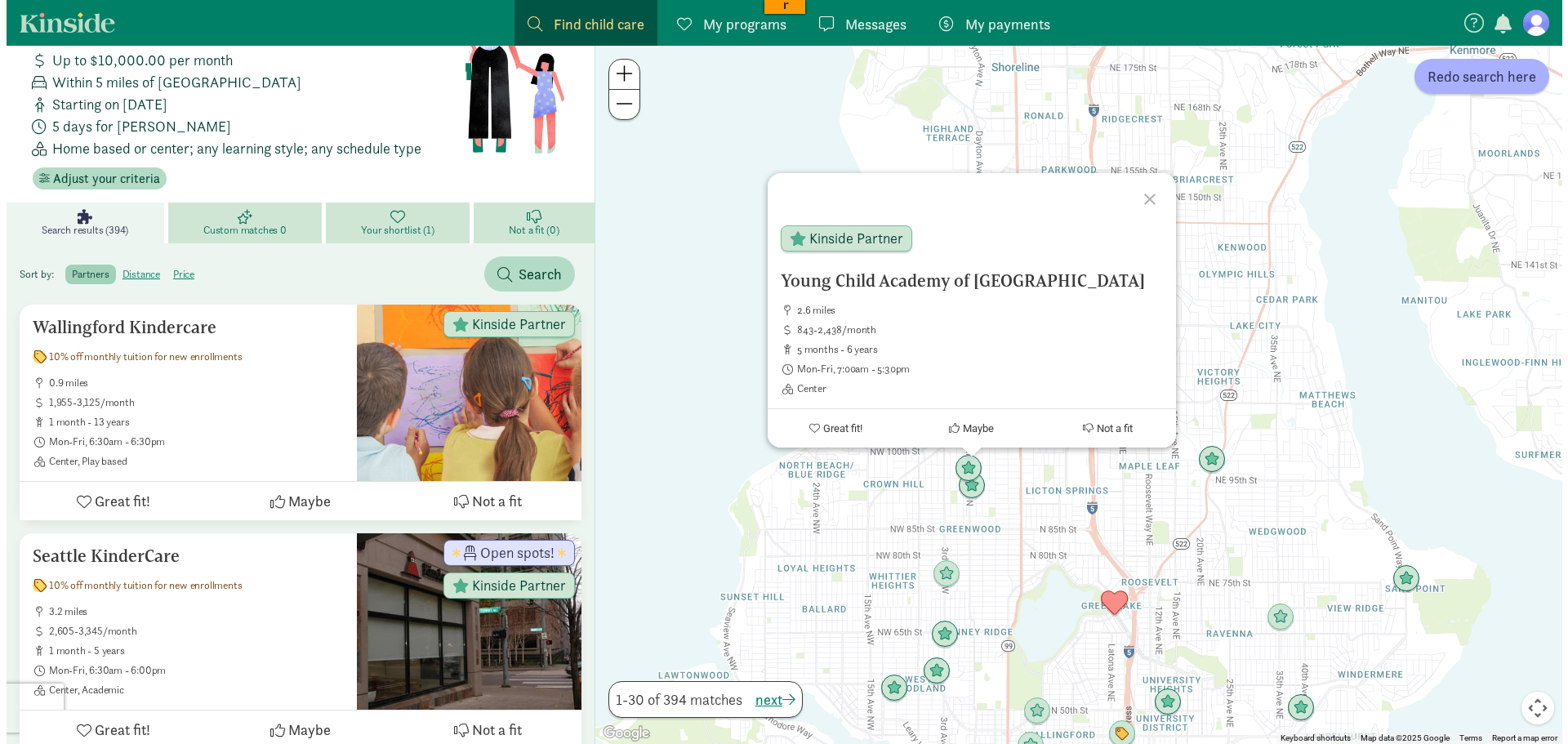
scroll to position [0, 0]
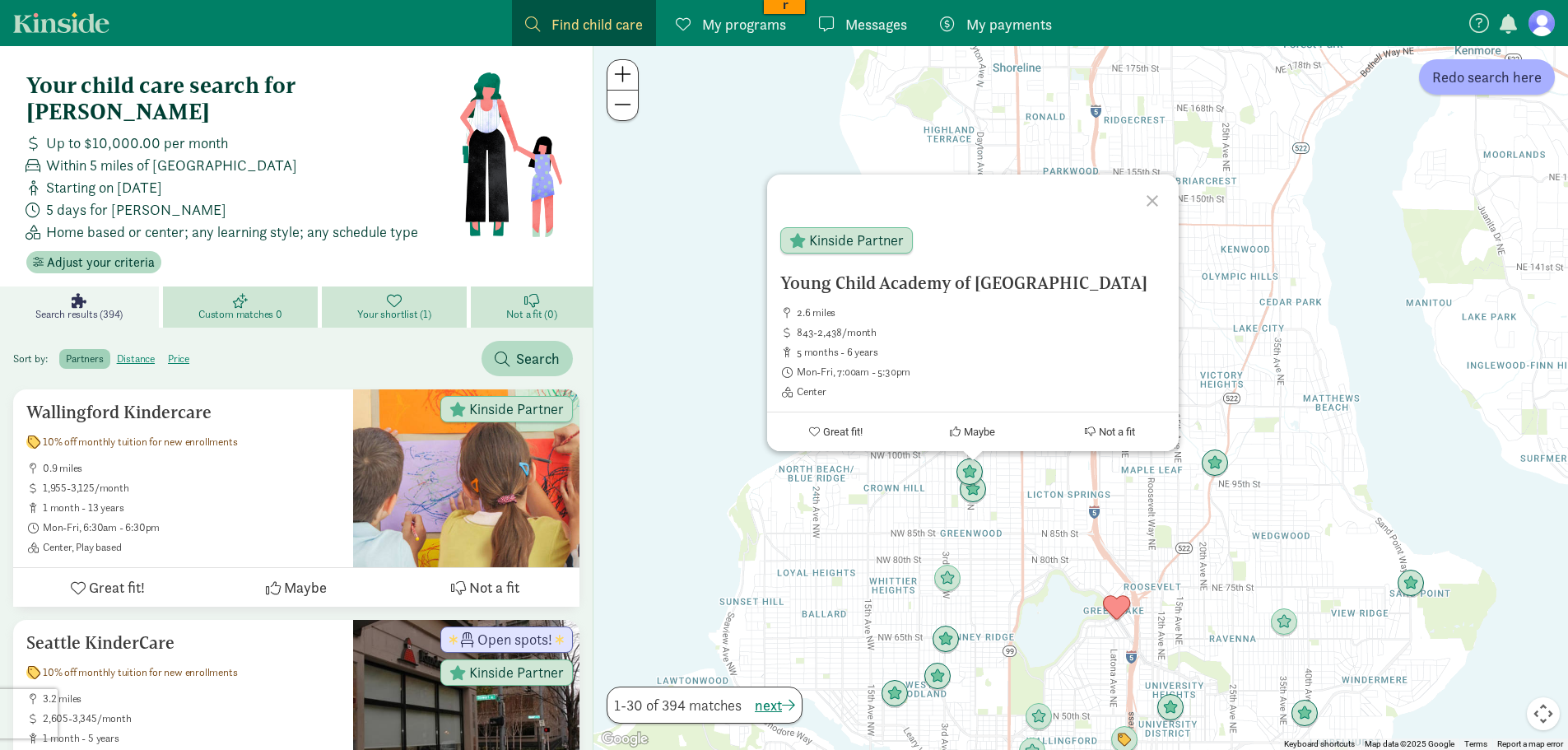
click at [1146, 197] on div at bounding box center [1155, 198] width 48 height 48
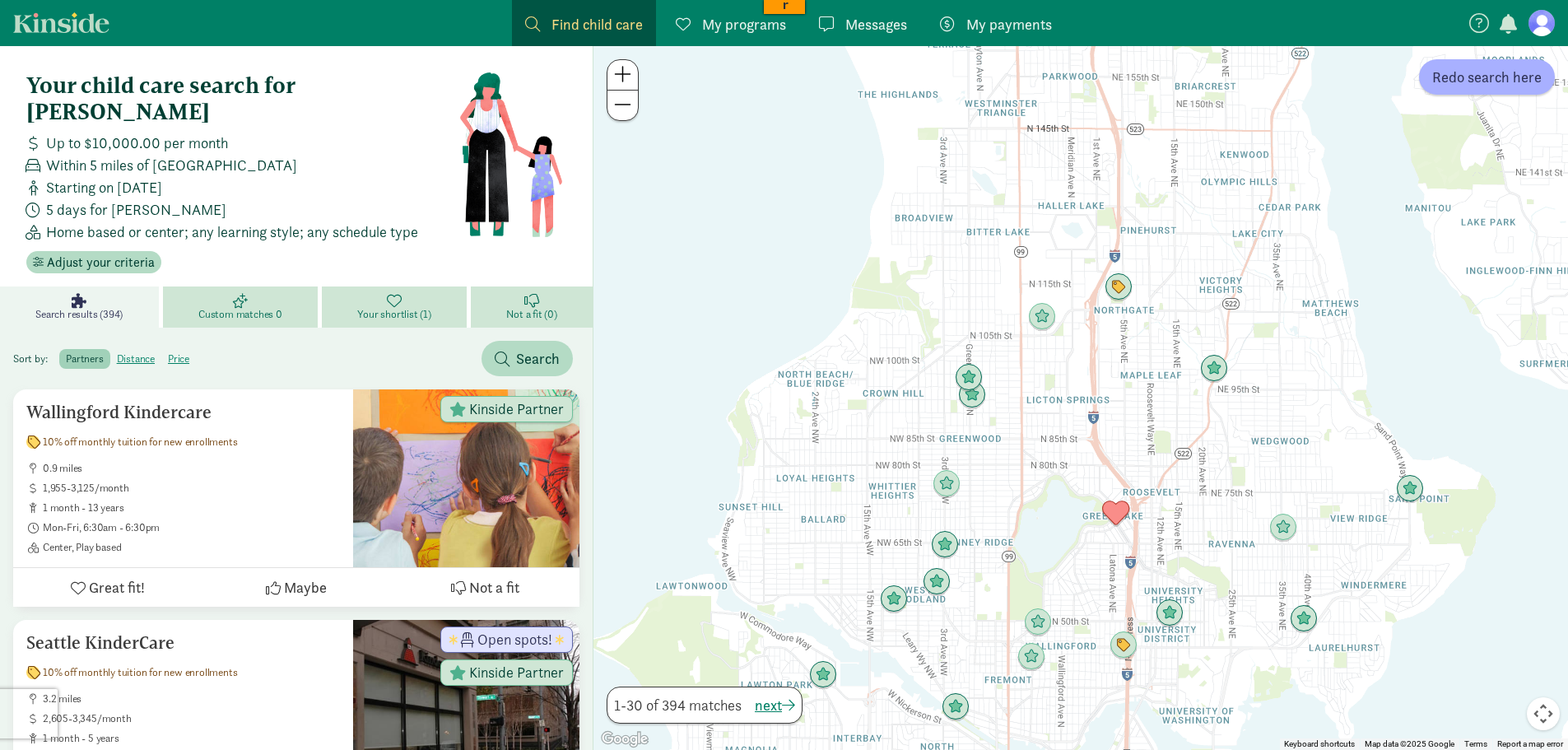
drag, startPoint x: 997, startPoint y: 558, endPoint x: 990, endPoint y: 466, distance: 92.3
click at [991, 462] on div at bounding box center [1080, 398] width 975 height 704
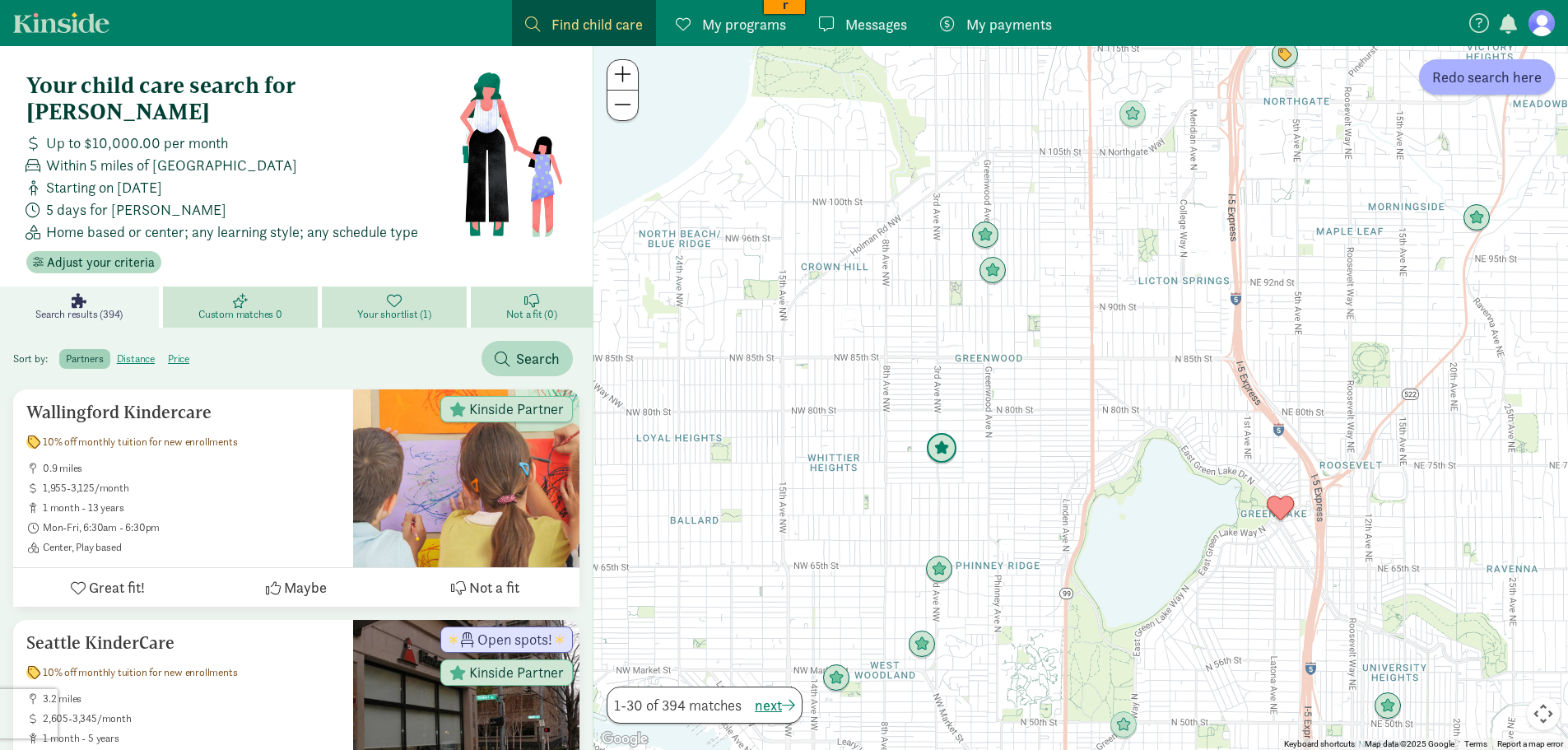
click at [942, 448] on img "Click to see details" at bounding box center [942, 449] width 32 height 32
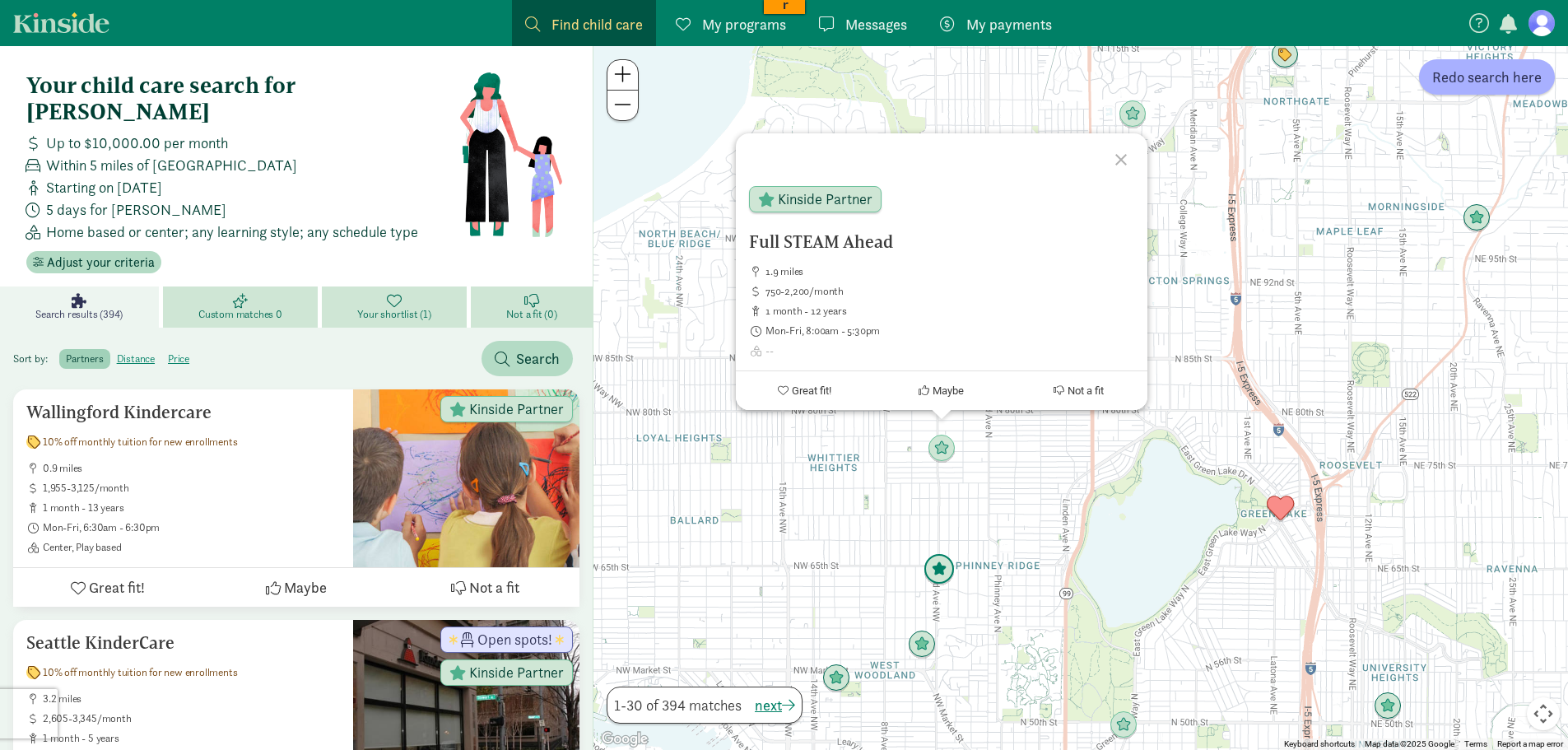
click at [943, 575] on img "Click to see details" at bounding box center [939, 570] width 32 height 32
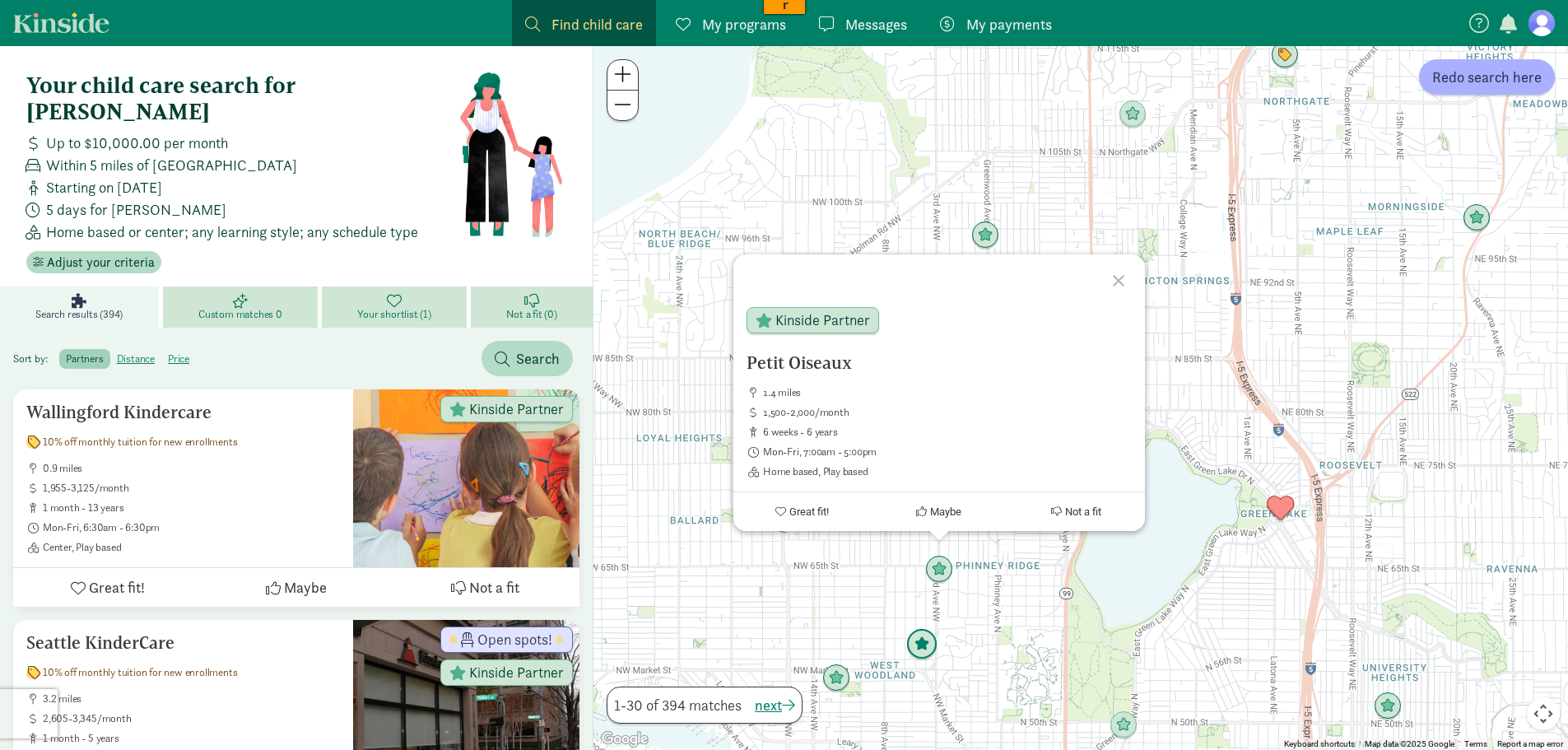
click at [918, 647] on img "Click to see details" at bounding box center [922, 645] width 32 height 32
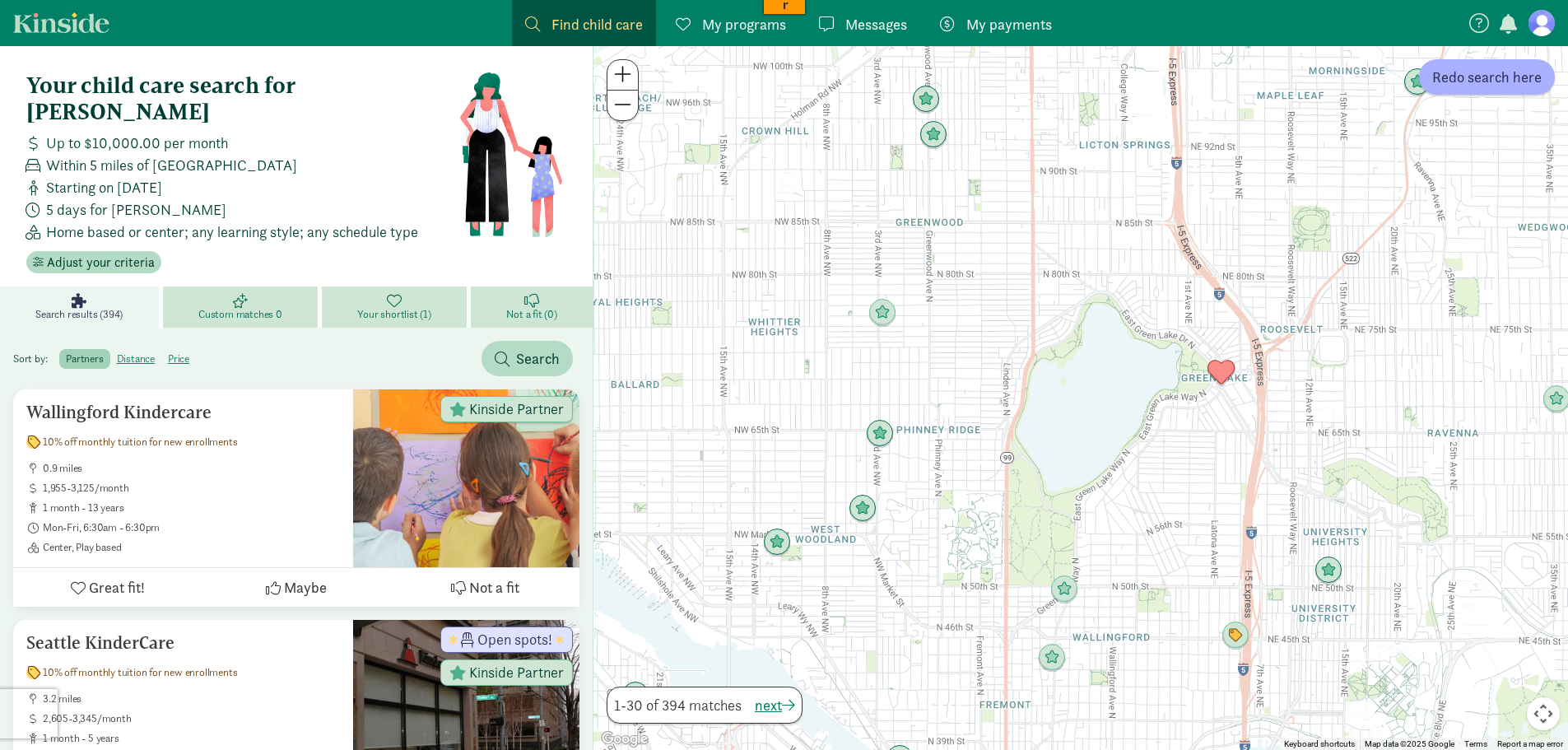
drag, startPoint x: 960, startPoint y: 646, endPoint x: 896, endPoint y: 502, distance: 157.6
click at [896, 502] on div "To navigate, press the arrow keys." at bounding box center [1080, 398] width 975 height 704
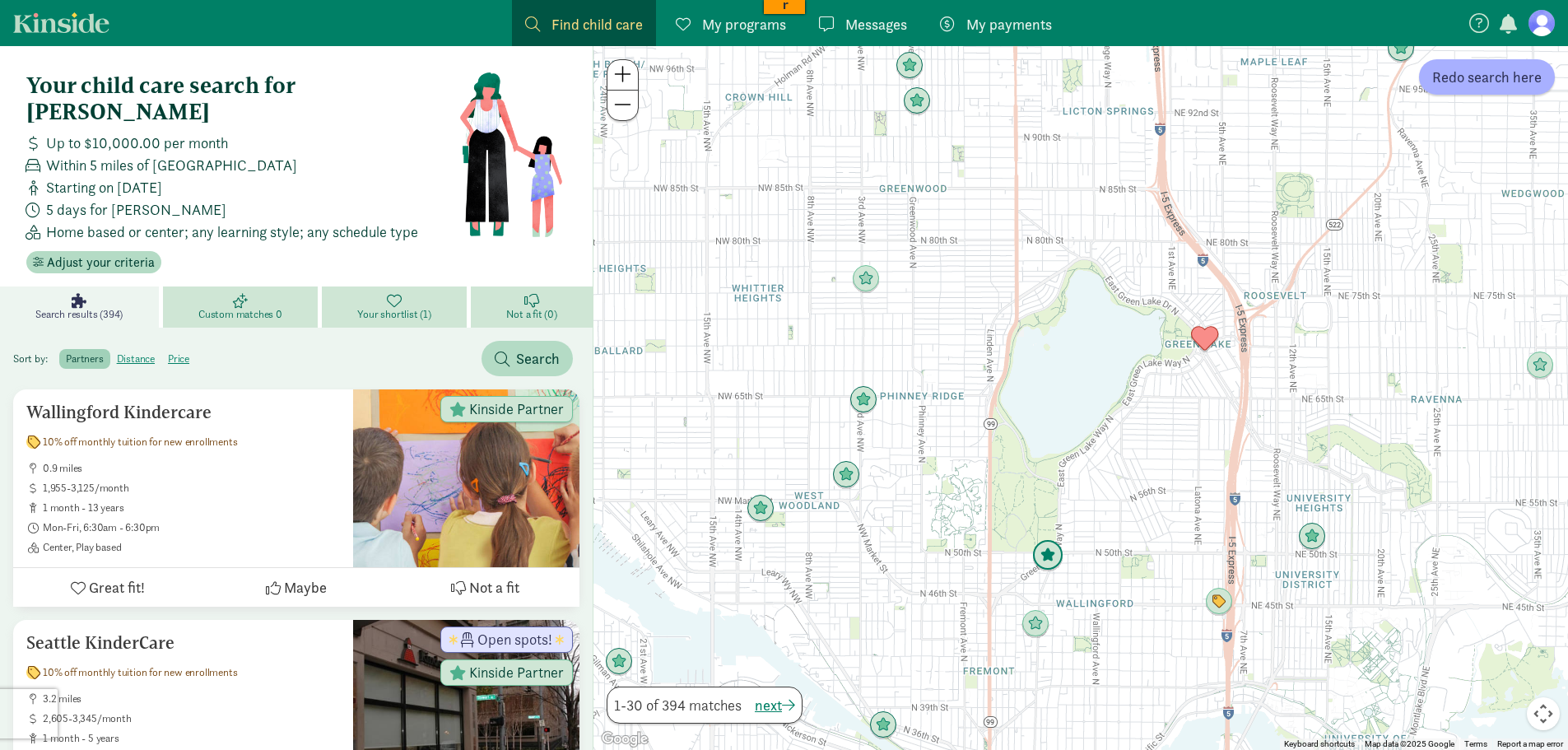
click at [1045, 555] on img "Click to see details" at bounding box center [1048, 557] width 32 height 32
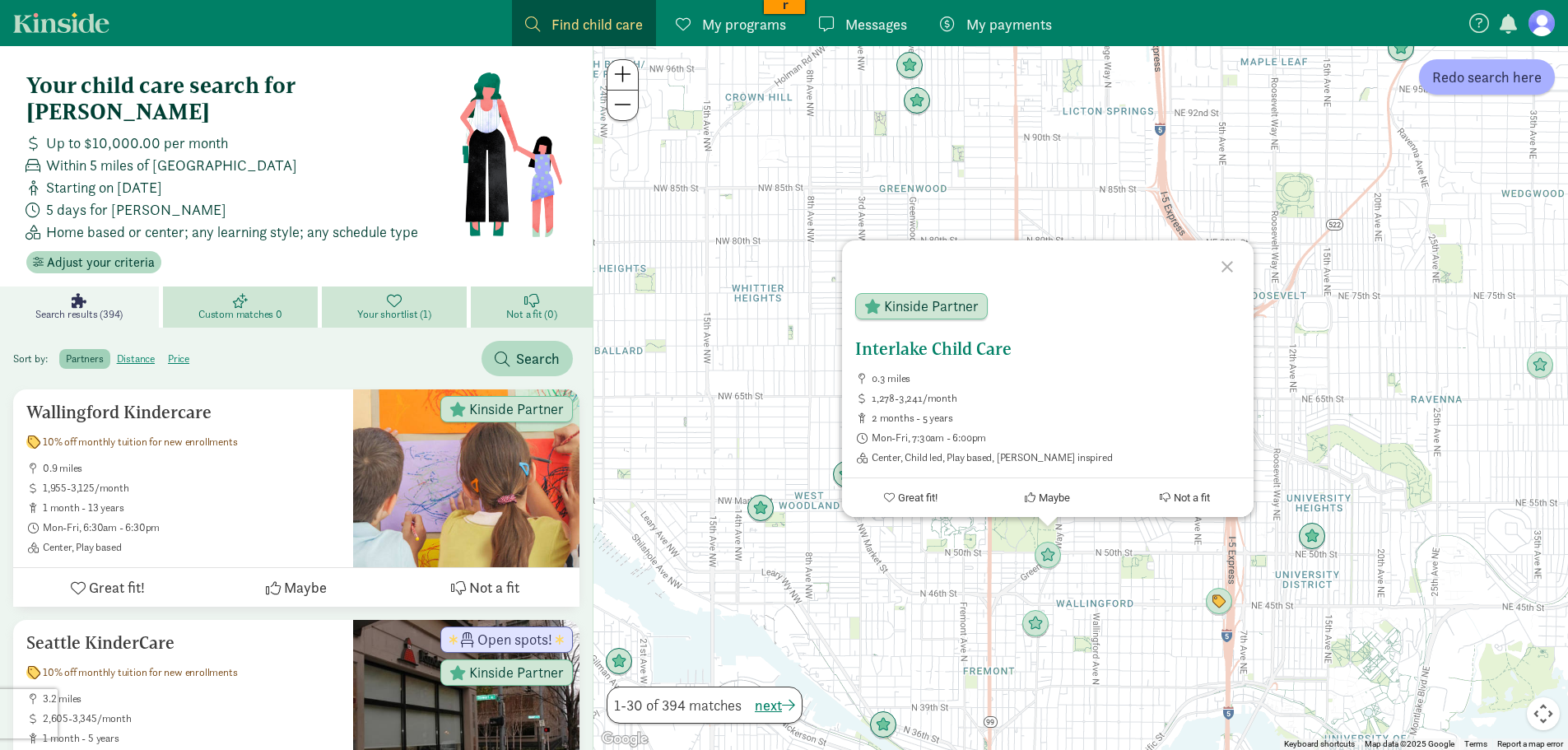
click at [969, 346] on h5 "Interlake Child Care" at bounding box center [1047, 349] width 385 height 20
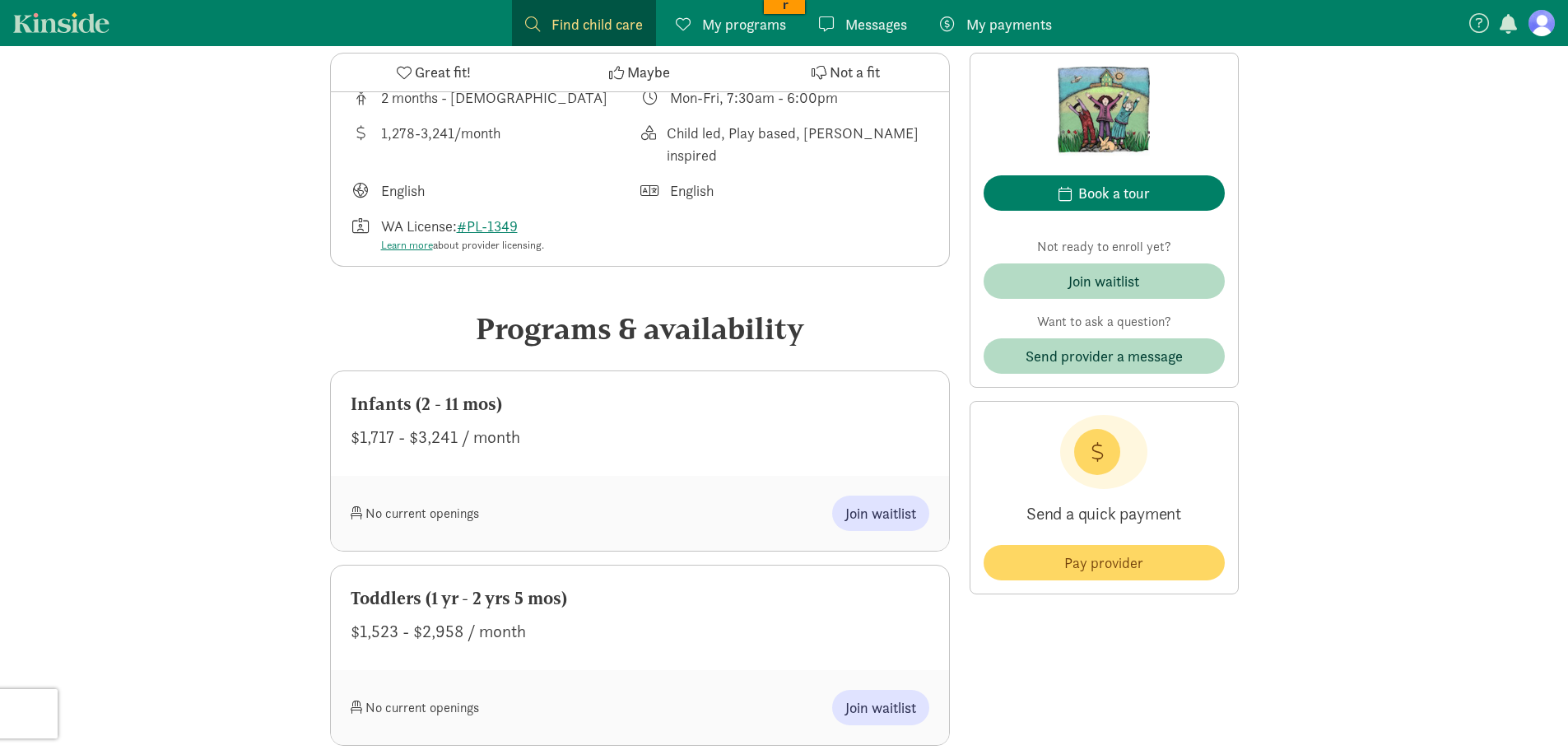
scroll to position [576, 0]
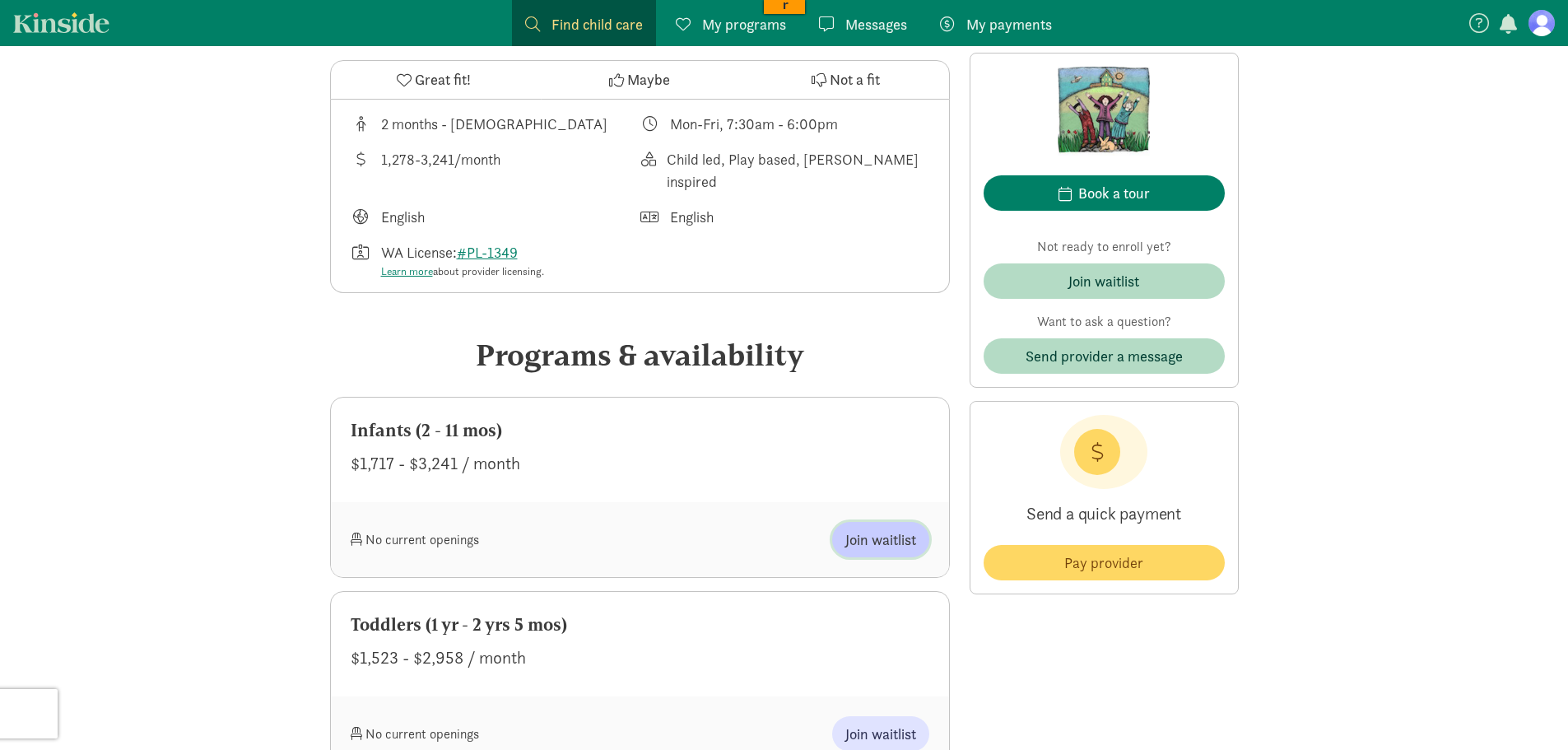
click at [871, 536] on span "Join waitlist" at bounding box center [881, 540] width 70 height 22
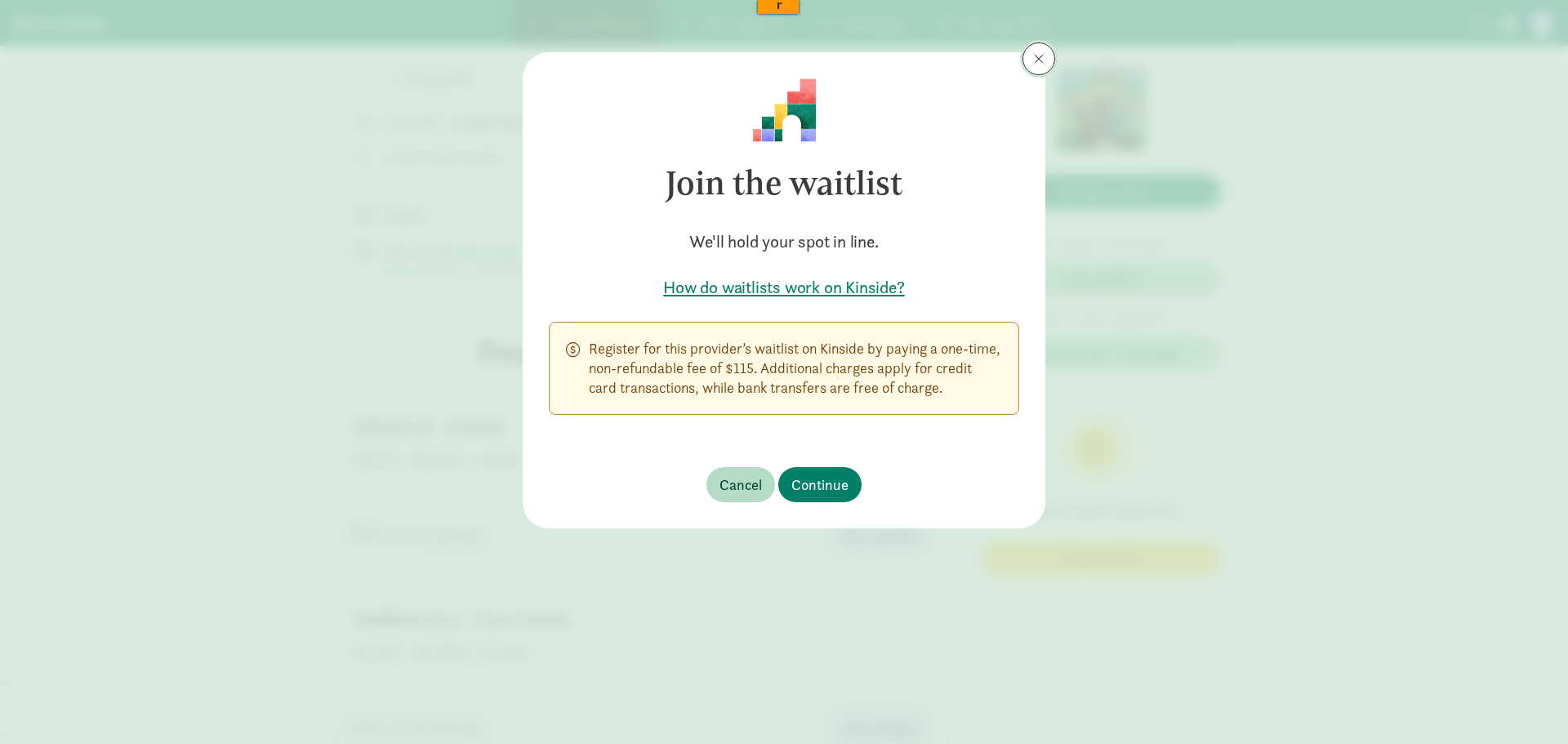
click at [1039, 55] on span at bounding box center [1039, 58] width 10 height 13
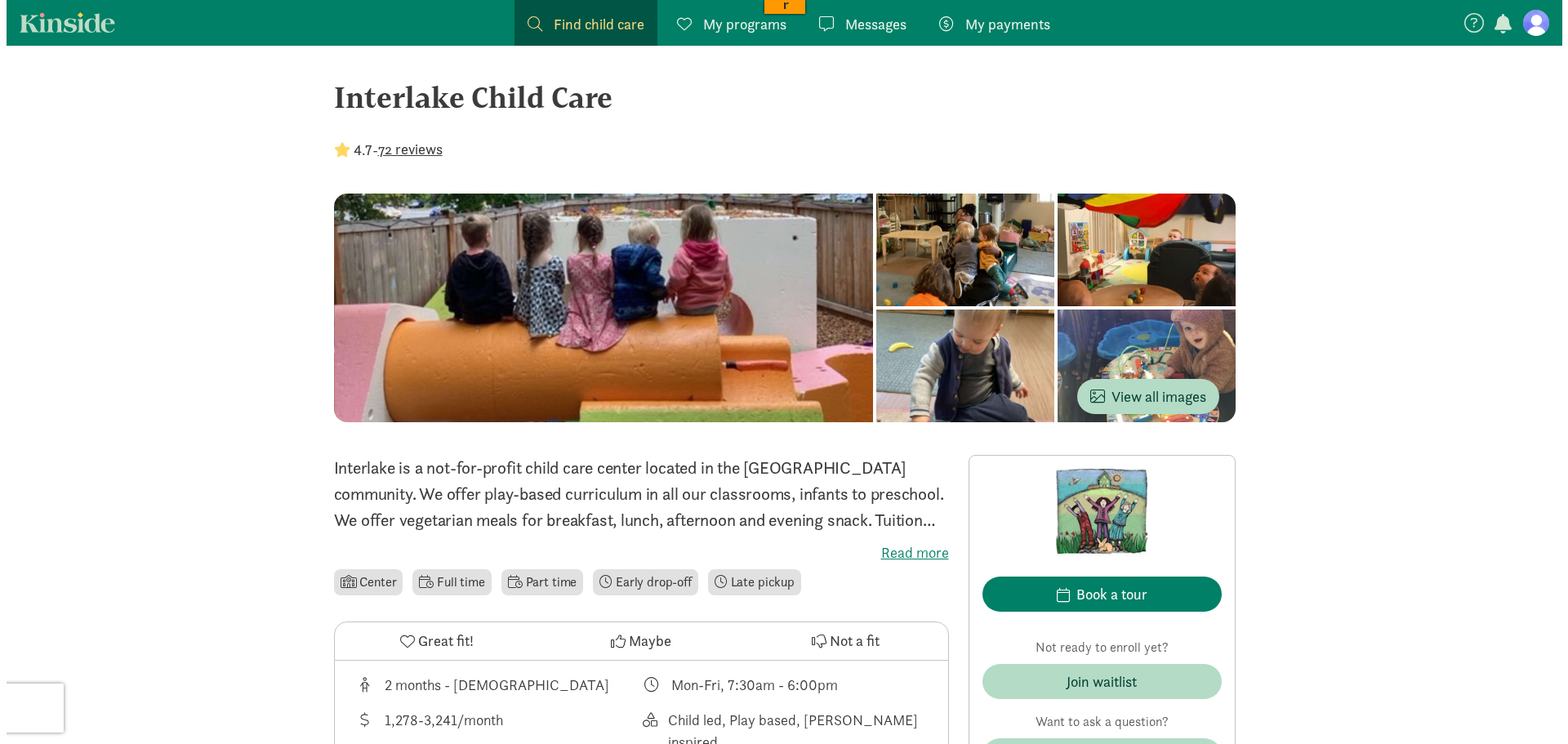
scroll to position [0, 0]
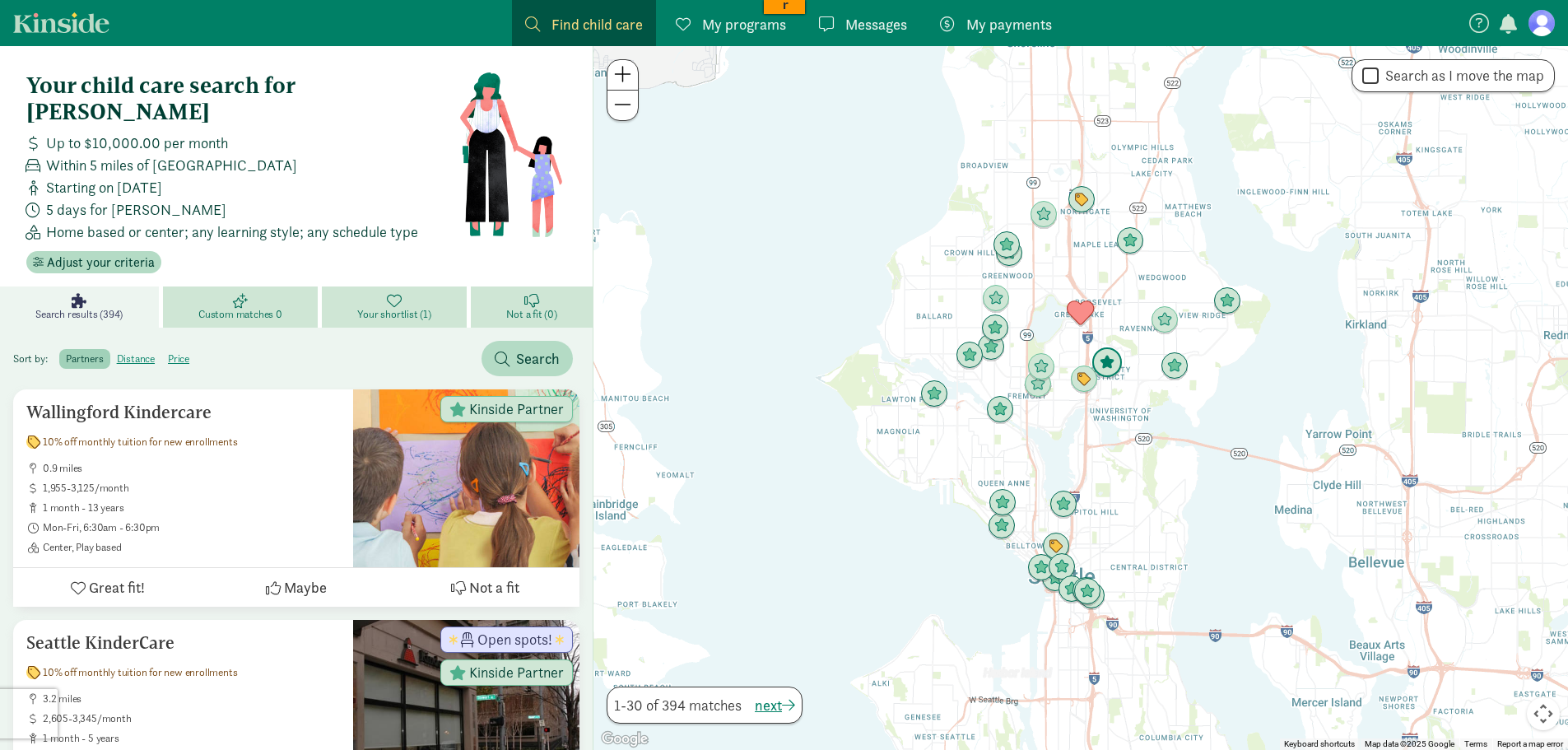
click at [1107, 358] on img "Click to see details" at bounding box center [1108, 363] width 32 height 32
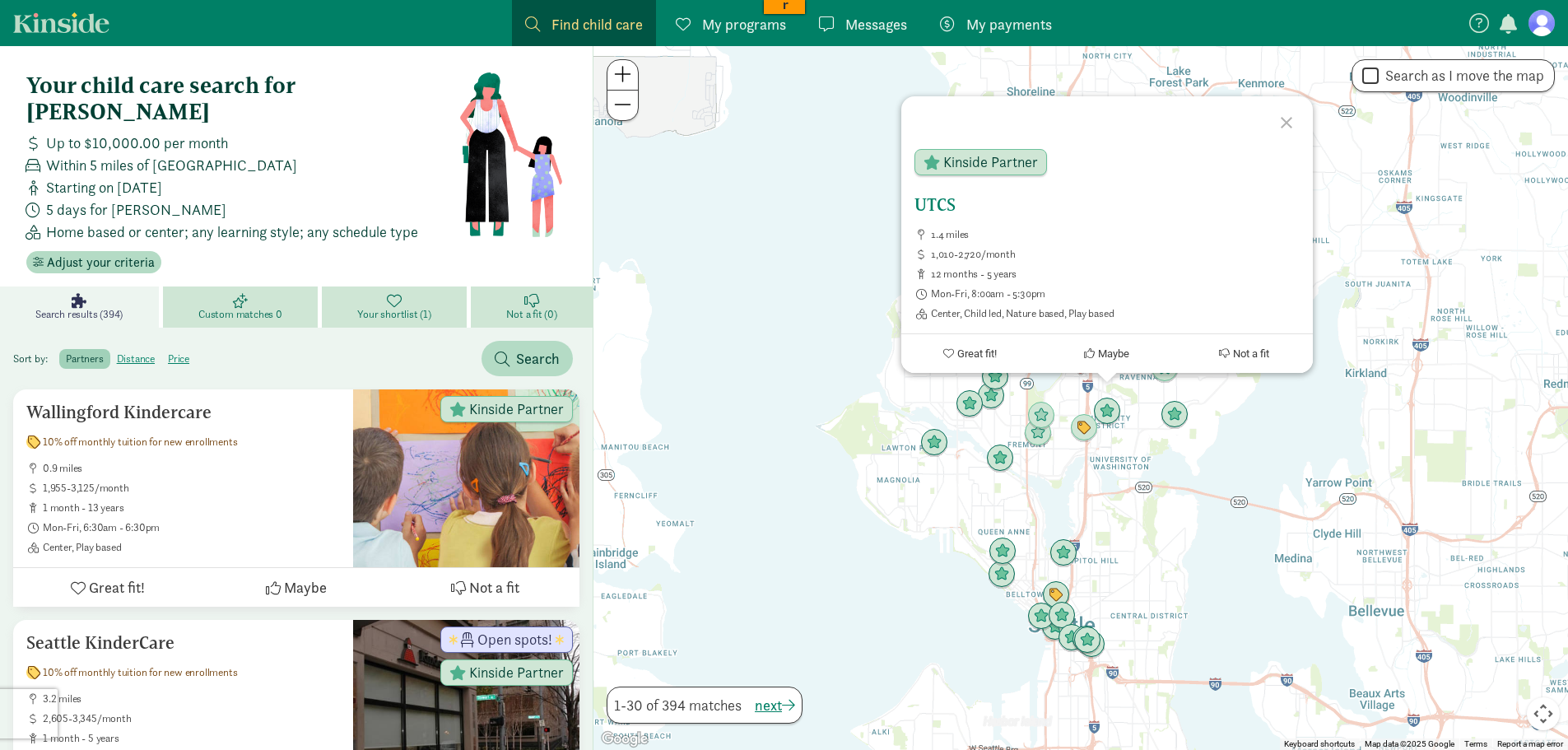
click at [939, 202] on h5 "UTCS" at bounding box center [1107, 205] width 385 height 20
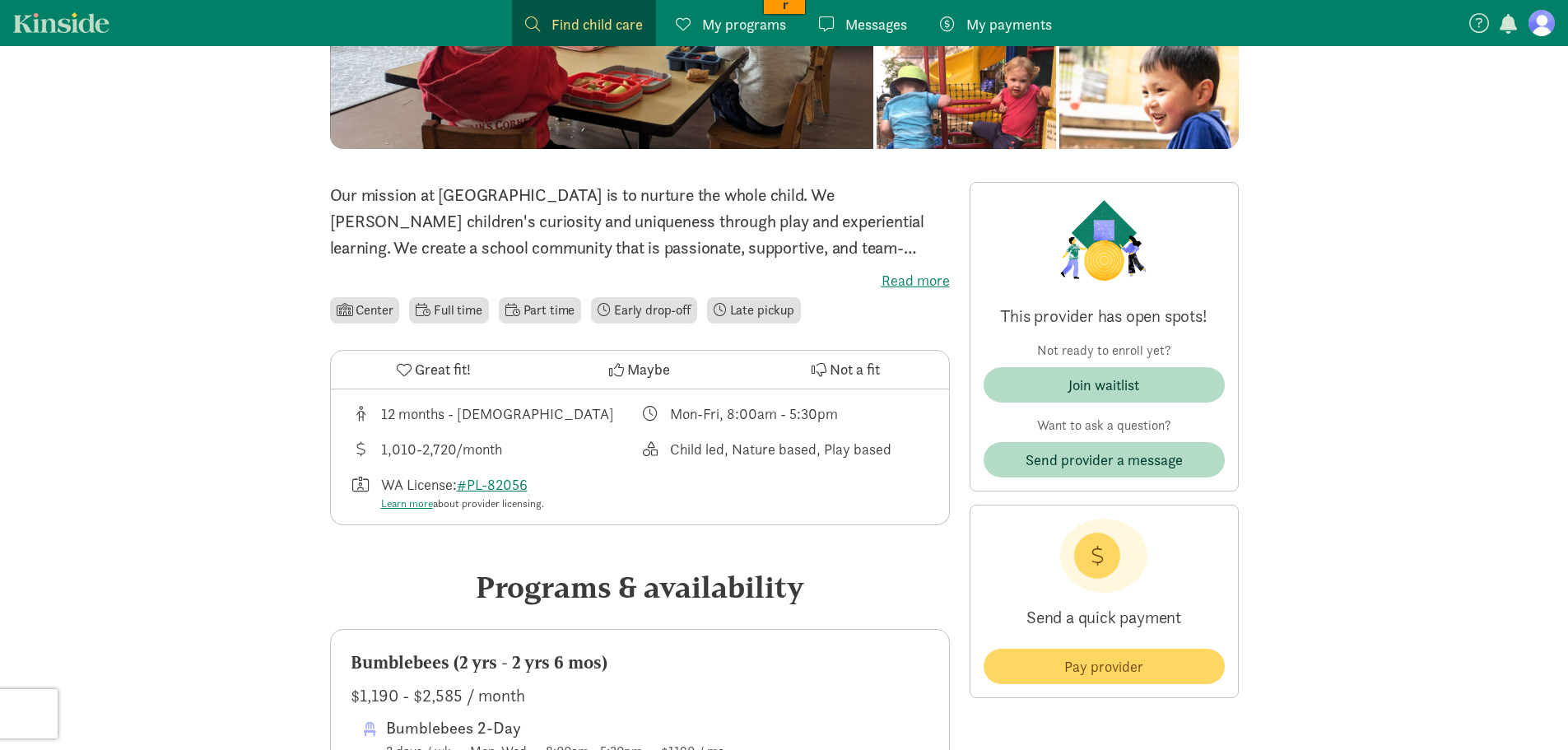
scroll to position [165, 0]
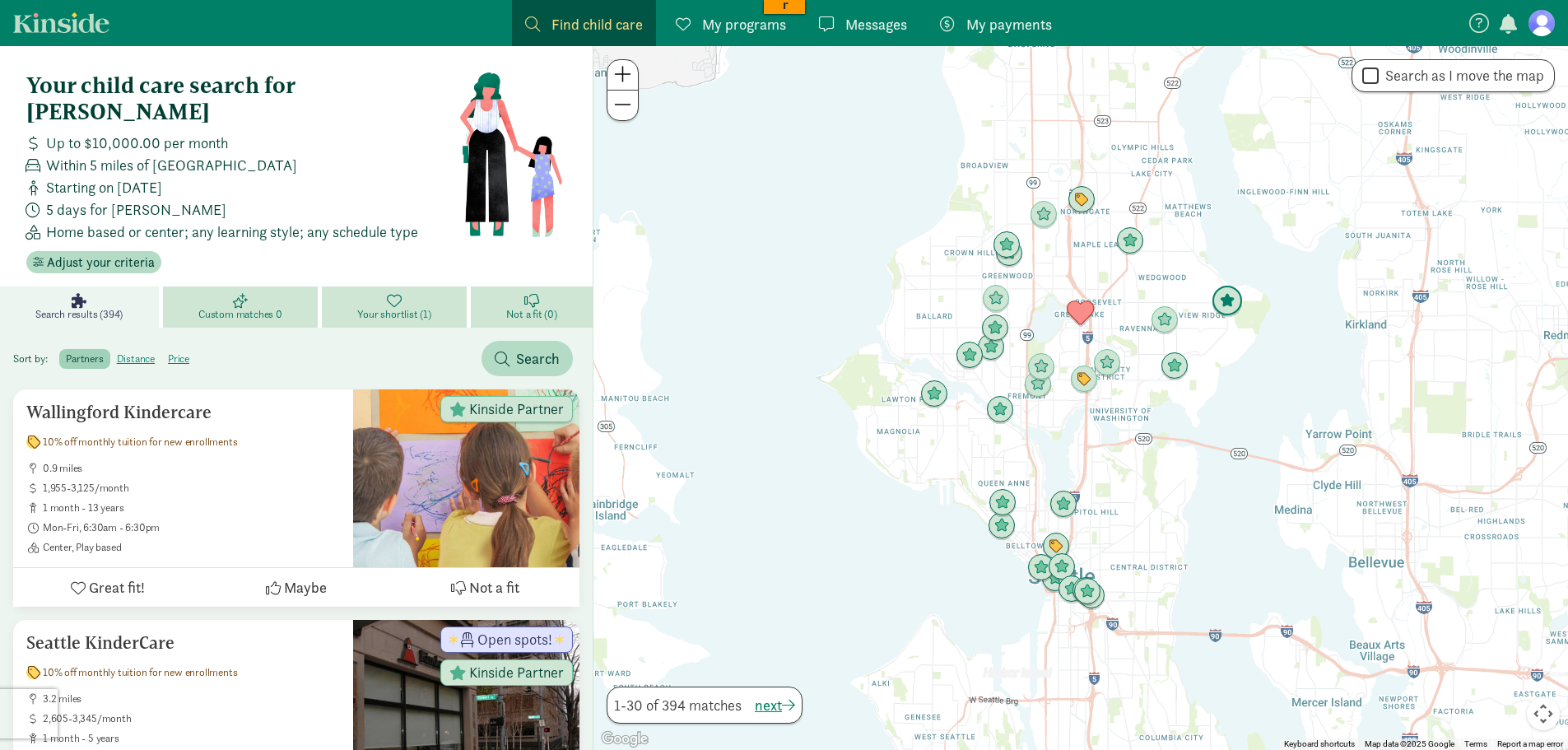
click at [1224, 299] on img "Click to see details" at bounding box center [1228, 302] width 32 height 32
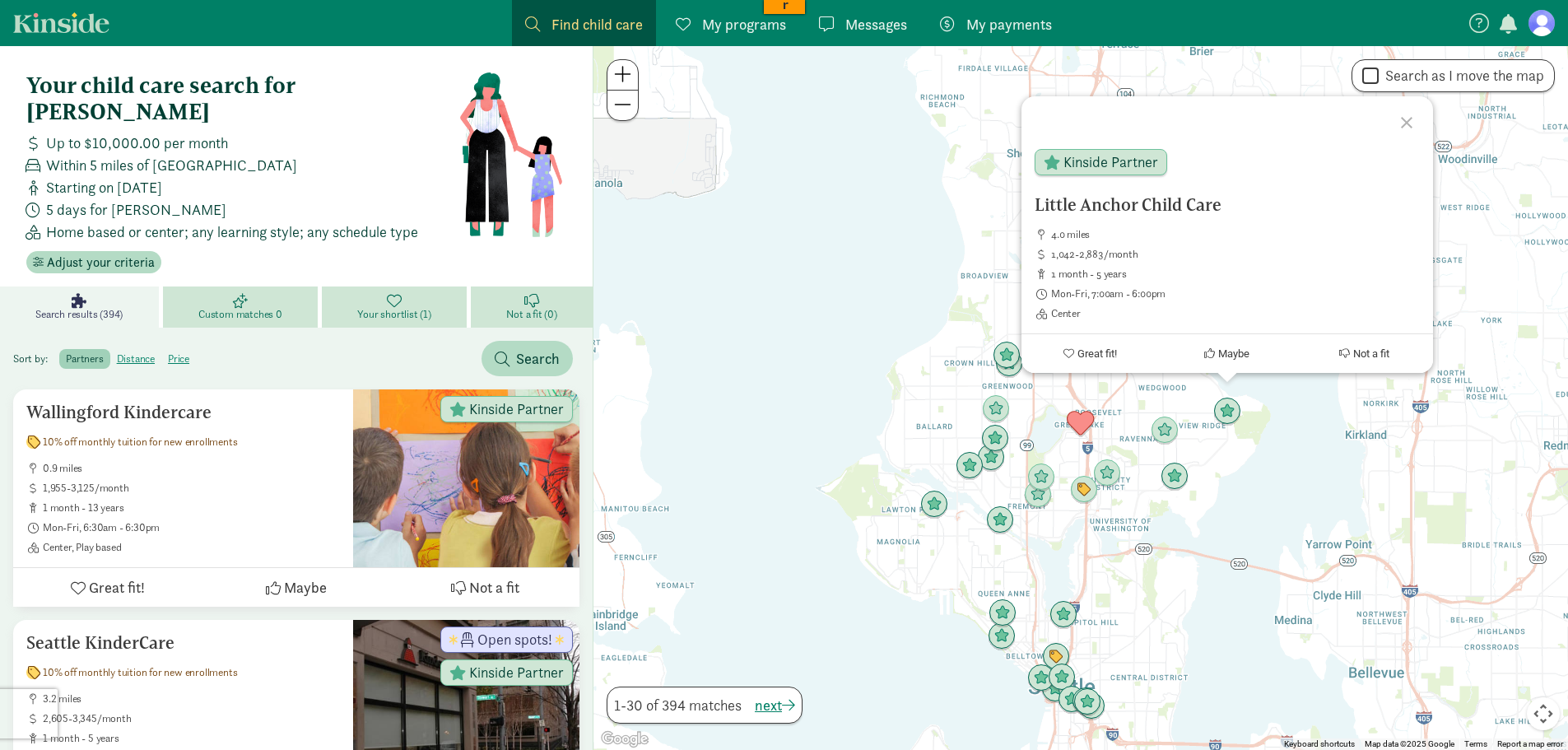
click at [1410, 117] on div at bounding box center [1409, 120] width 48 height 48
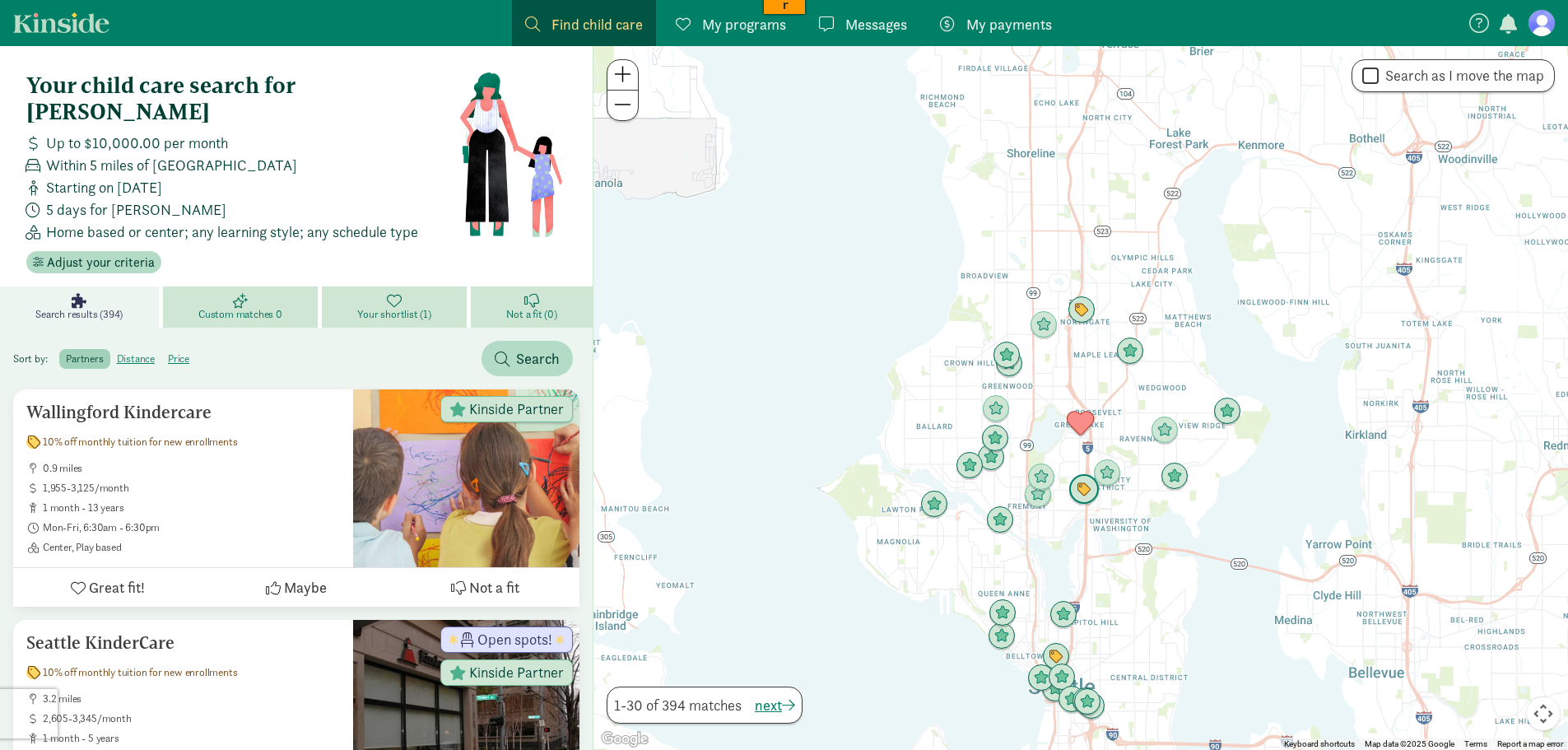
click at [1082, 483] on img "Click to see details" at bounding box center [1084, 490] width 32 height 32
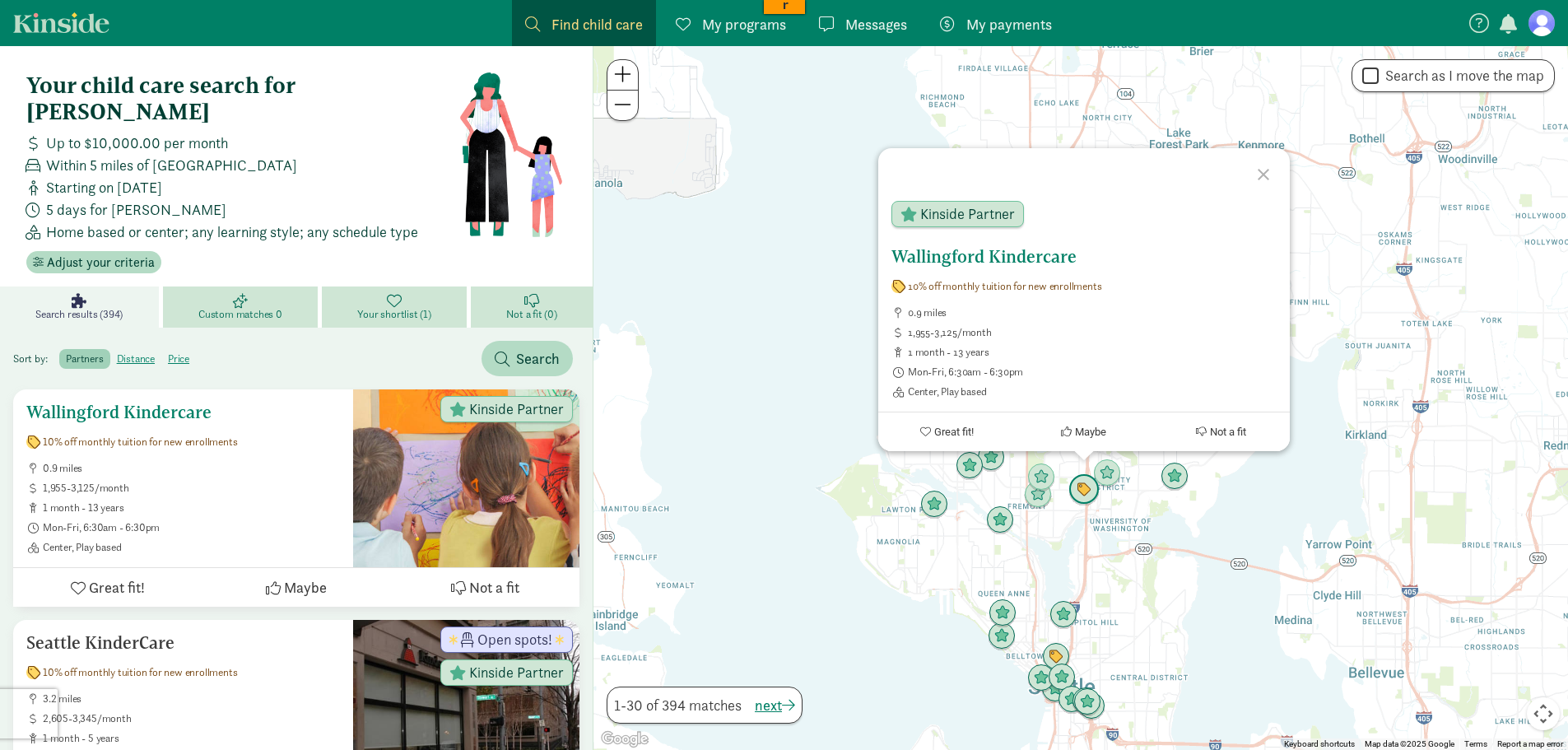
click at [162, 403] on h5 "Wallingford Kindercare" at bounding box center [183, 413] width 313 height 20
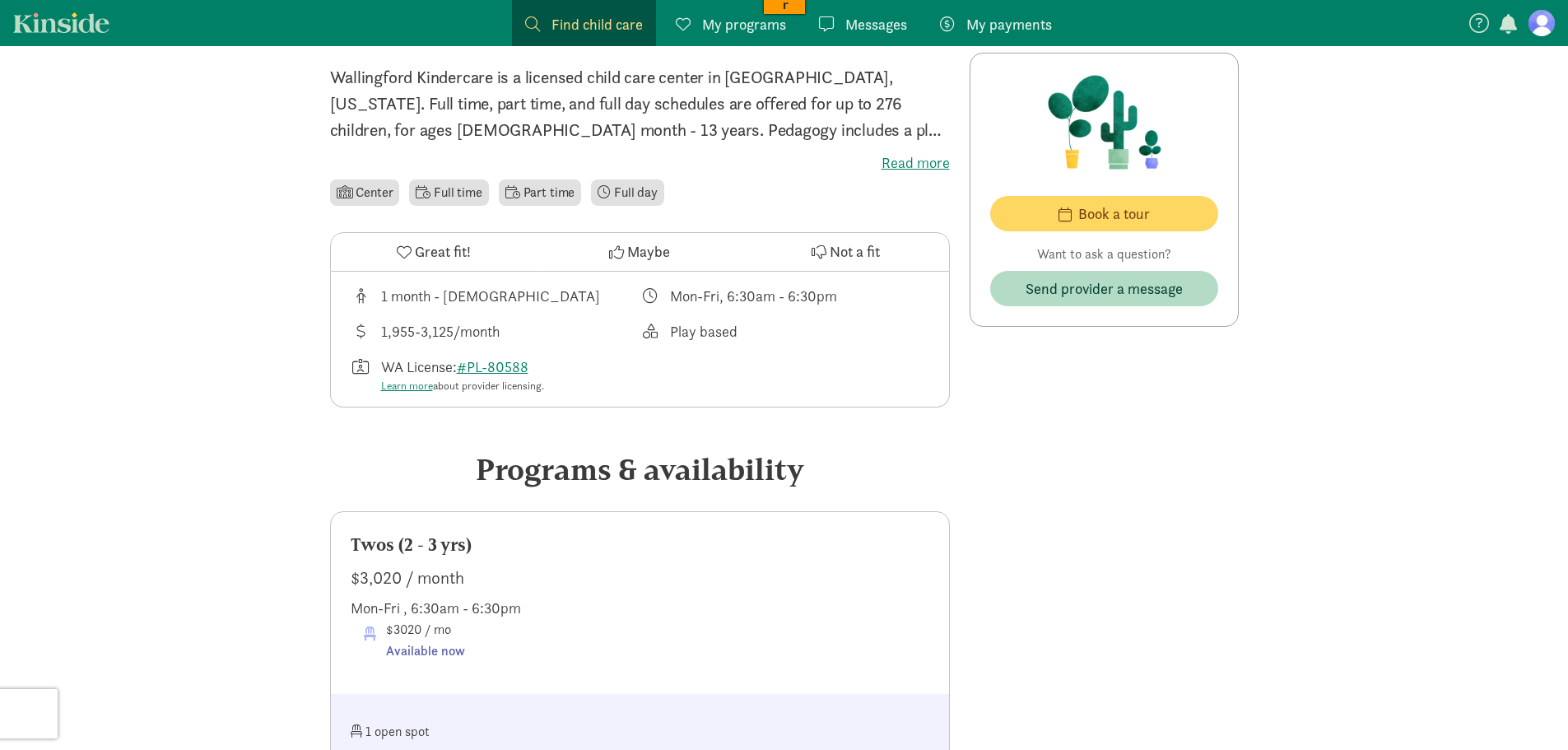
scroll to position [165, 0]
